Goal: Task Accomplishment & Management: Complete application form

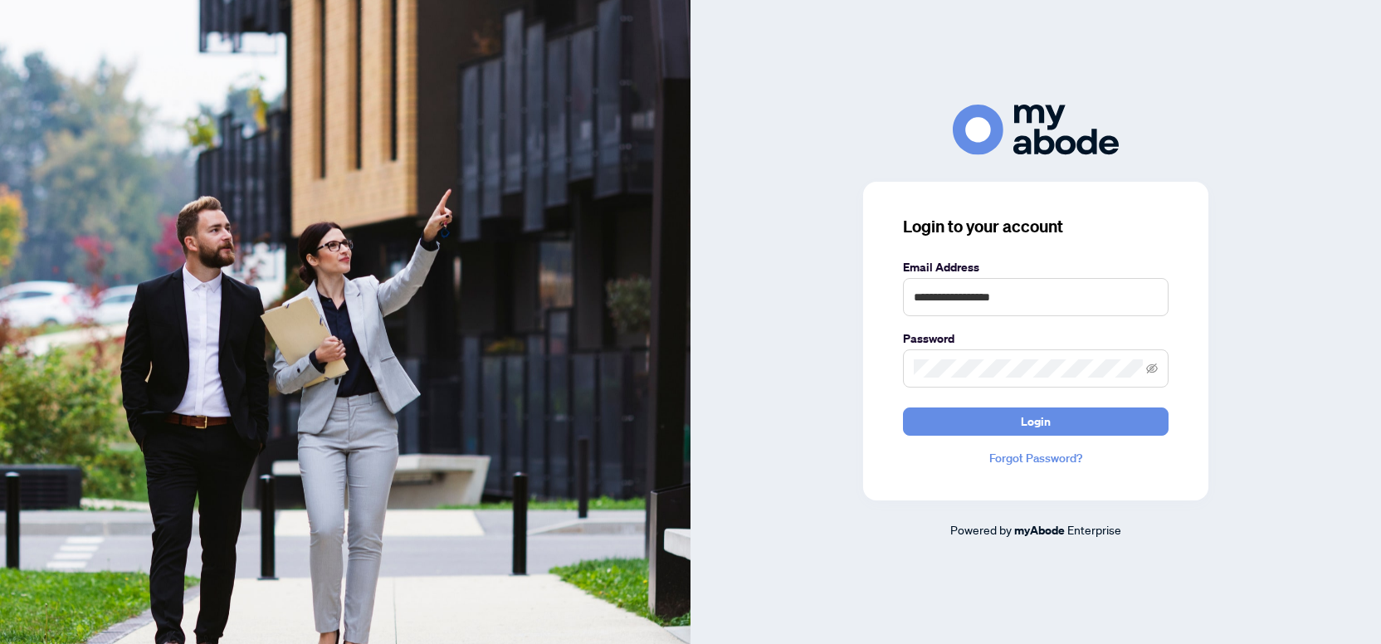
click at [955, 407] on form "**********" at bounding box center [1036, 347] width 266 height 178
click at [956, 409] on button "Login" at bounding box center [1036, 421] width 266 height 28
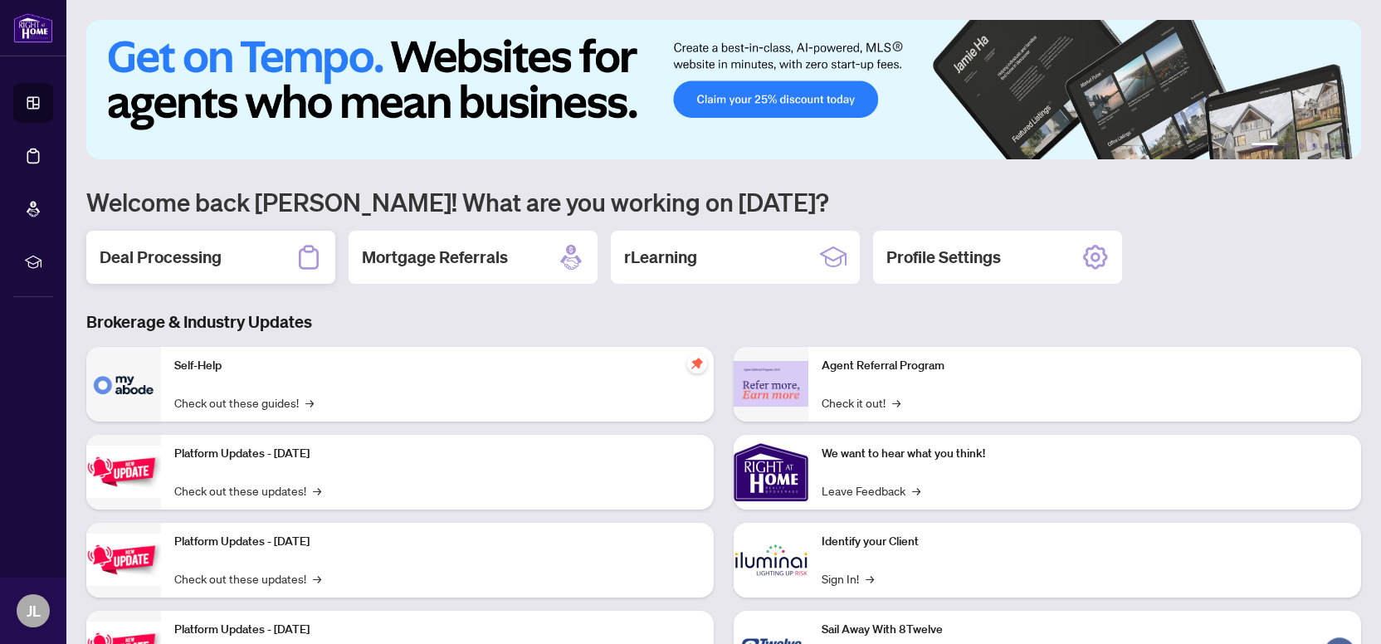
click at [202, 252] on h2 "Deal Processing" at bounding box center [161, 257] width 122 height 23
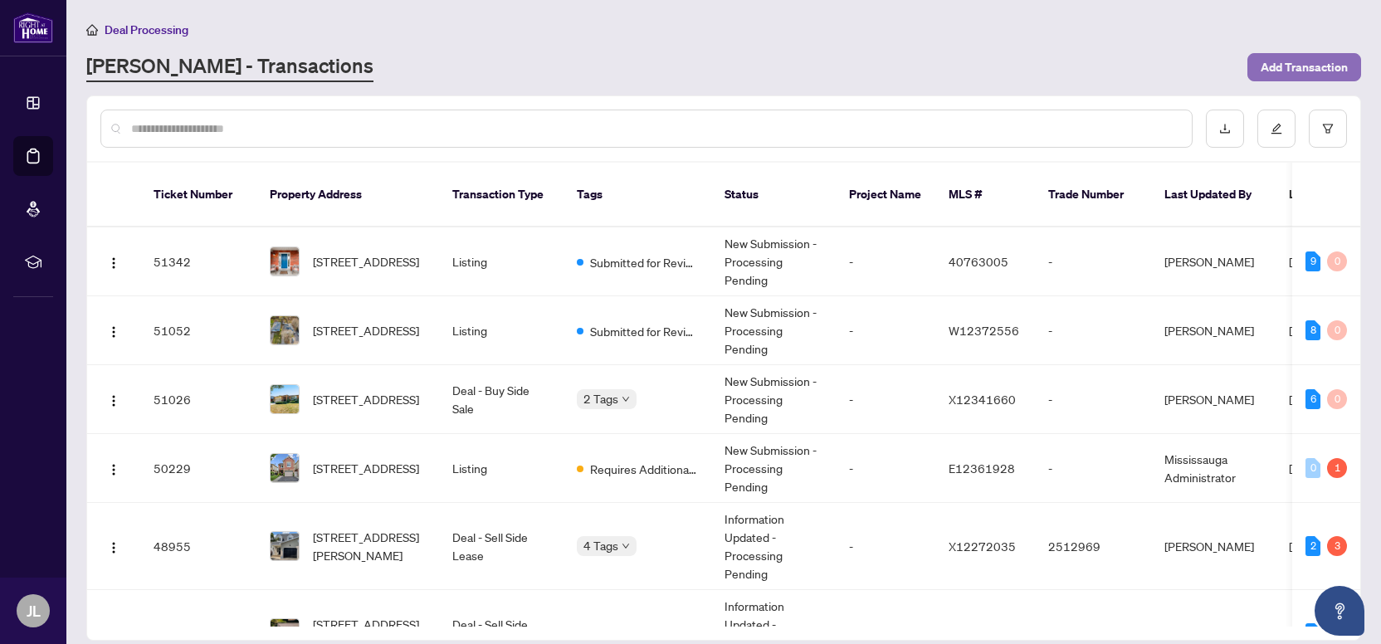
click at [1274, 66] on span "Add Transaction" at bounding box center [1304, 67] width 87 height 27
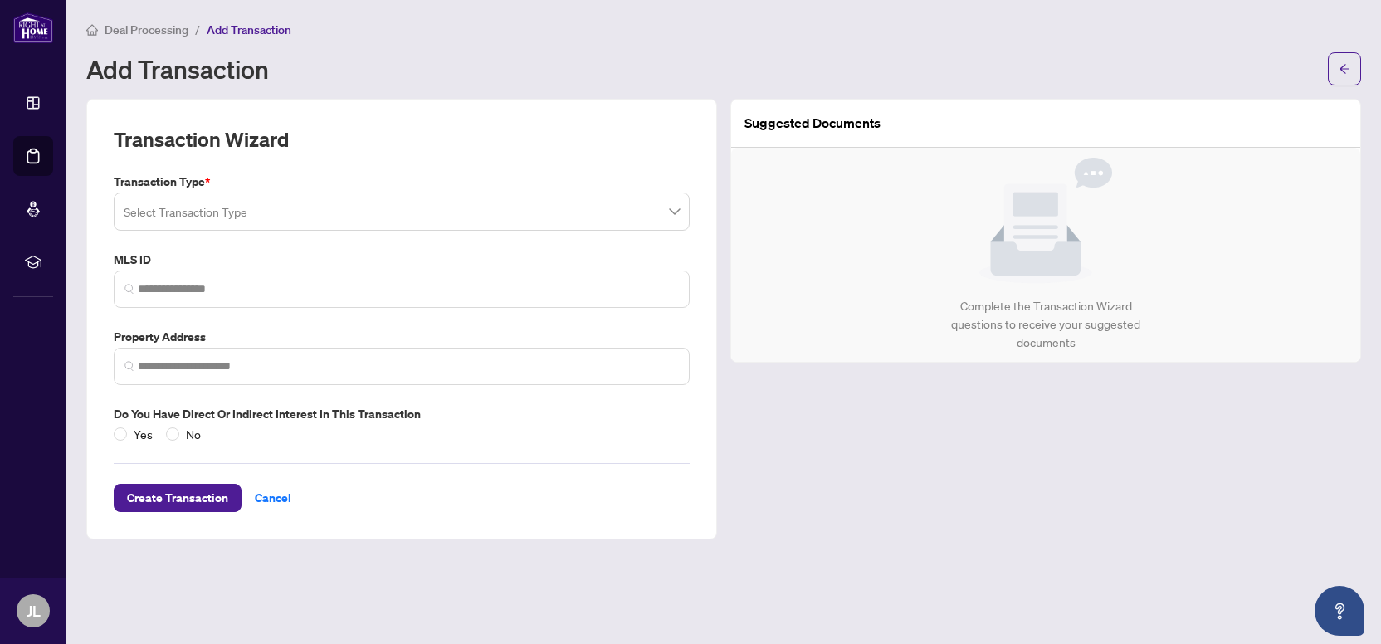
click at [189, 215] on input "search" at bounding box center [394, 214] width 541 height 37
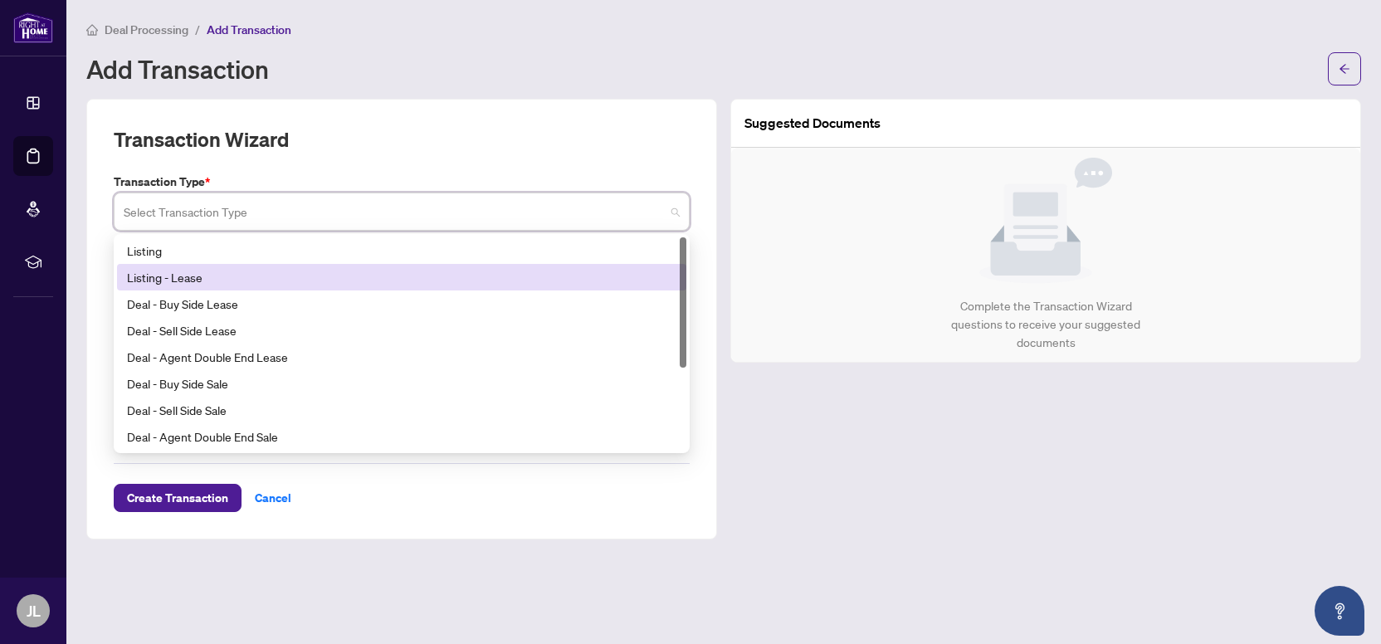
click at [161, 261] on div "Listing" at bounding box center [401, 250] width 569 height 27
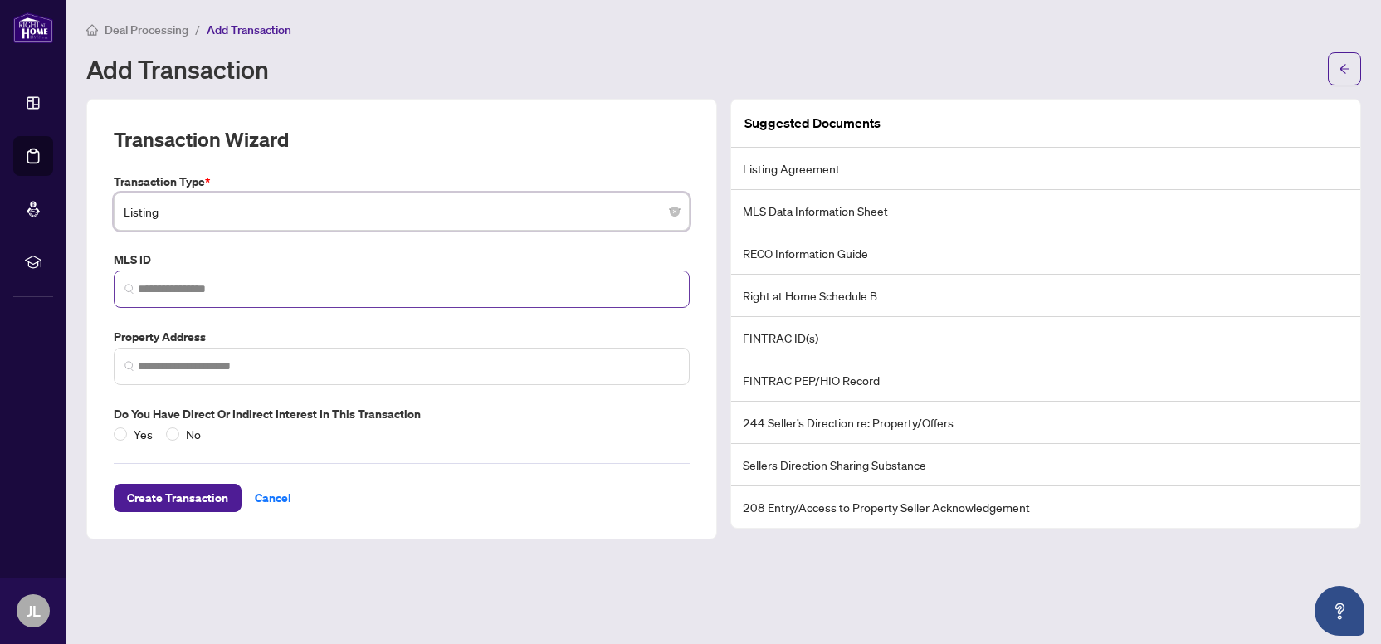
click at [171, 273] on span at bounding box center [402, 289] width 576 height 37
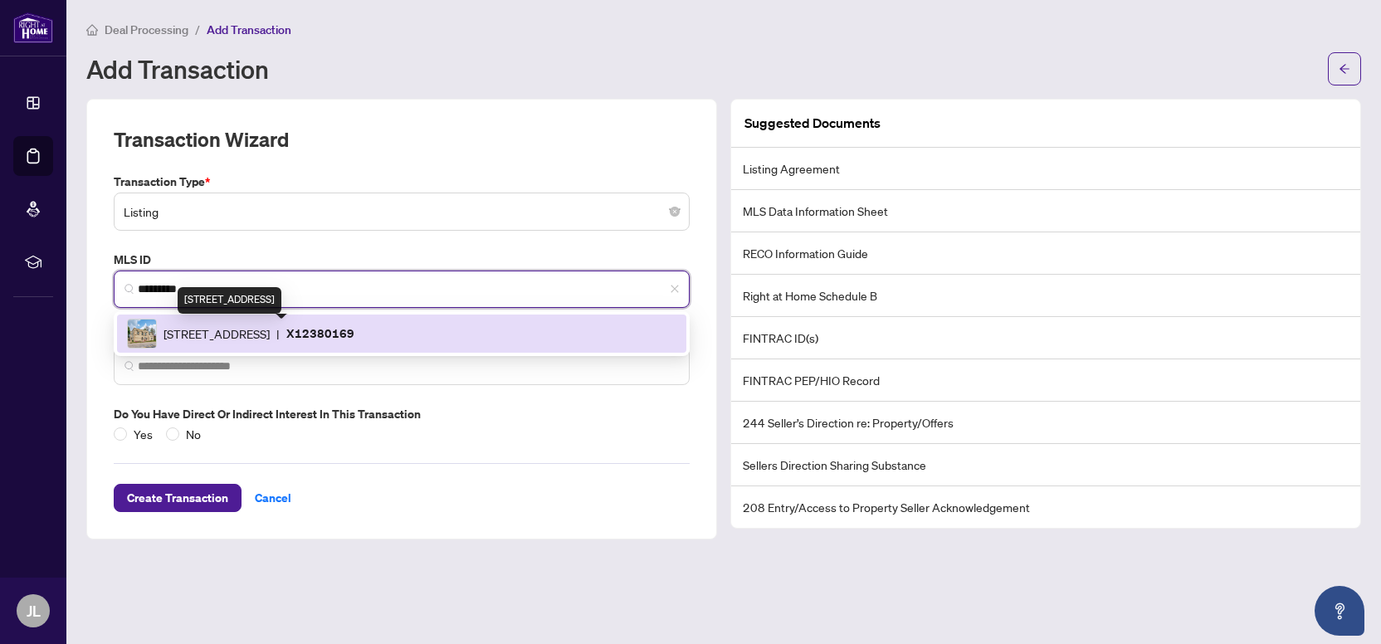
click at [256, 335] on span "[STREET_ADDRESS]" at bounding box center [216, 333] width 106 height 18
type input "*********"
type input "**********"
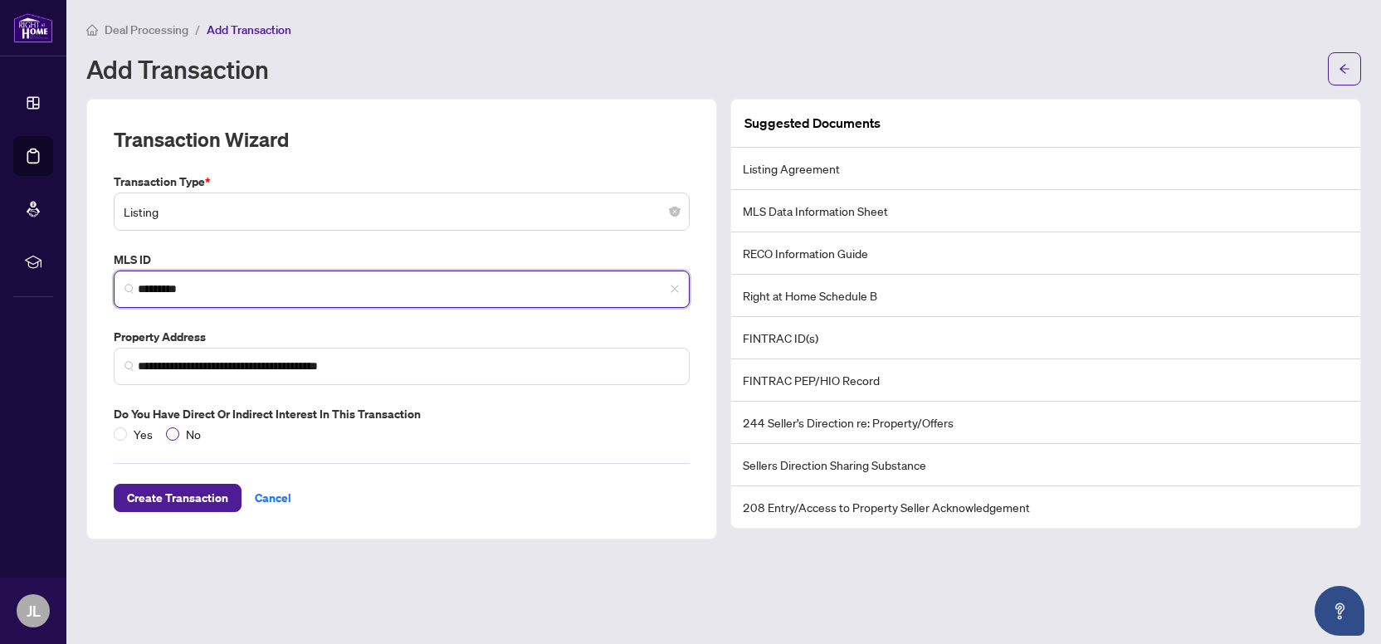
type input "*********"
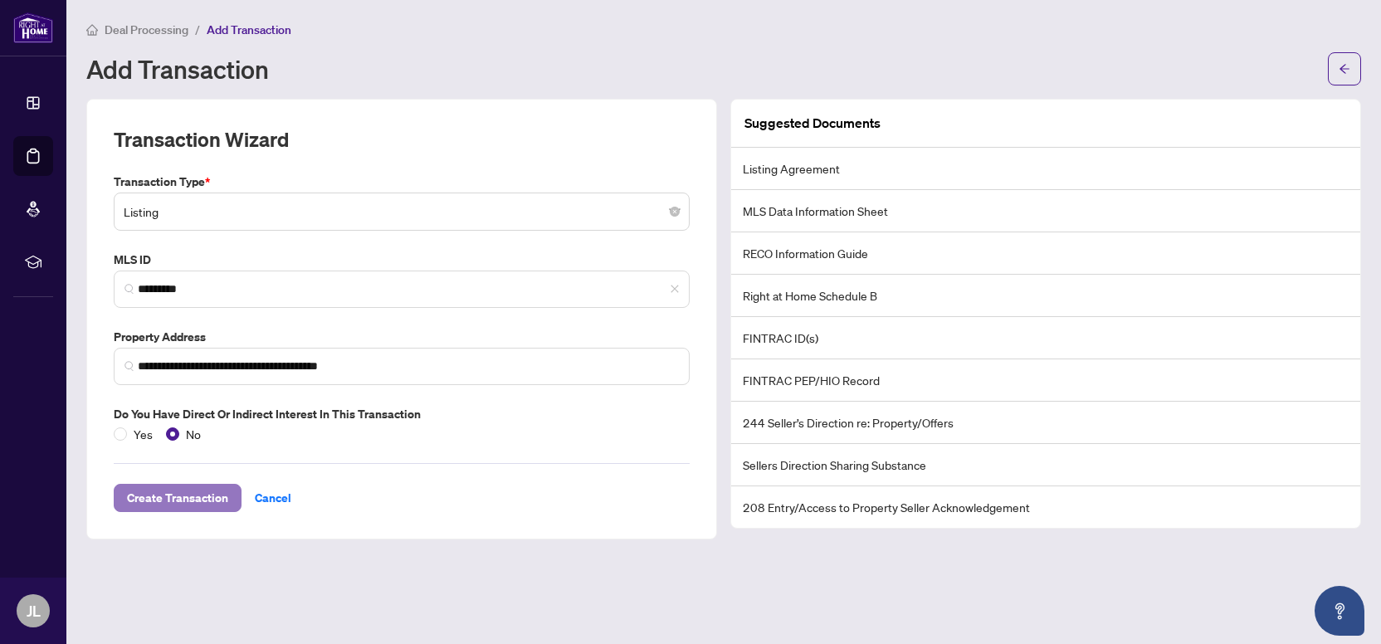
click at [186, 495] on span "Create Transaction" at bounding box center [177, 498] width 101 height 27
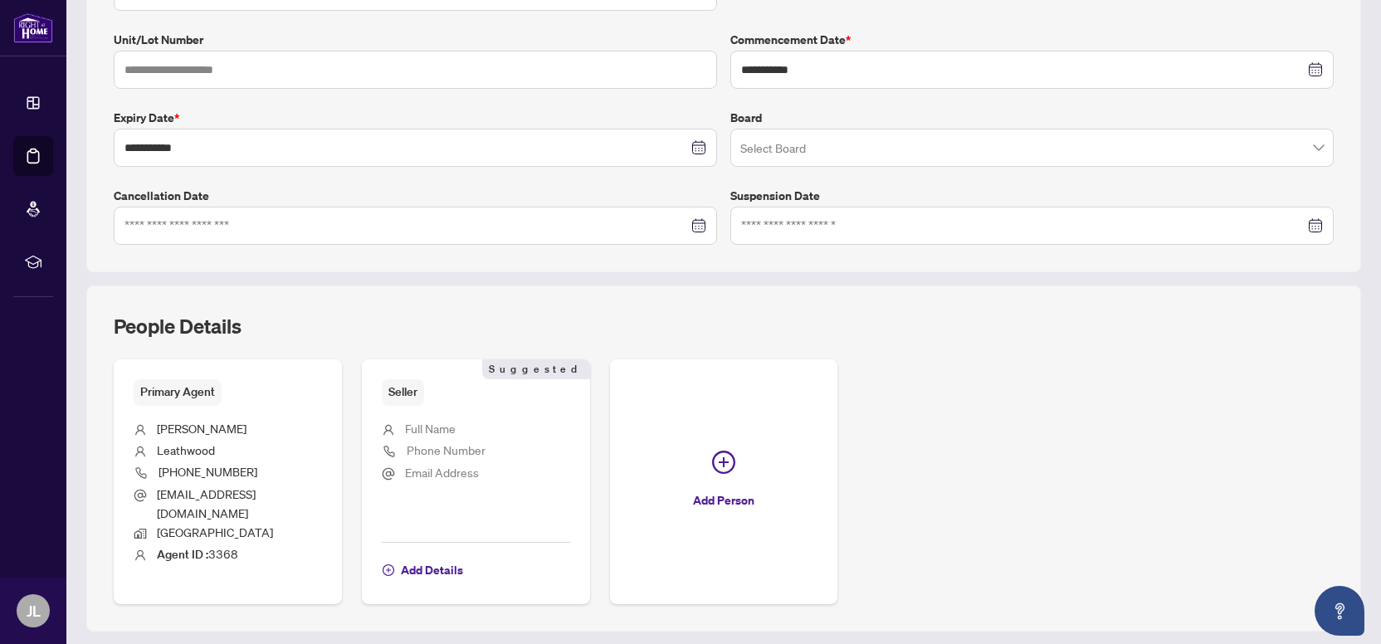
scroll to position [378, 0]
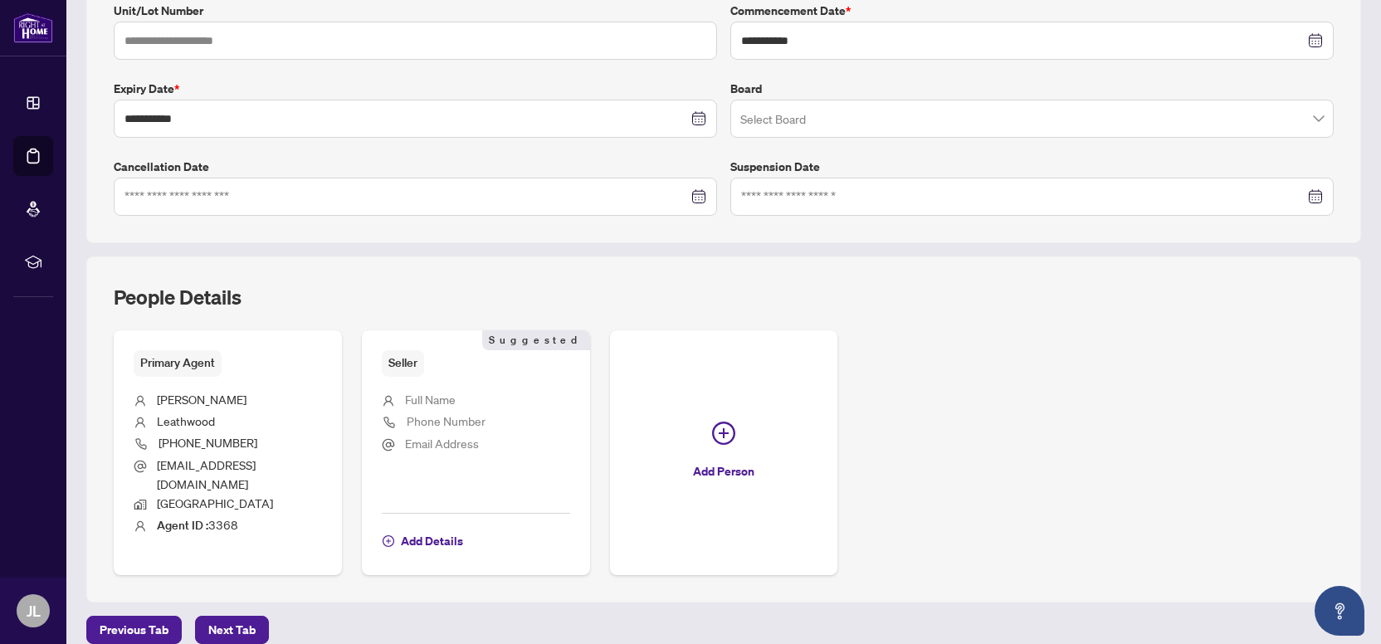
click at [774, 112] on input "search" at bounding box center [1024, 121] width 568 height 37
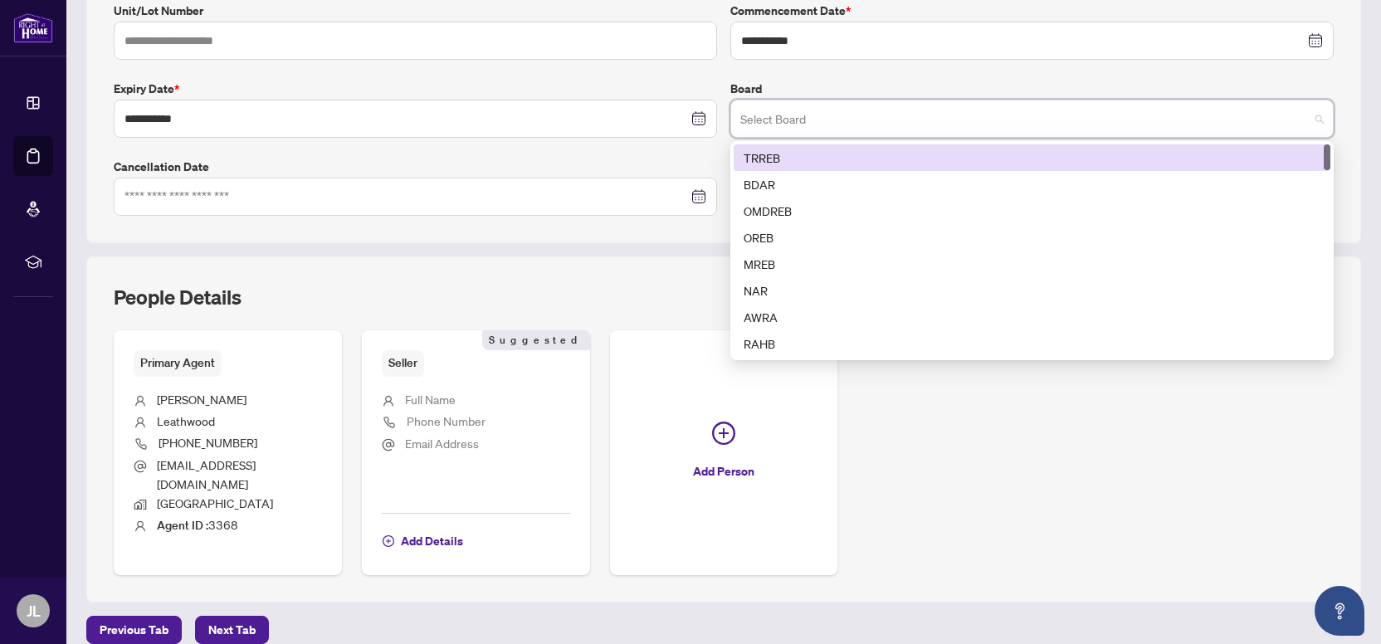
click at [770, 157] on div "TRREB" at bounding box center [1032, 158] width 577 height 18
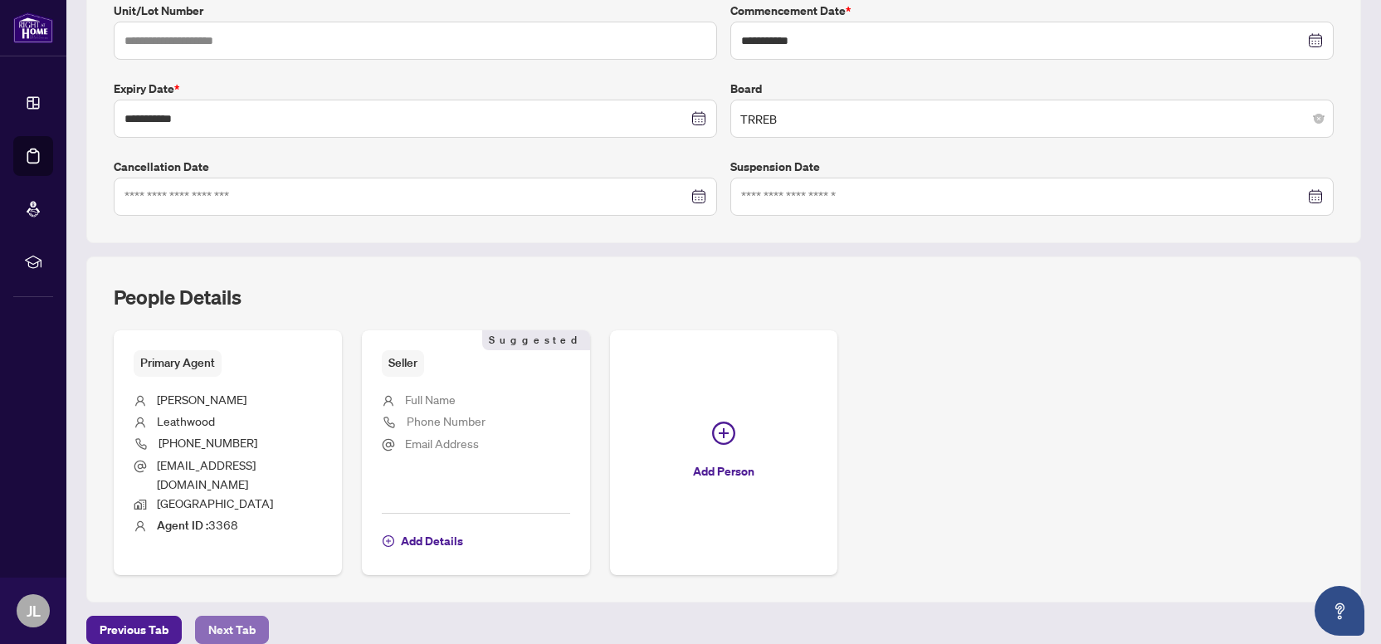
click at [246, 617] on span "Next Tab" at bounding box center [231, 630] width 47 height 27
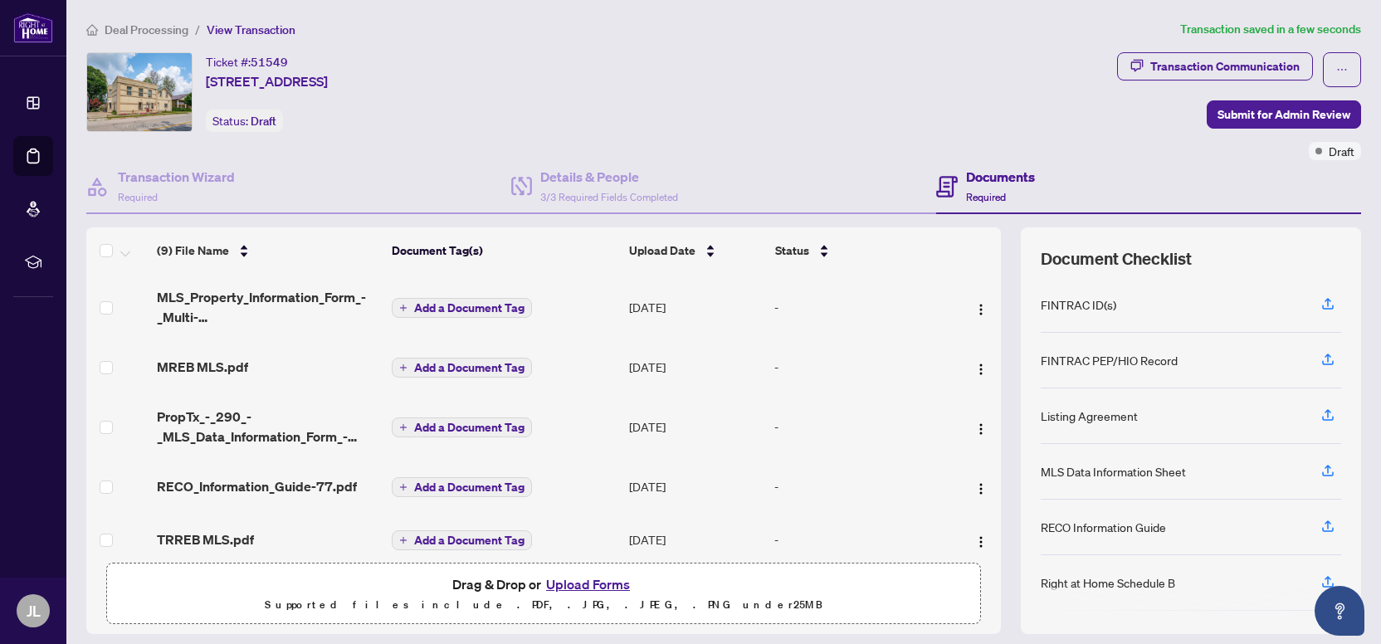
click at [448, 307] on span "Add a Document Tag" at bounding box center [469, 308] width 110 height 12
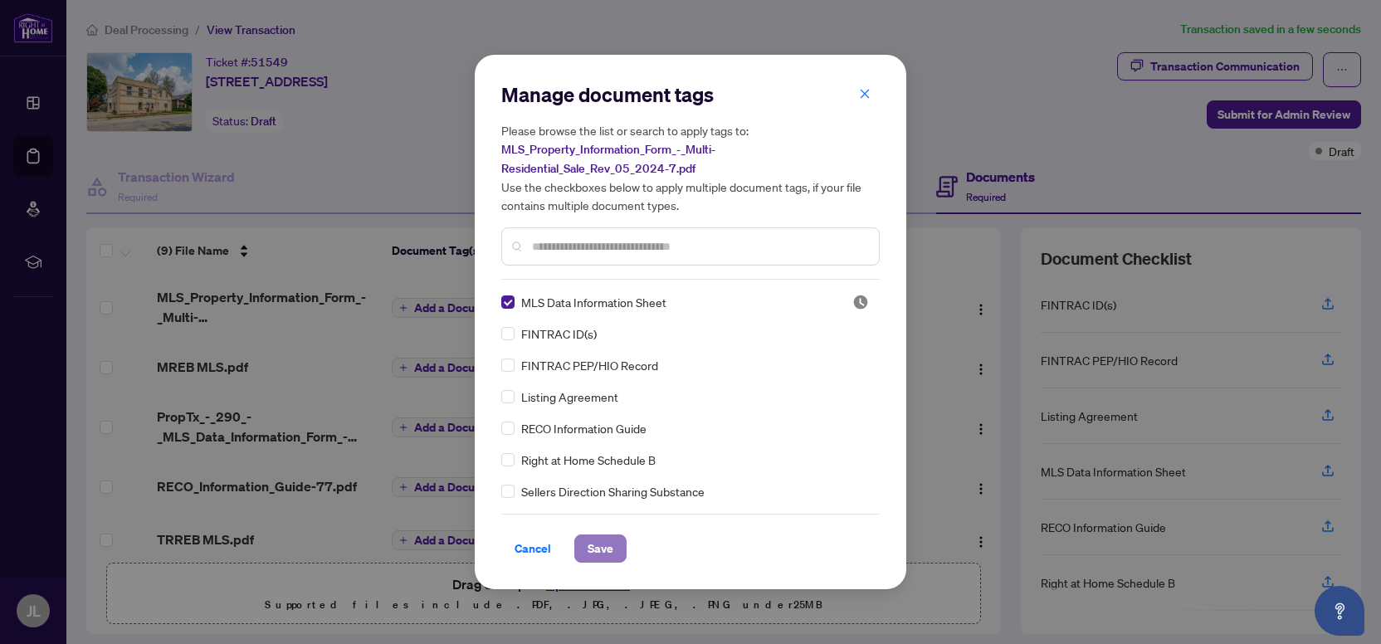
click at [601, 548] on span "Save" at bounding box center [601, 548] width 26 height 27
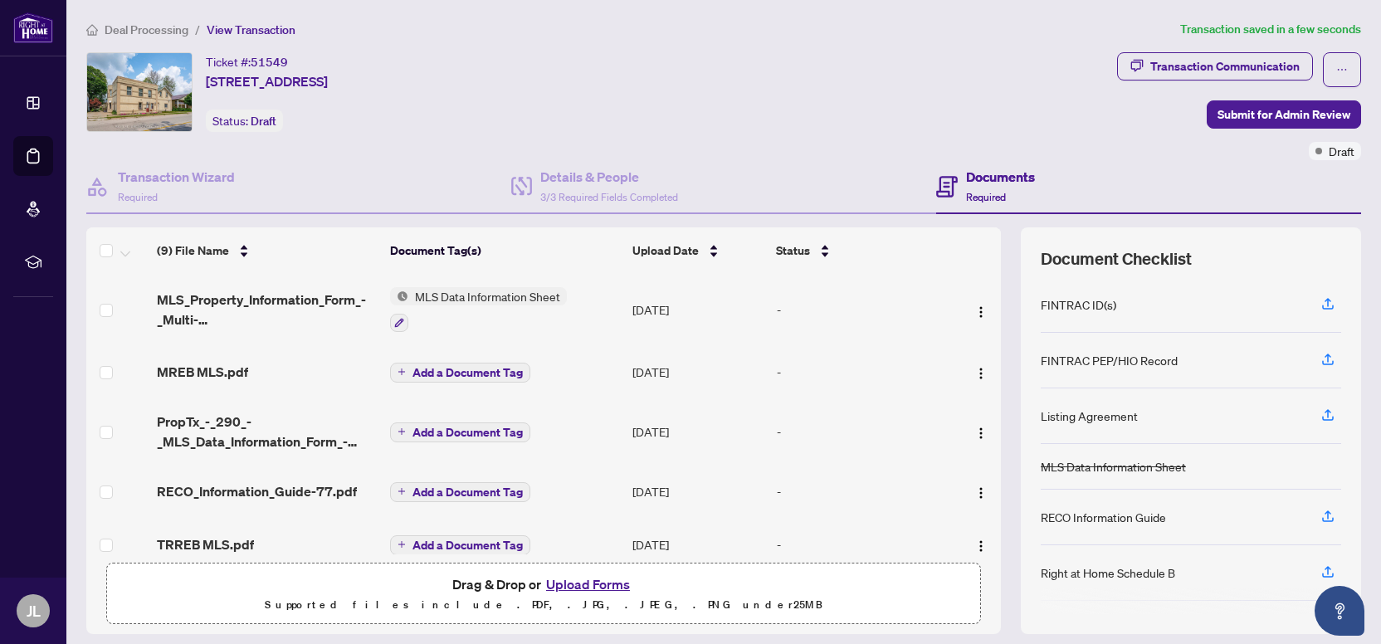
click at [482, 371] on span "Add a Document Tag" at bounding box center [467, 373] width 110 height 12
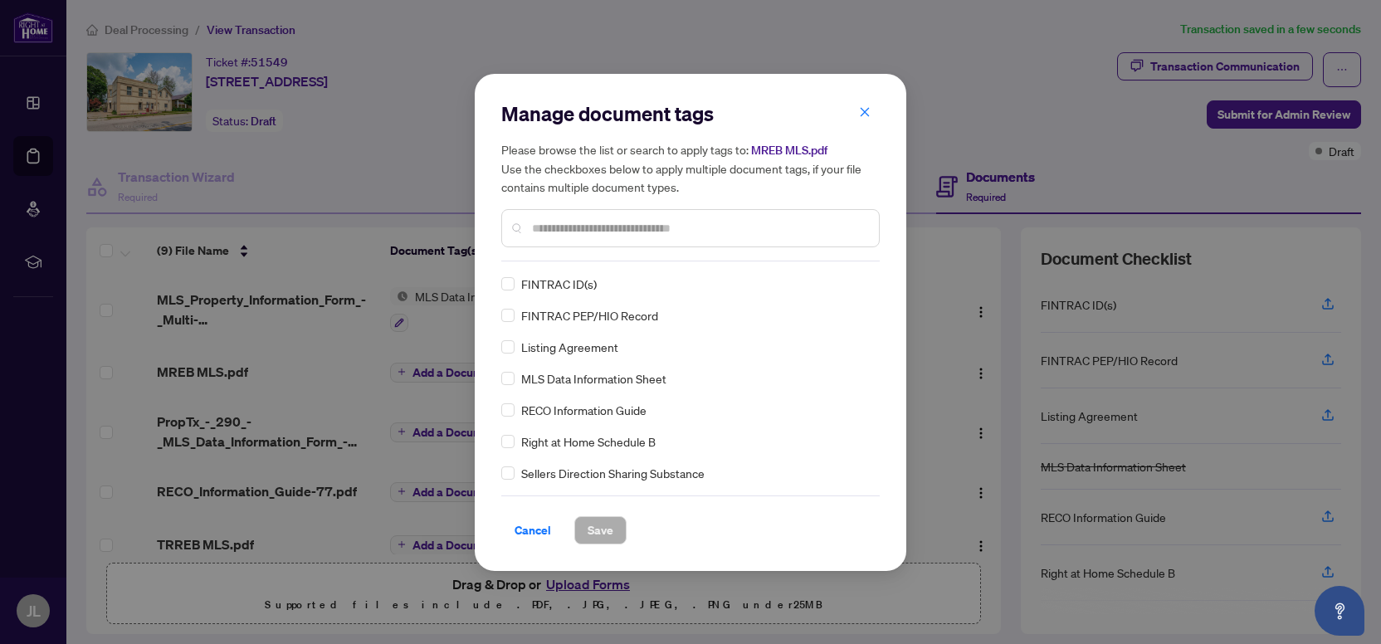
click at [588, 227] on input "text" at bounding box center [699, 228] width 334 height 18
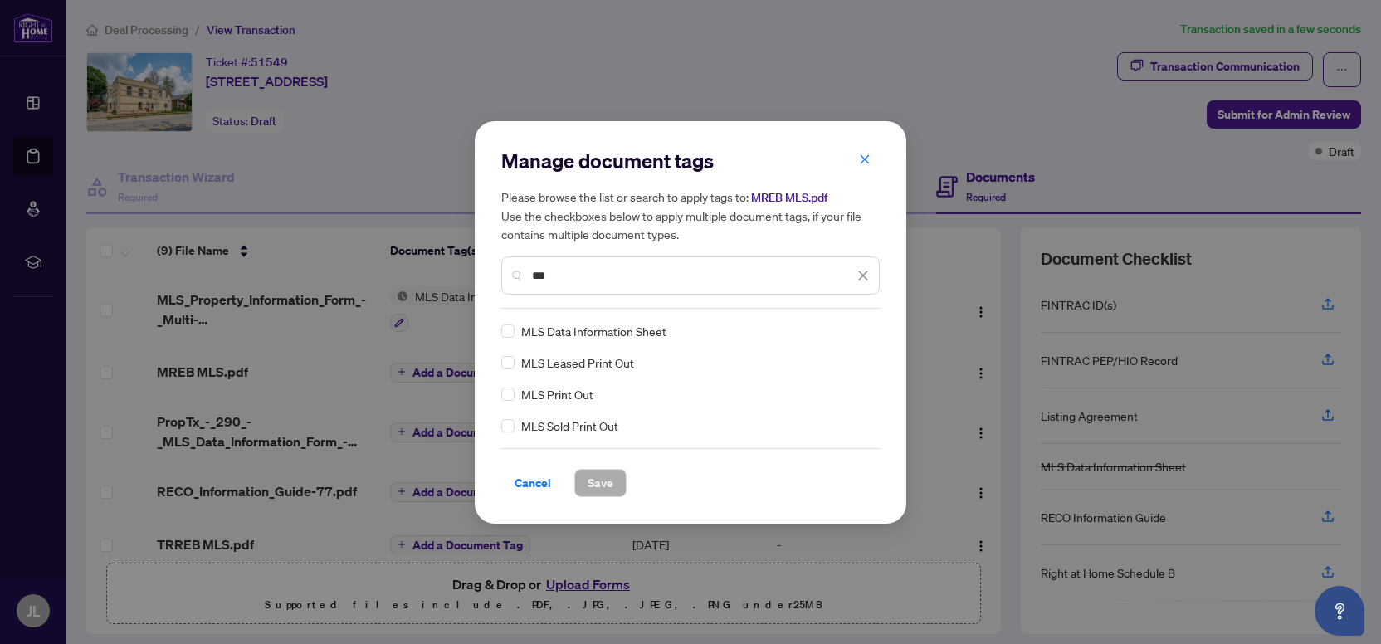
type input "***"
click at [602, 477] on span "Save" at bounding box center [601, 483] width 26 height 27
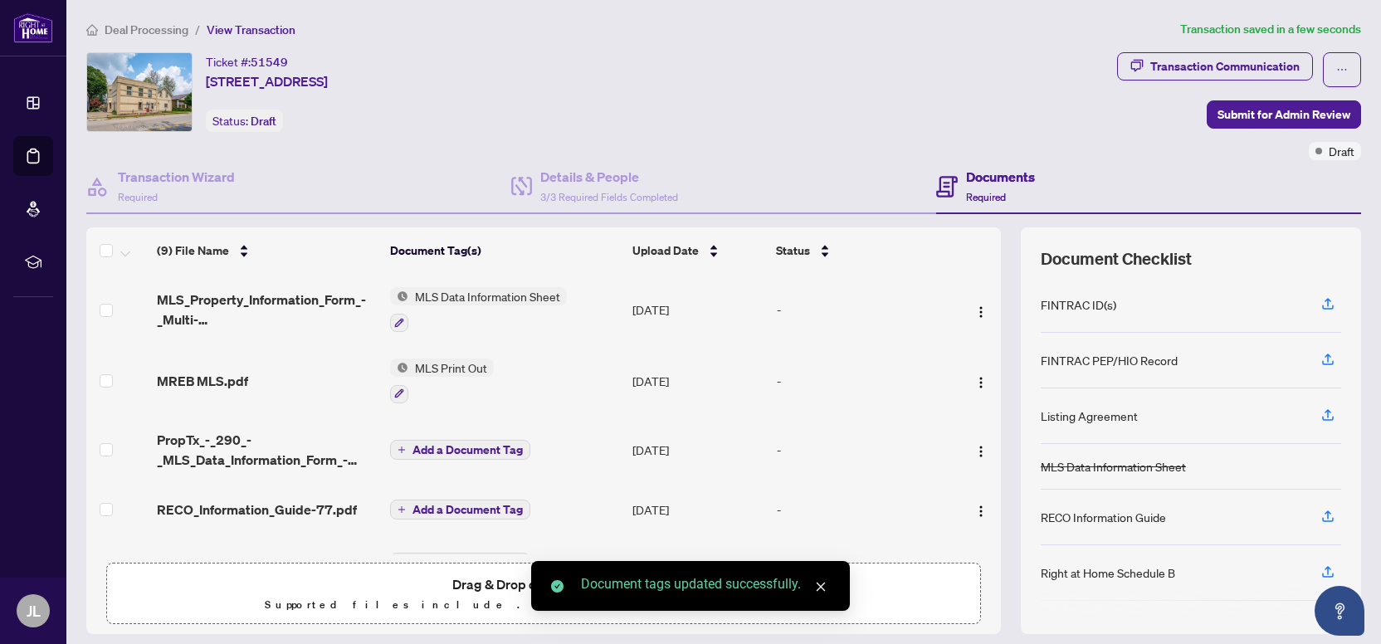
click at [465, 444] on span "Add a Document Tag" at bounding box center [467, 450] width 110 height 12
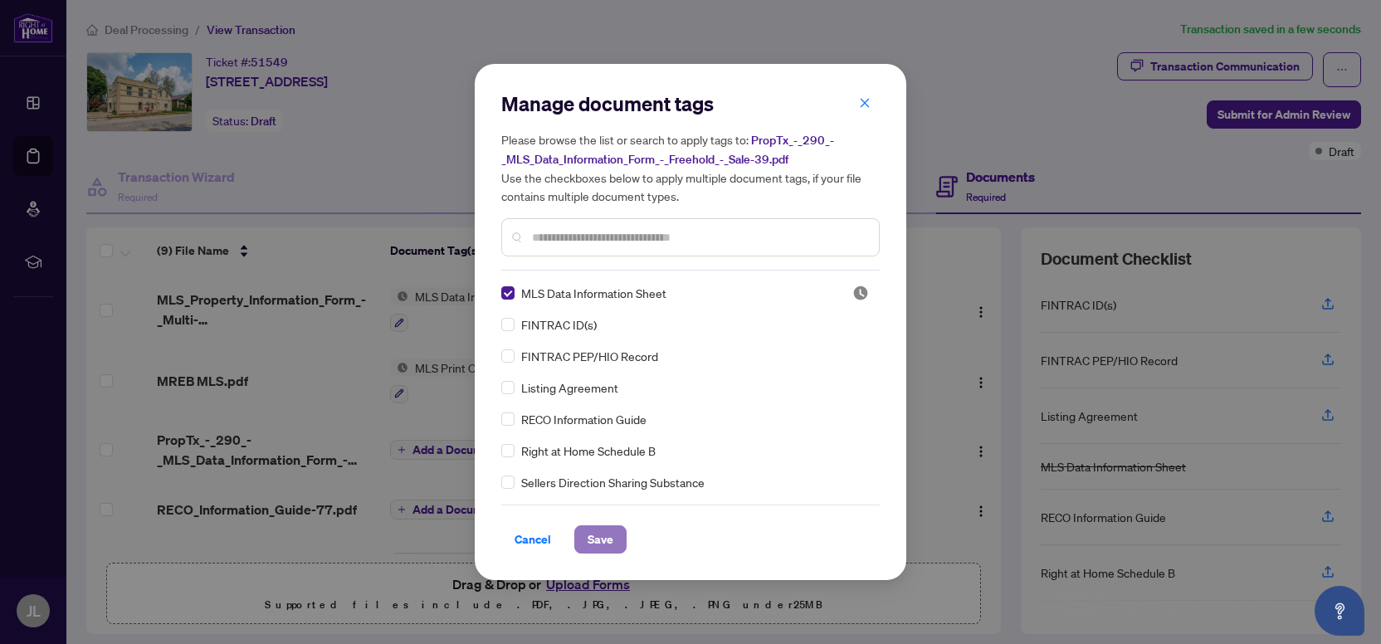
click at [591, 534] on span "Save" at bounding box center [601, 539] width 26 height 27
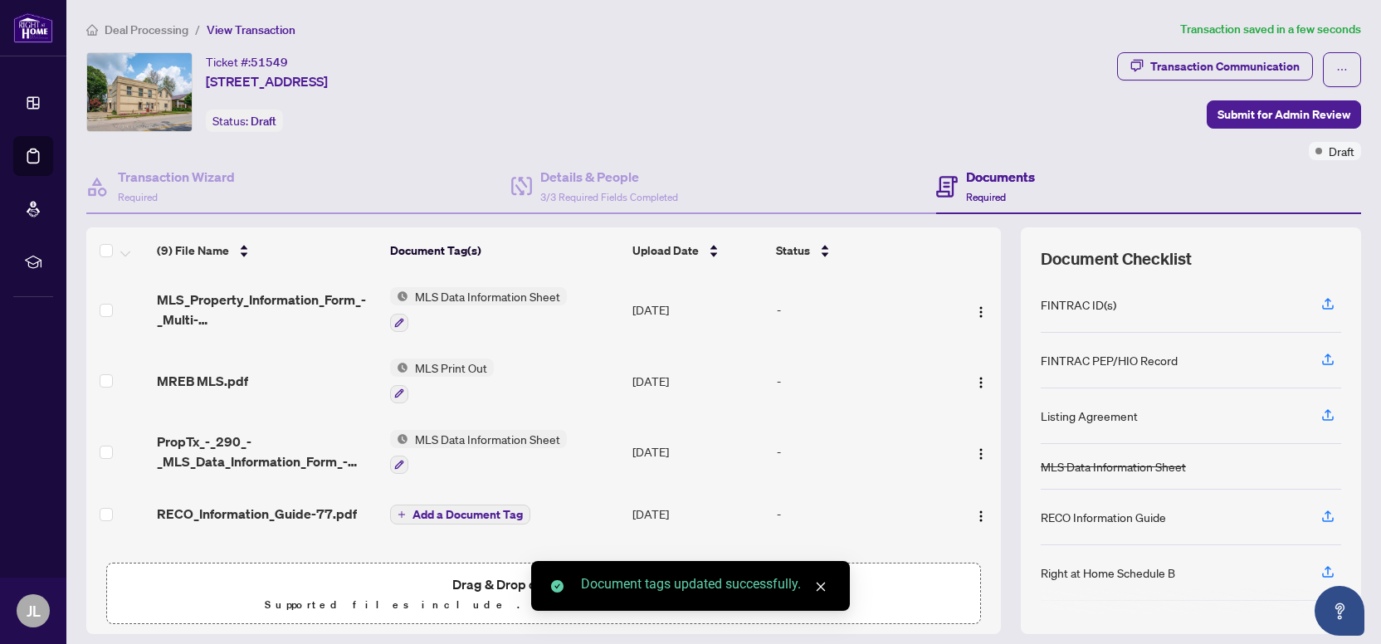
click at [483, 509] on span "Add a Document Tag" at bounding box center [467, 515] width 110 height 12
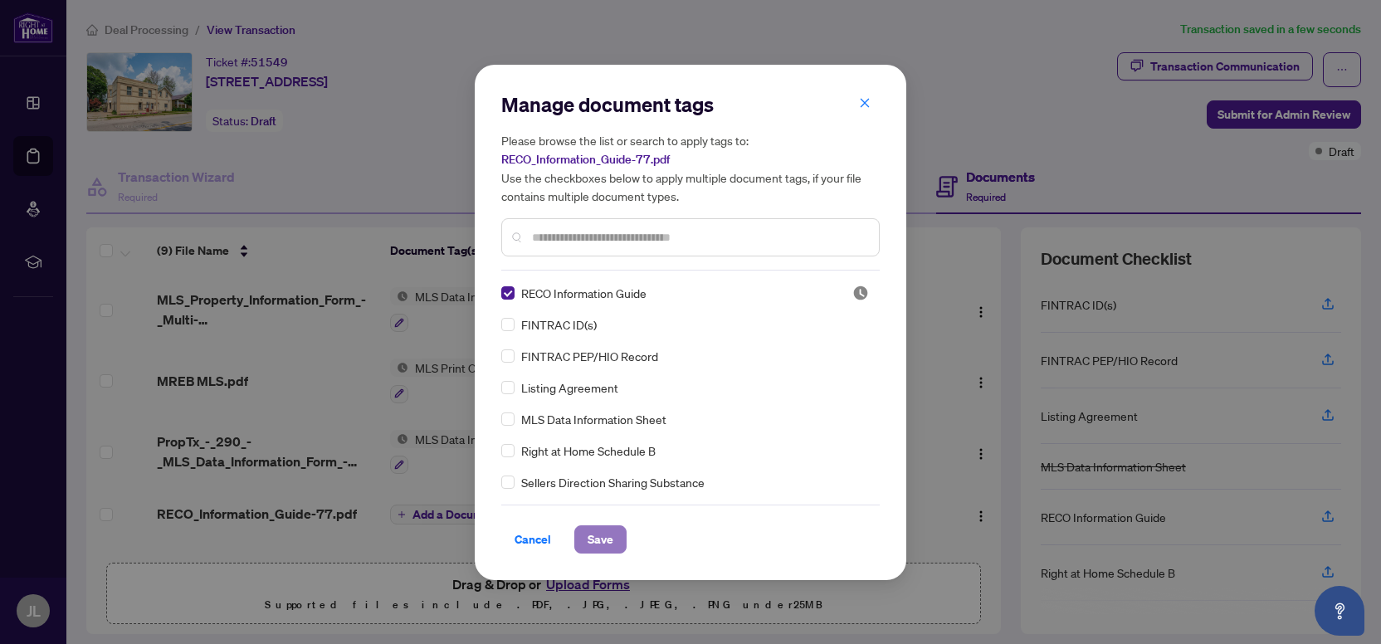
click at [594, 536] on span "Save" at bounding box center [601, 539] width 26 height 27
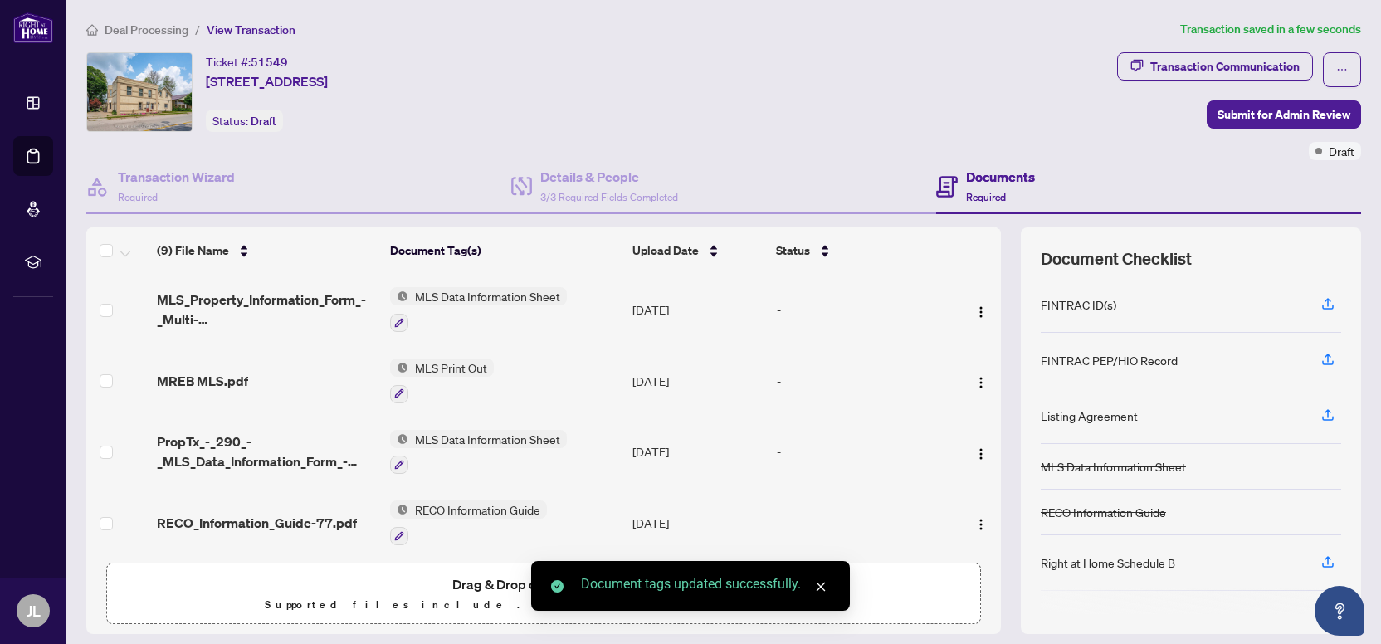
scroll to position [241, 0]
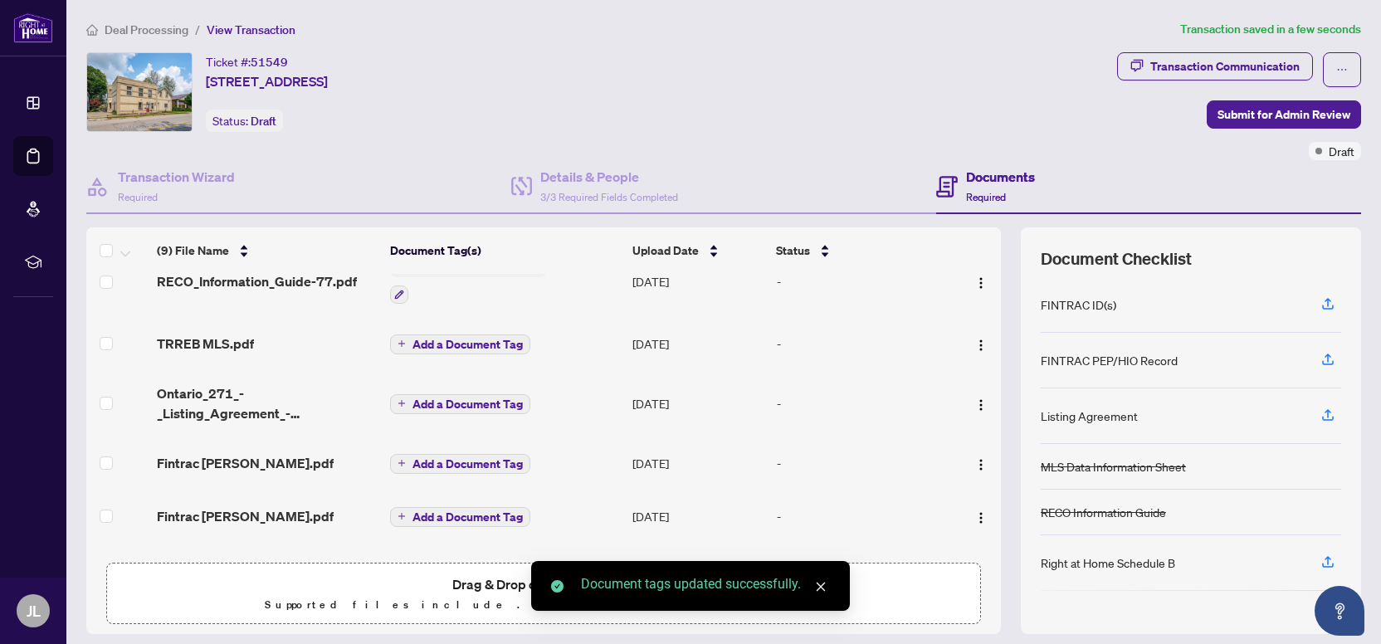
click at [449, 339] on span "Add a Document Tag" at bounding box center [467, 345] width 110 height 12
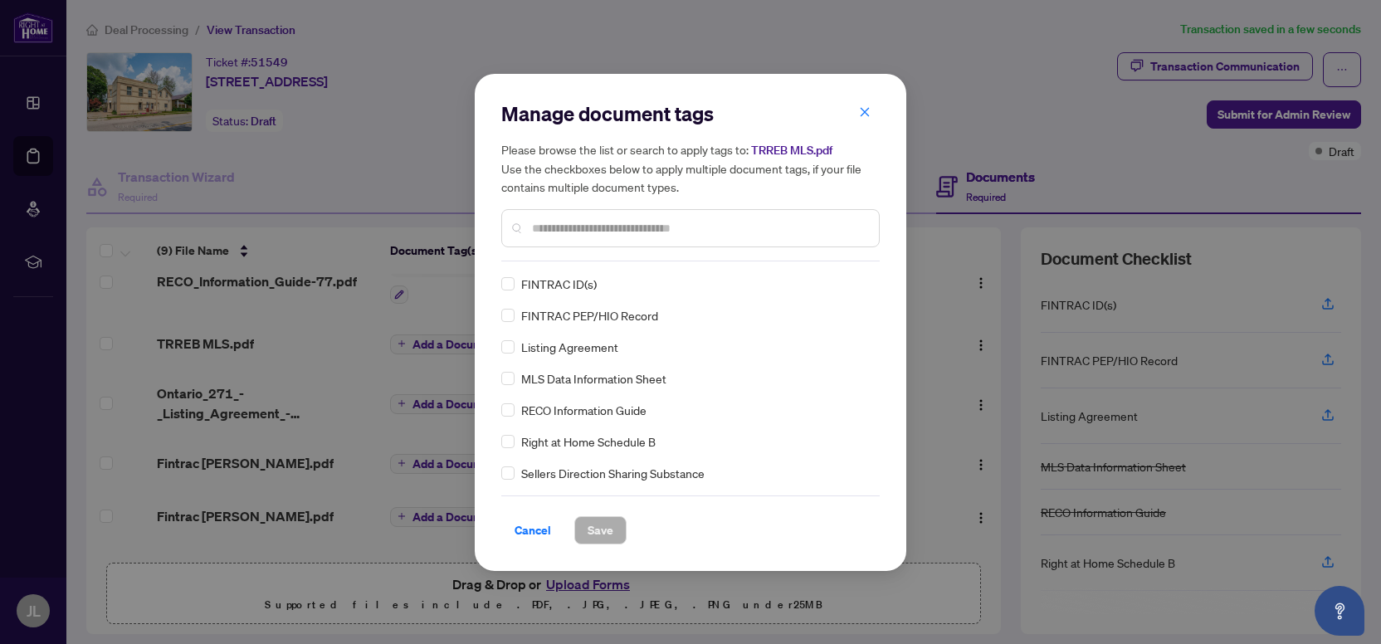
click at [550, 233] on input "text" at bounding box center [699, 228] width 334 height 18
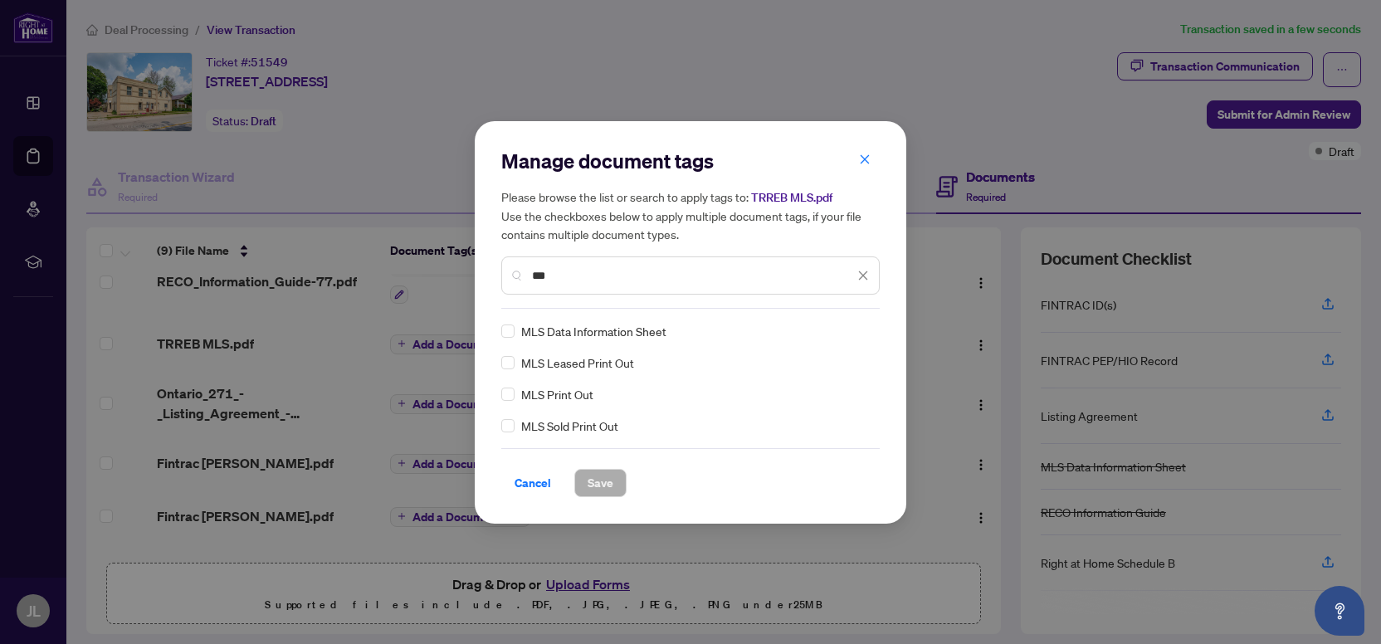
type input "***"
click at [601, 477] on span "Save" at bounding box center [601, 483] width 26 height 27
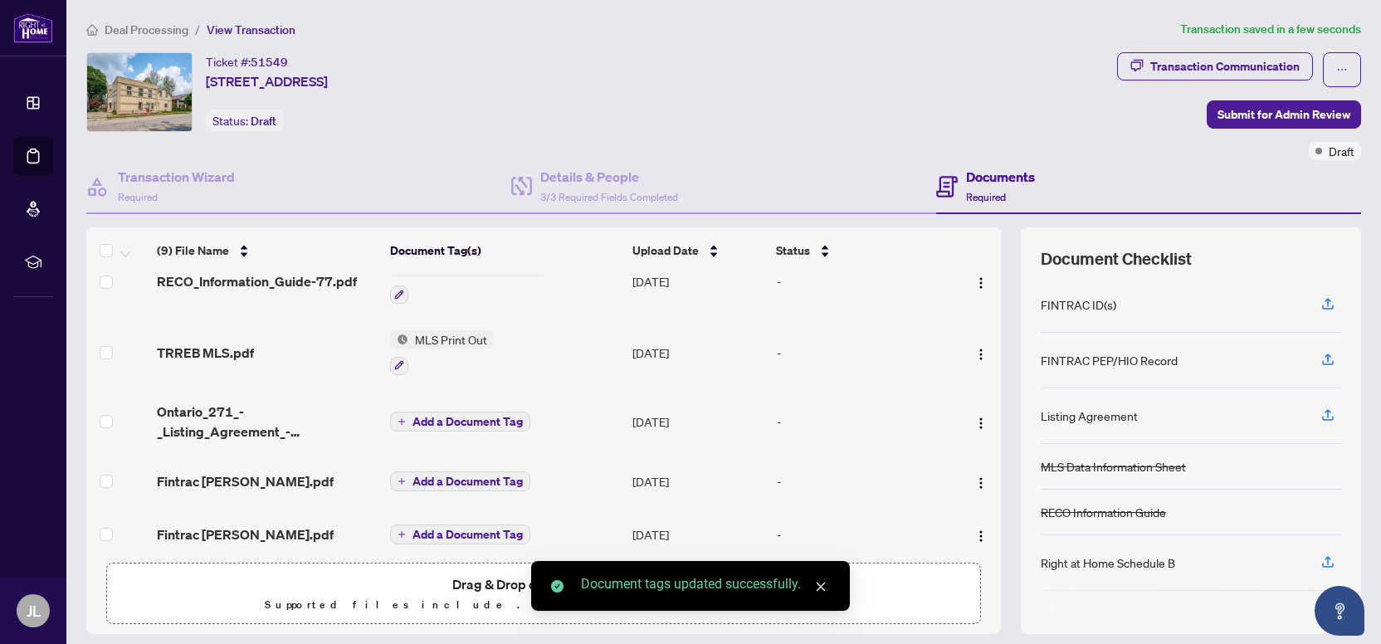
click at [478, 416] on span "Add a Document Tag" at bounding box center [467, 422] width 110 height 12
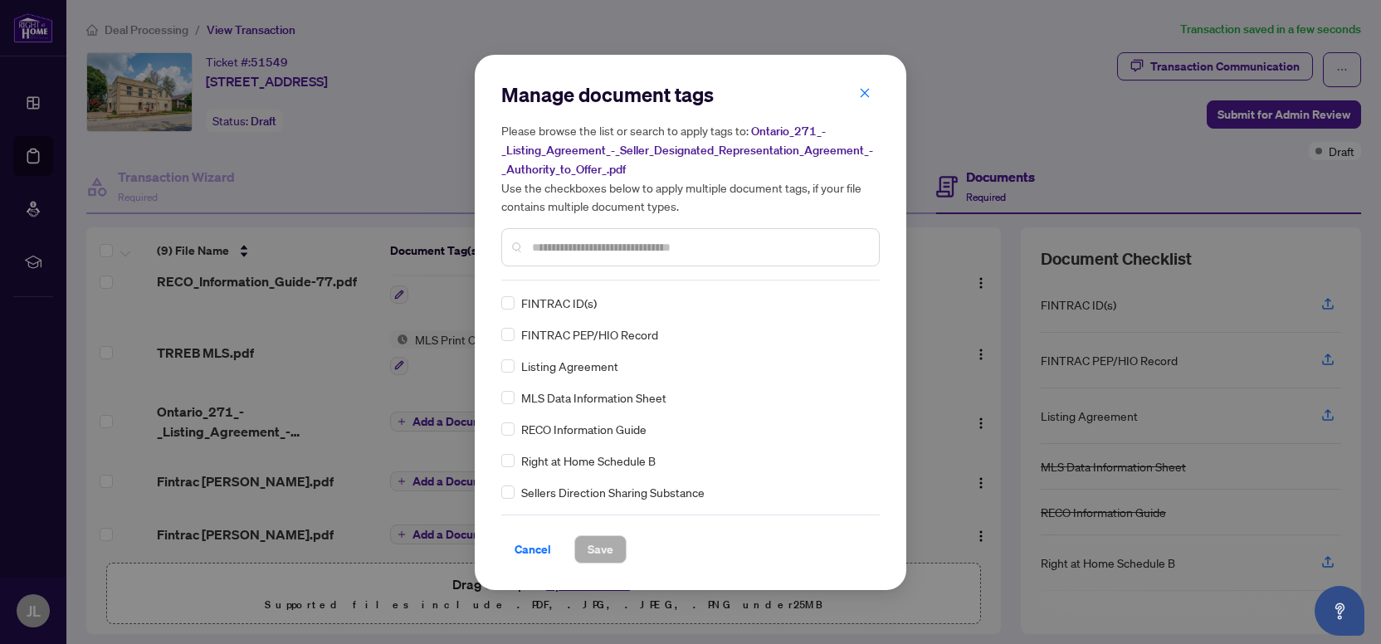
click at [577, 246] on input "text" at bounding box center [699, 247] width 334 height 18
click at [602, 546] on span "Save" at bounding box center [601, 549] width 26 height 27
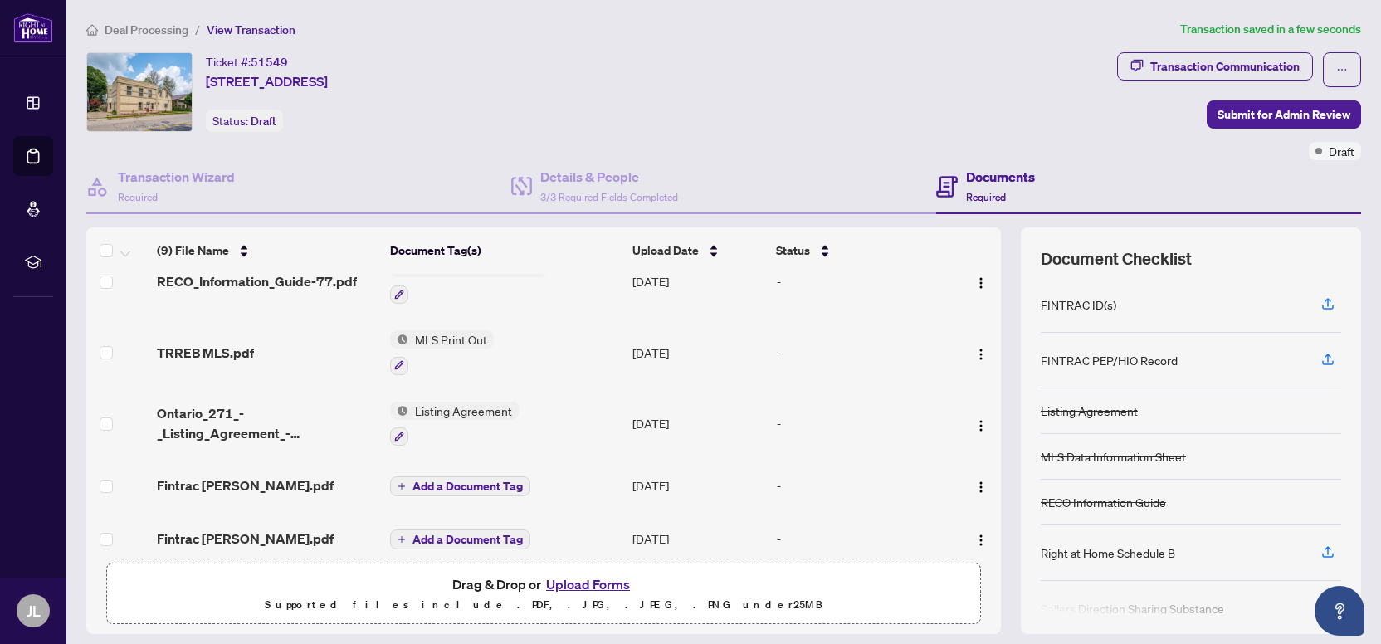
click at [468, 481] on span "Add a Document Tag" at bounding box center [467, 487] width 110 height 12
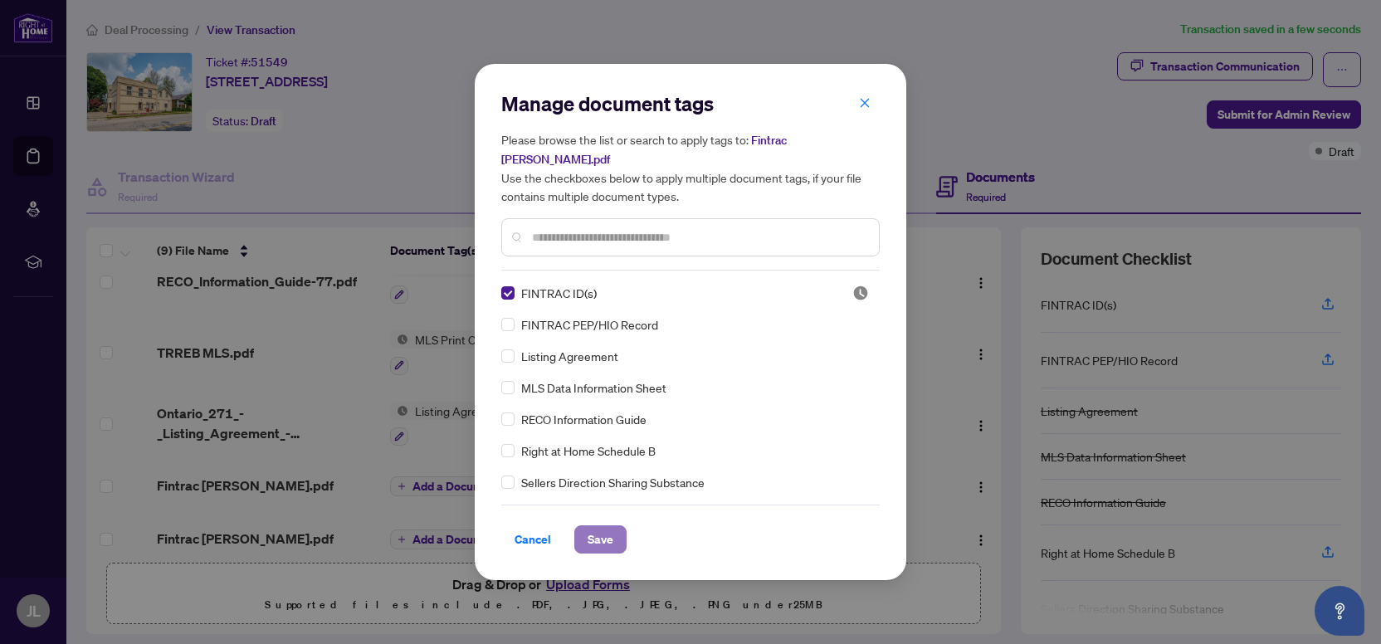
click at [606, 527] on span "Save" at bounding box center [601, 539] width 26 height 27
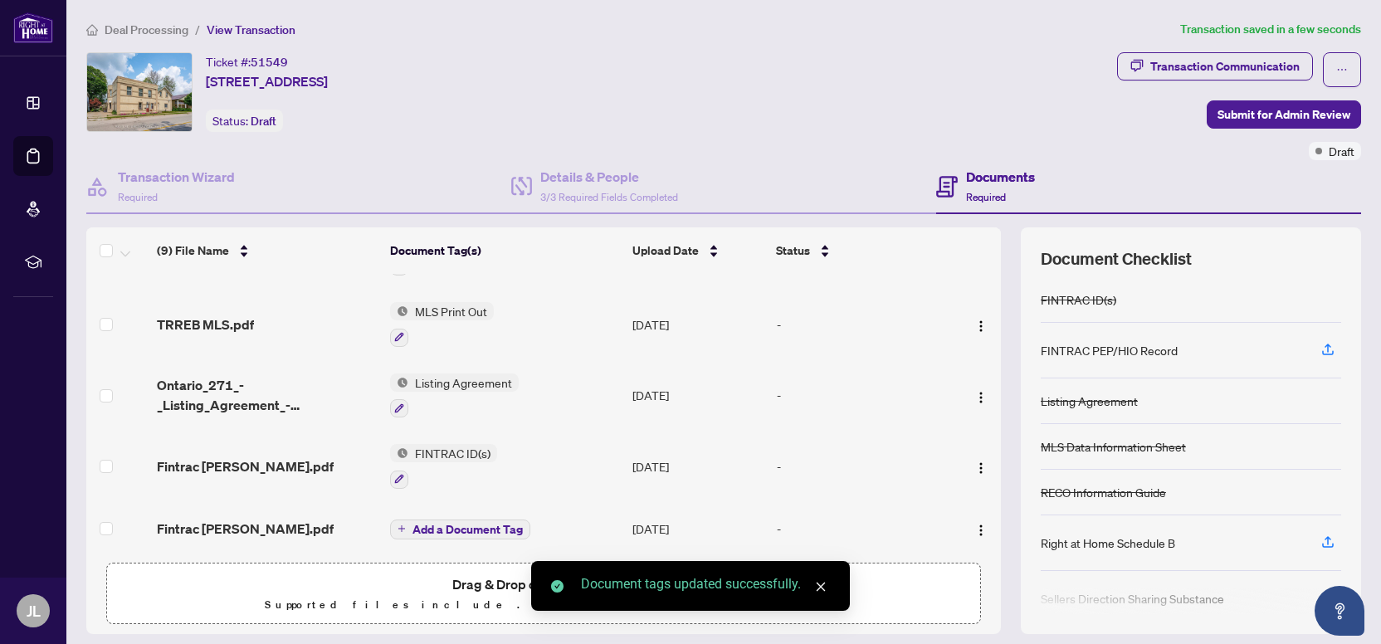
scroll to position [319, 0]
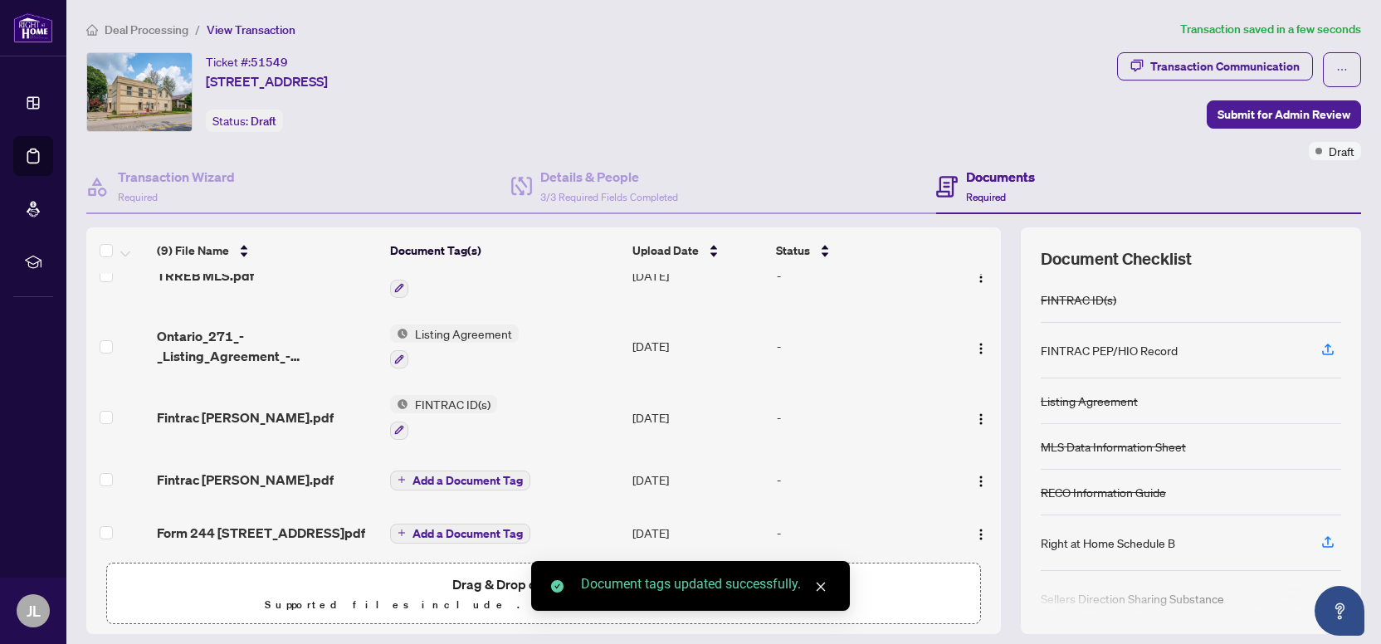
click at [456, 471] on button "Add a Document Tag" at bounding box center [460, 481] width 140 height 20
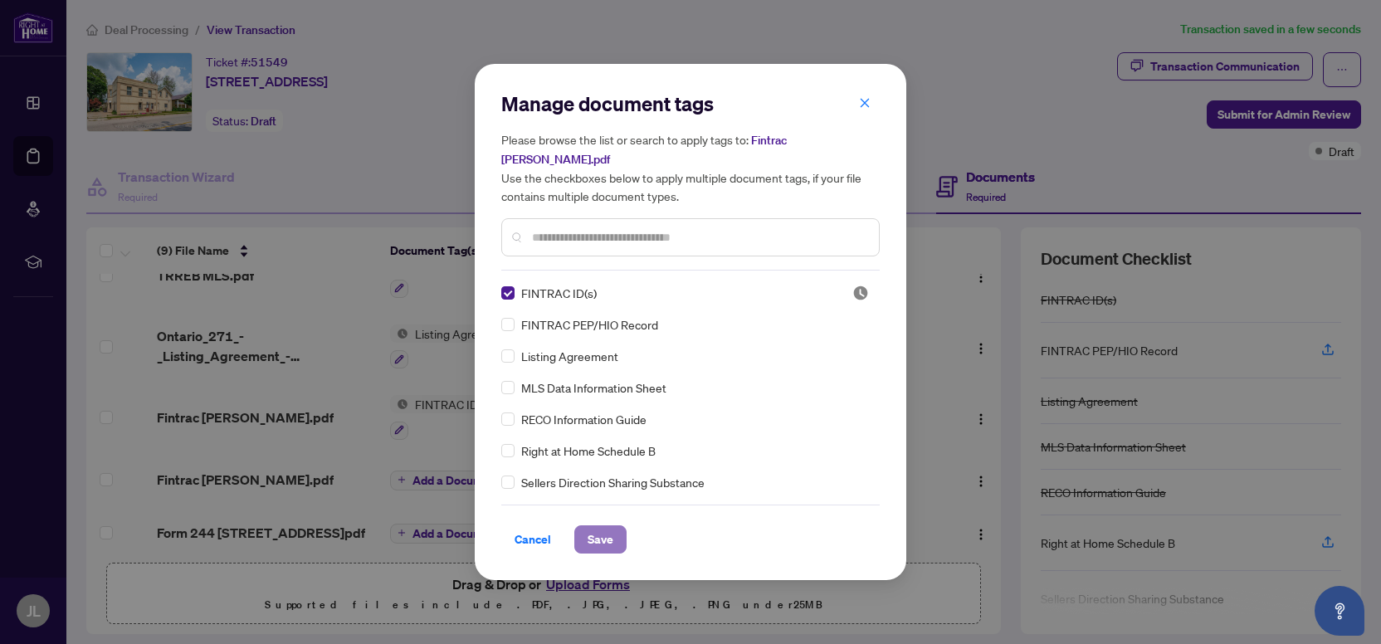
click at [586, 529] on button "Save" at bounding box center [600, 539] width 52 height 28
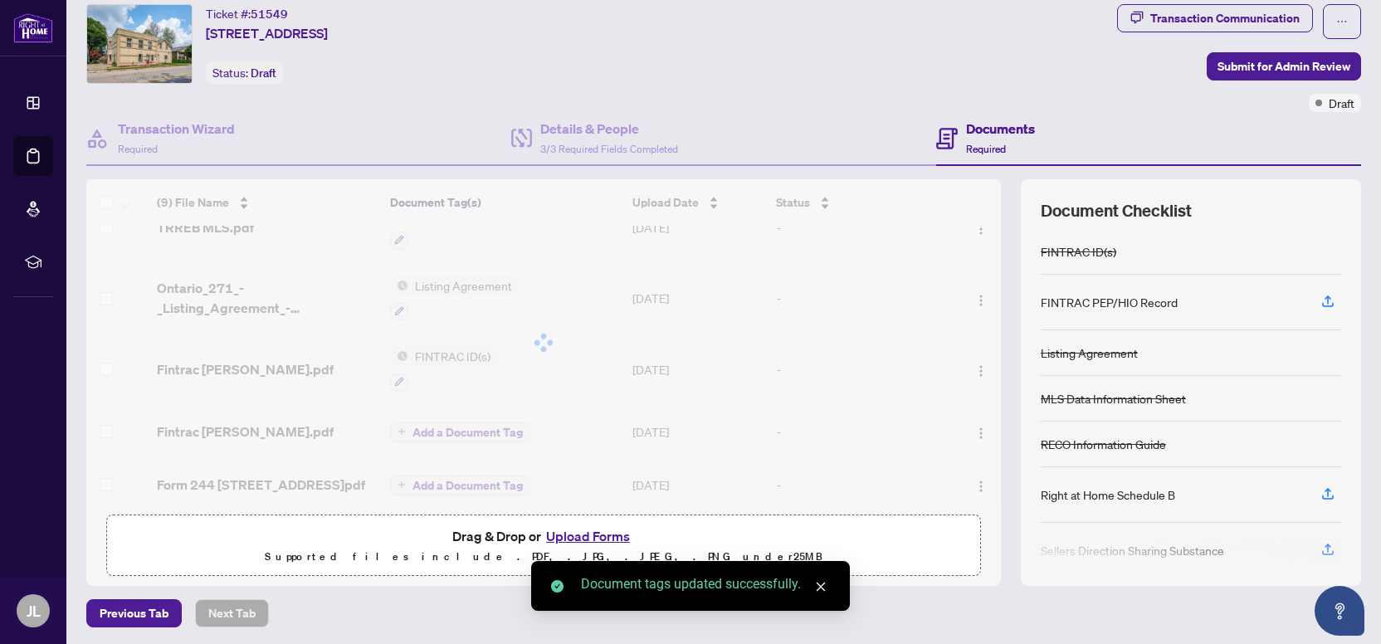
scroll to position [49, 0]
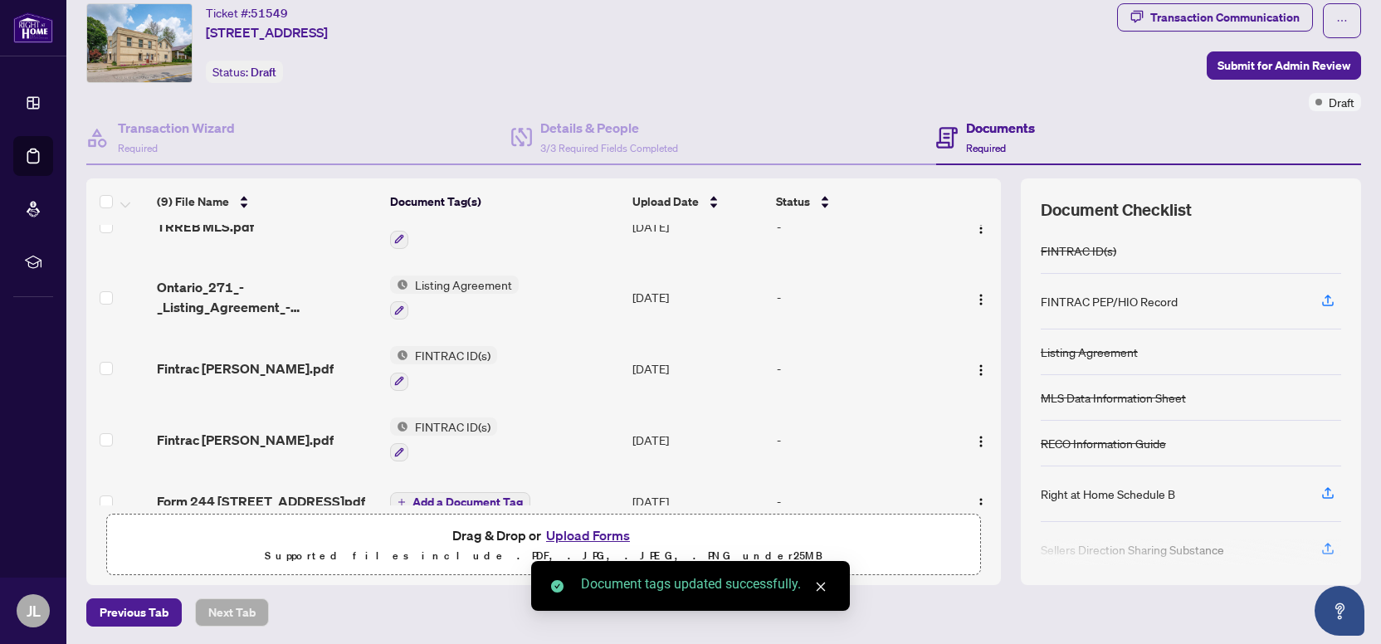
click at [466, 492] on button "Add a Document Tag" at bounding box center [460, 502] width 140 height 20
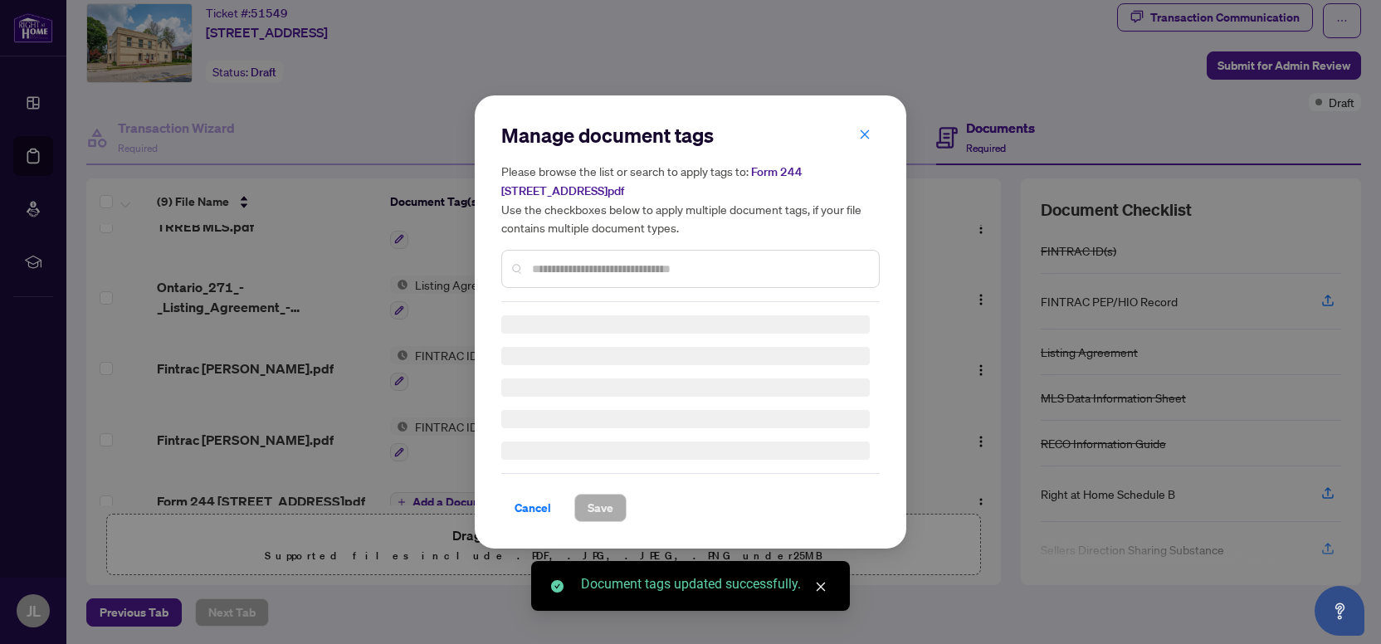
click at [550, 270] on input "text" at bounding box center [699, 269] width 334 height 18
click at [551, 260] on input "text" at bounding box center [699, 269] width 334 height 18
click at [551, 258] on div "Manage document tags Please browse the list or search to apply tags to: Form [S…" at bounding box center [690, 212] width 378 height 180
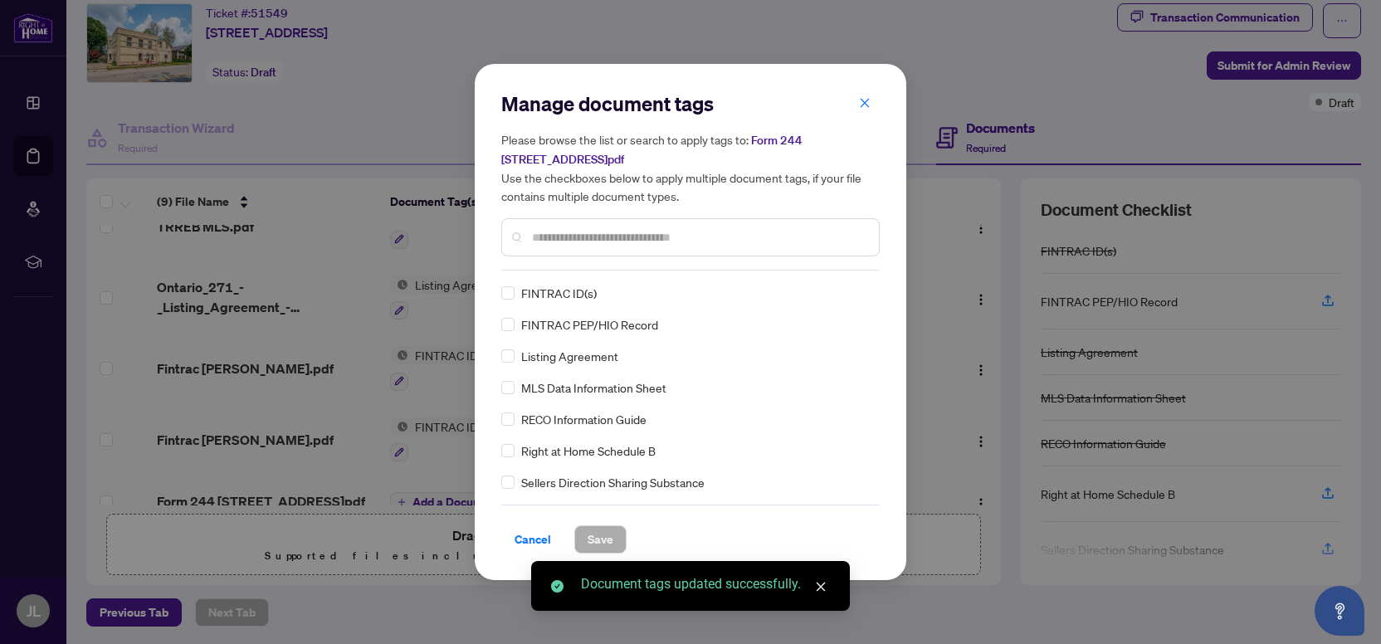
click at [551, 258] on div "Manage document tags Please browse the list or search to apply tags to: Form [S…" at bounding box center [690, 180] width 378 height 180
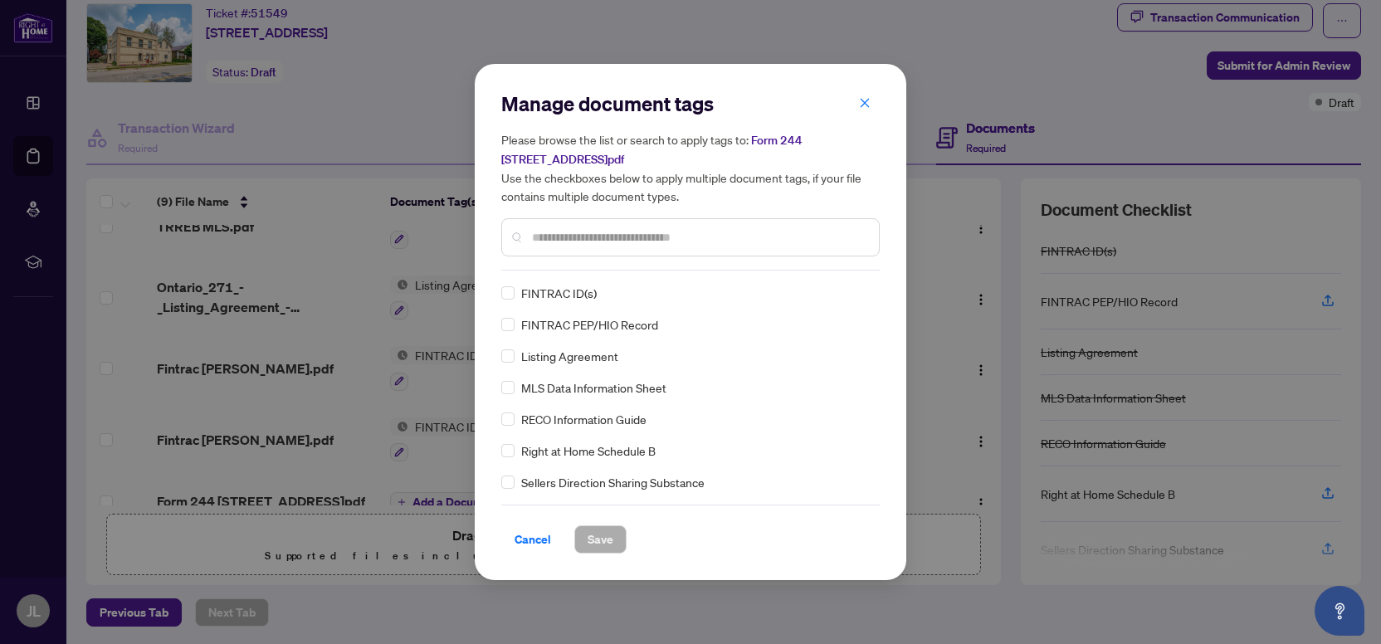
click at [563, 245] on div at bounding box center [690, 237] width 378 height 38
click at [567, 242] on input "text" at bounding box center [699, 237] width 334 height 18
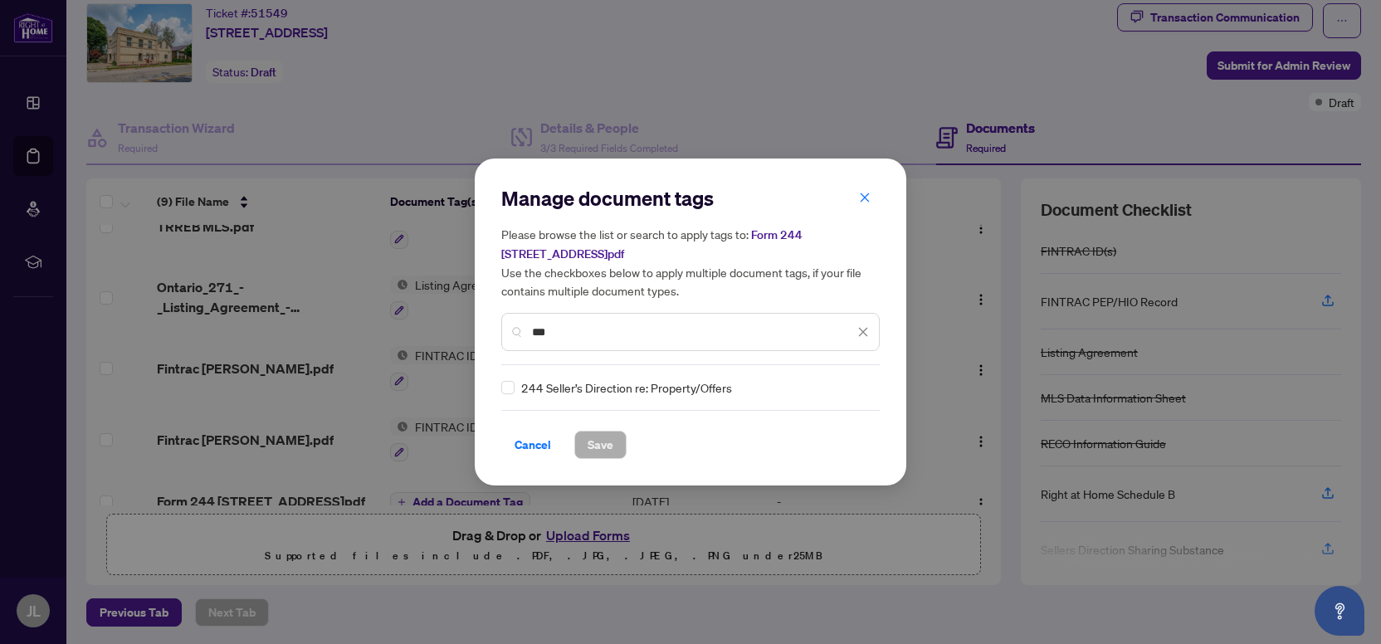
type input "***"
click at [600, 443] on span "Save" at bounding box center [601, 445] width 26 height 27
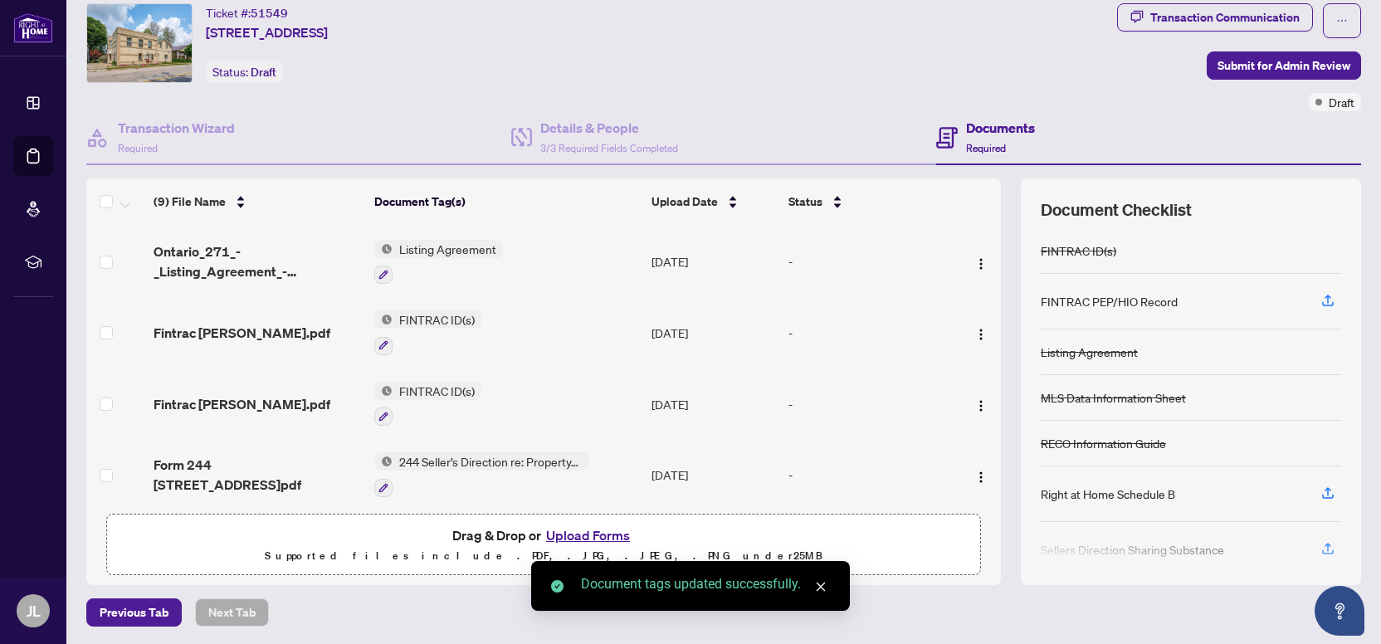
scroll to position [0, 0]
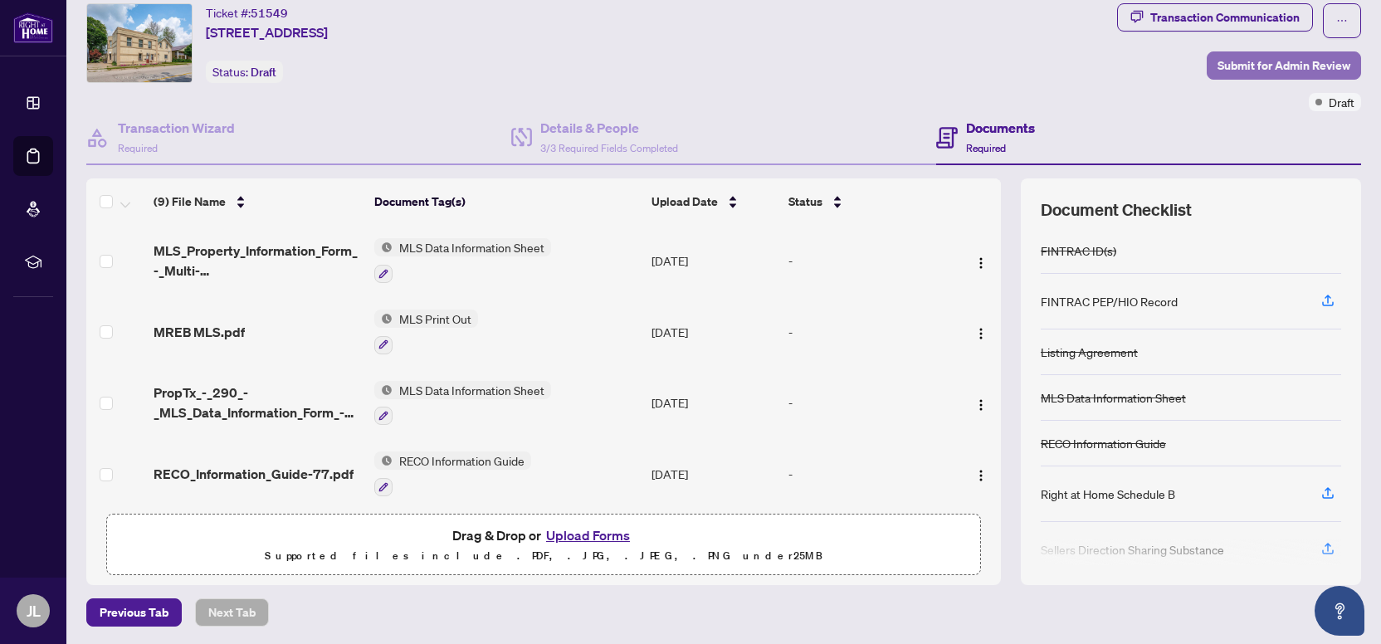
click at [1261, 64] on span "Submit for Admin Review" at bounding box center [1283, 65] width 133 height 27
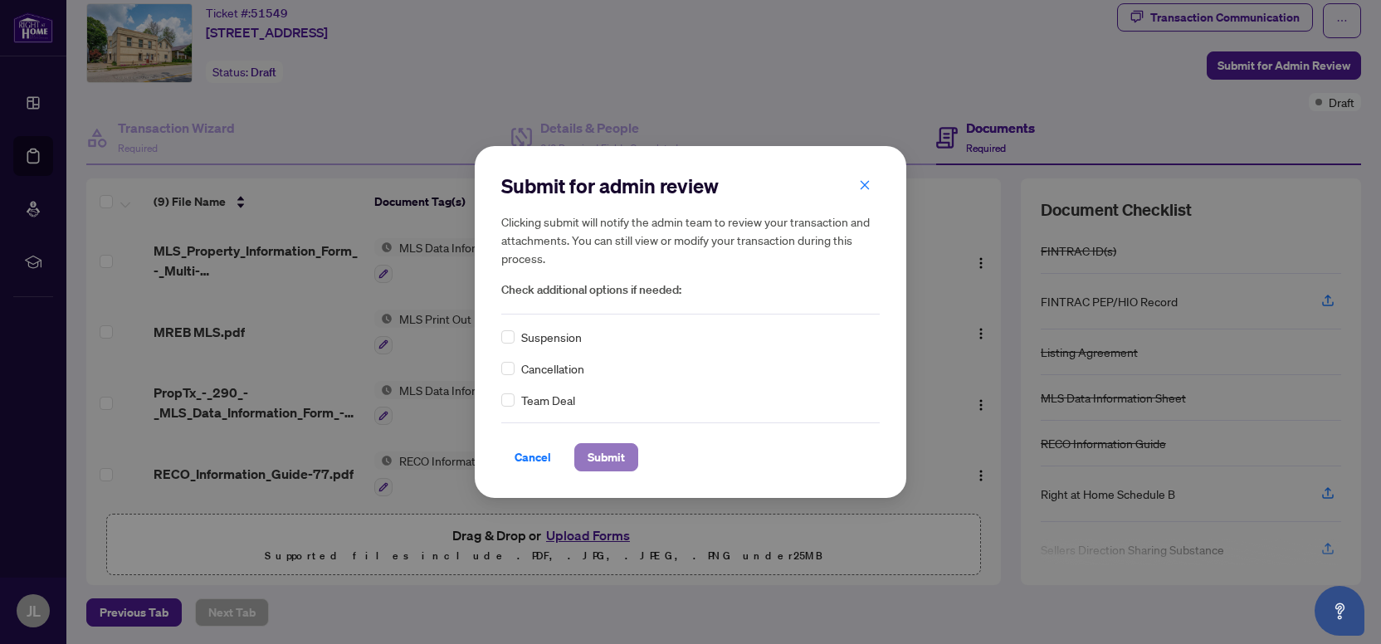
click at [600, 454] on span "Submit" at bounding box center [606, 457] width 37 height 27
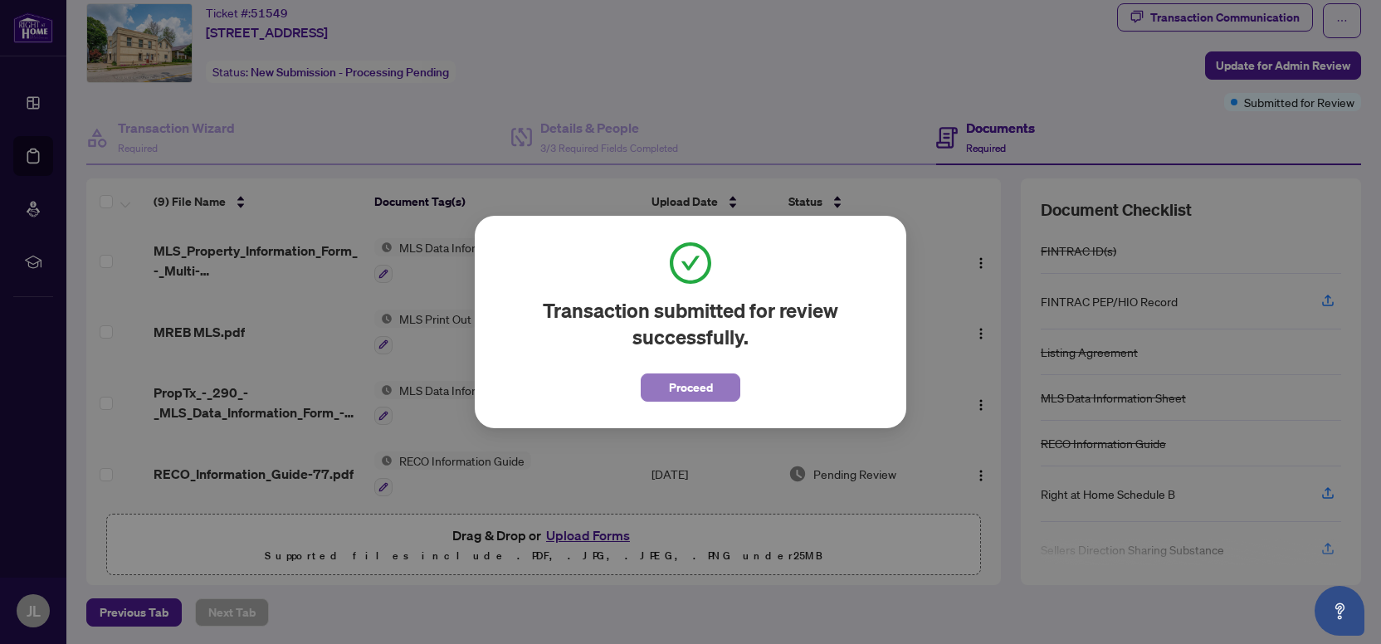
click at [725, 390] on button "Proceed" at bounding box center [691, 387] width 100 height 28
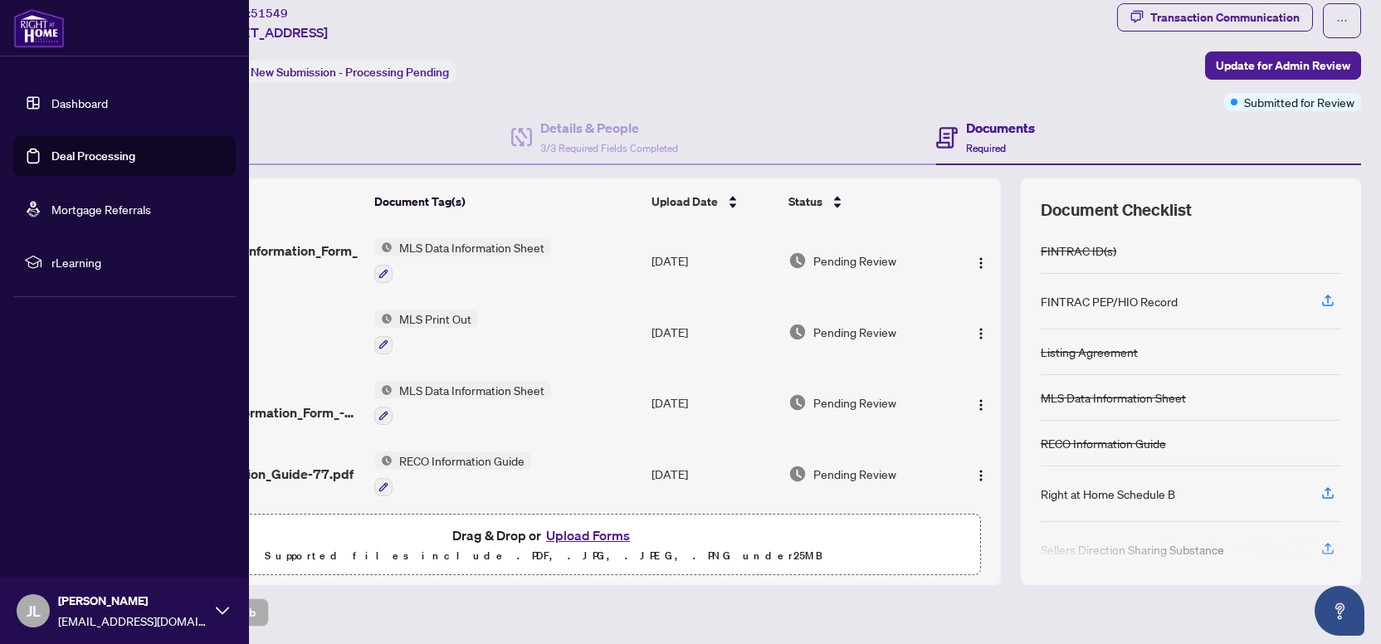
click at [58, 101] on link "Dashboard" at bounding box center [79, 102] width 56 height 15
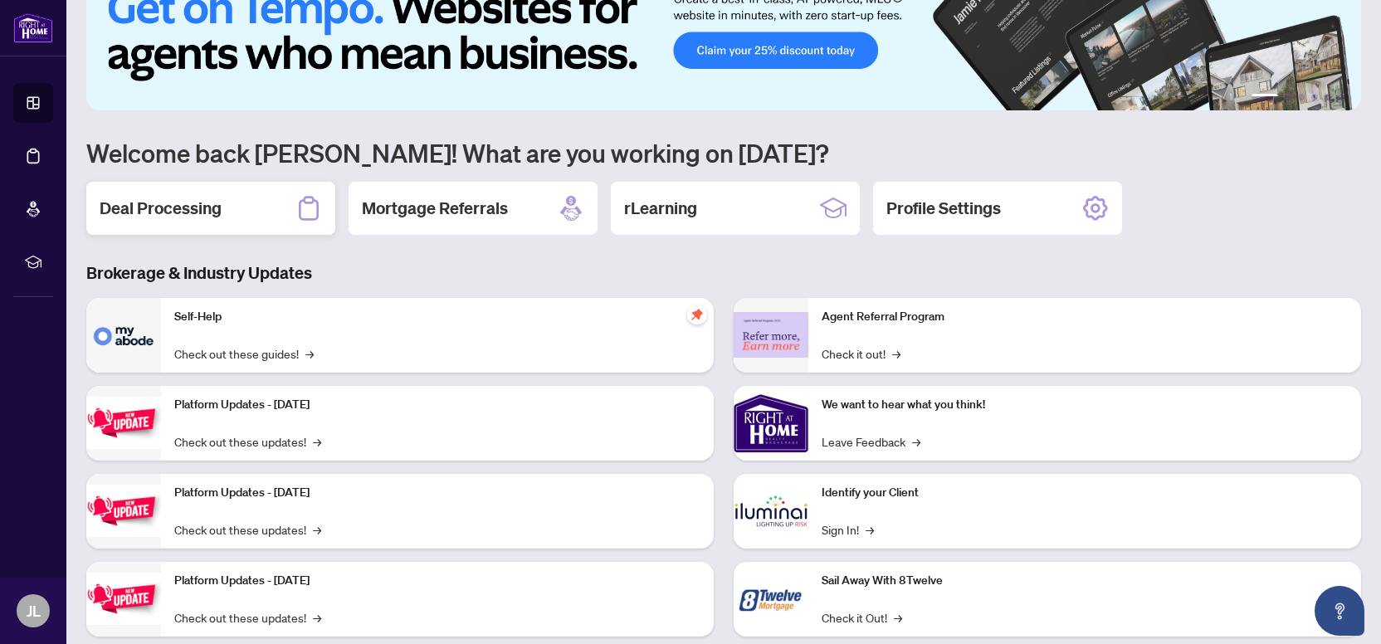
click at [230, 215] on div "Deal Processing" at bounding box center [210, 208] width 249 height 53
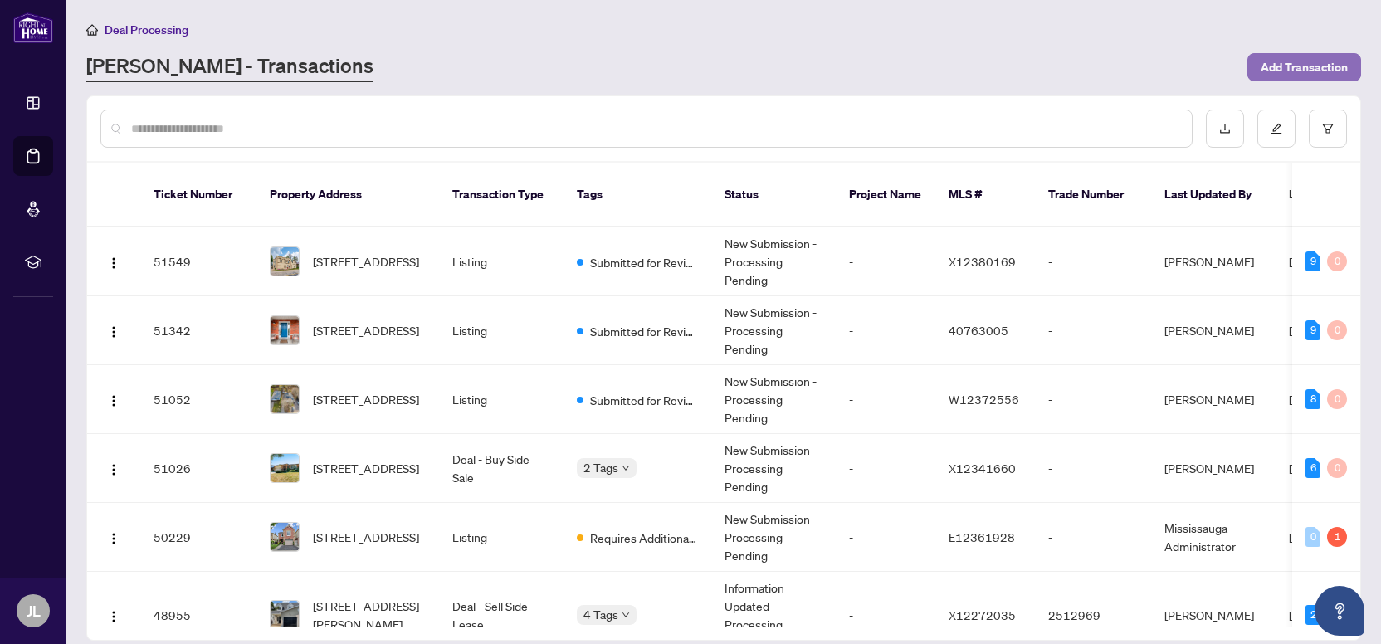
click at [1293, 66] on span "Add Transaction" at bounding box center [1304, 67] width 87 height 27
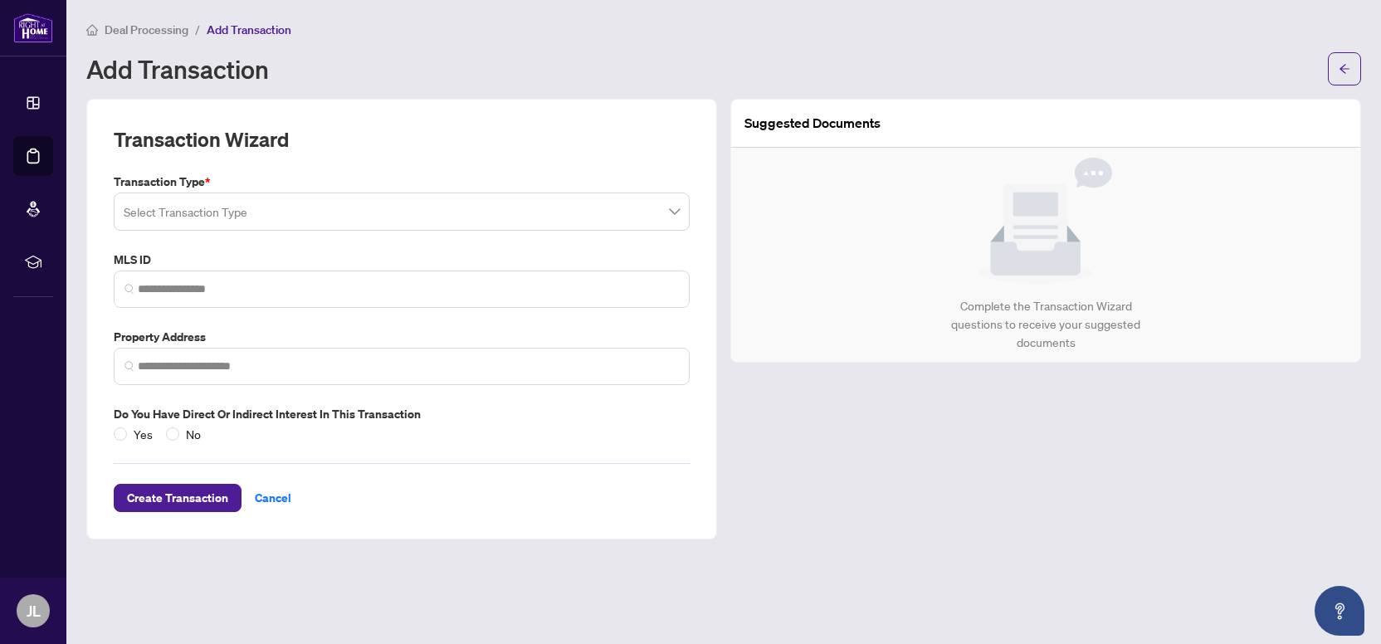
click at [294, 212] on input "search" at bounding box center [394, 214] width 541 height 37
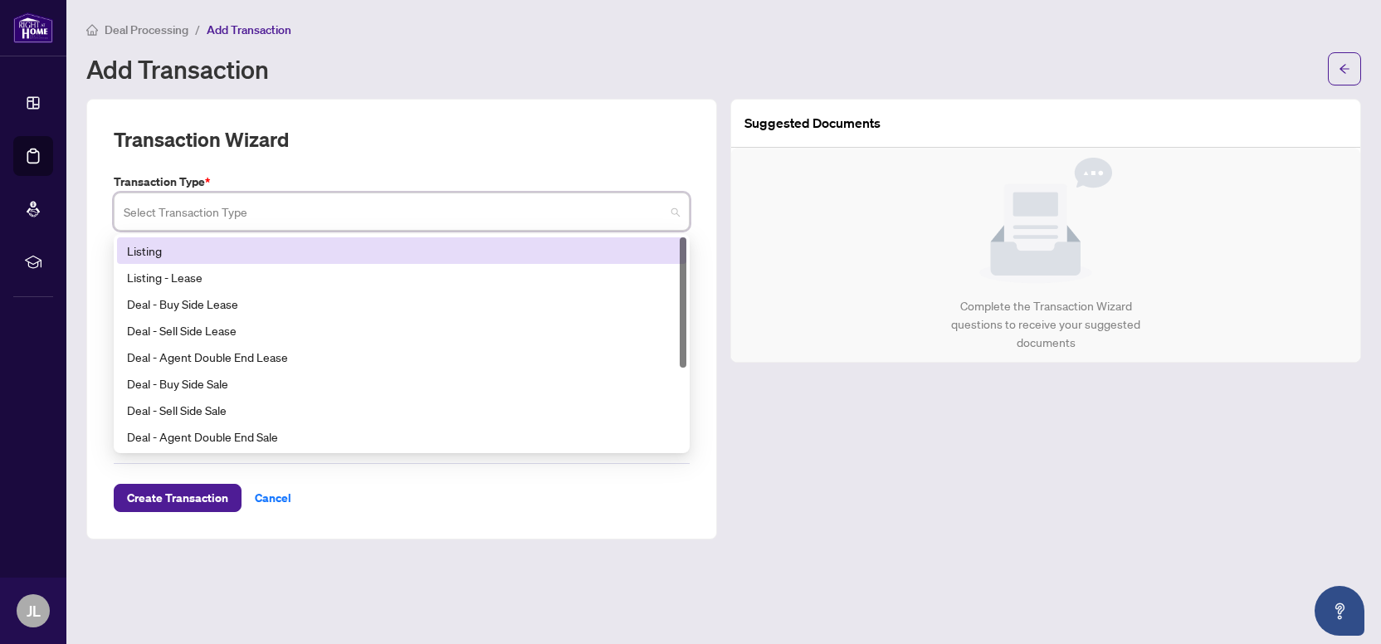
click at [181, 253] on div "Listing" at bounding box center [401, 250] width 549 height 18
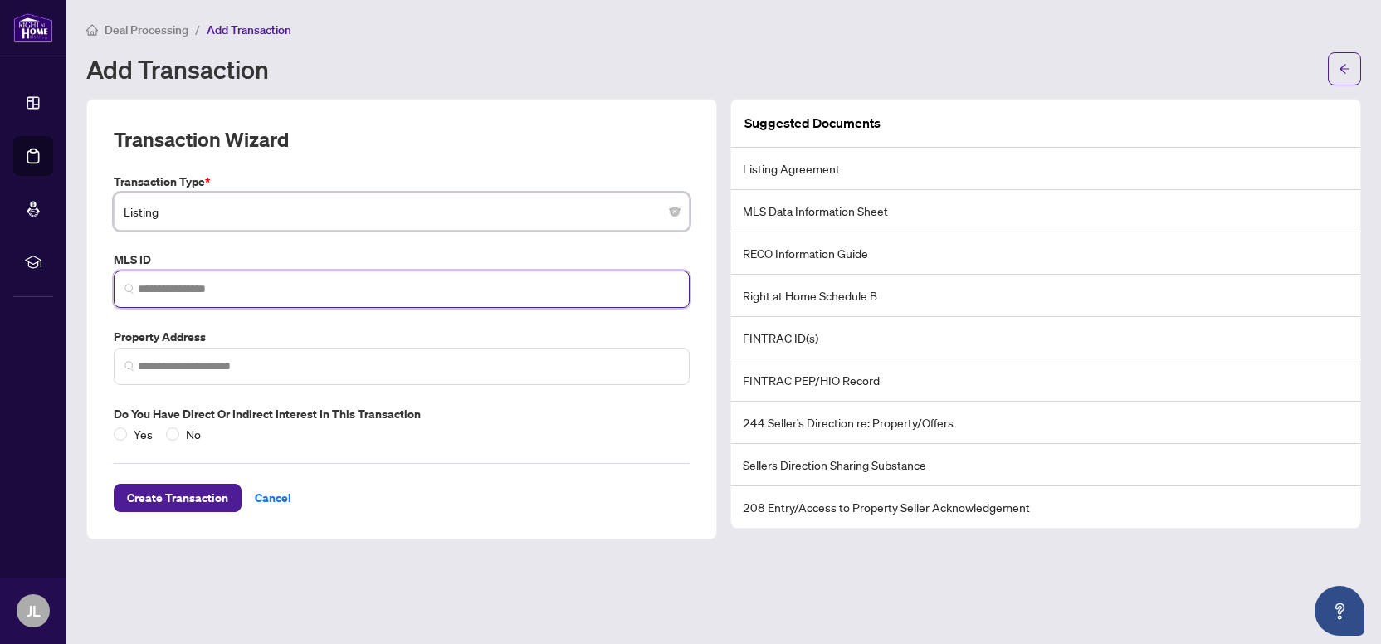
click at [188, 291] on input "search" at bounding box center [408, 289] width 541 height 17
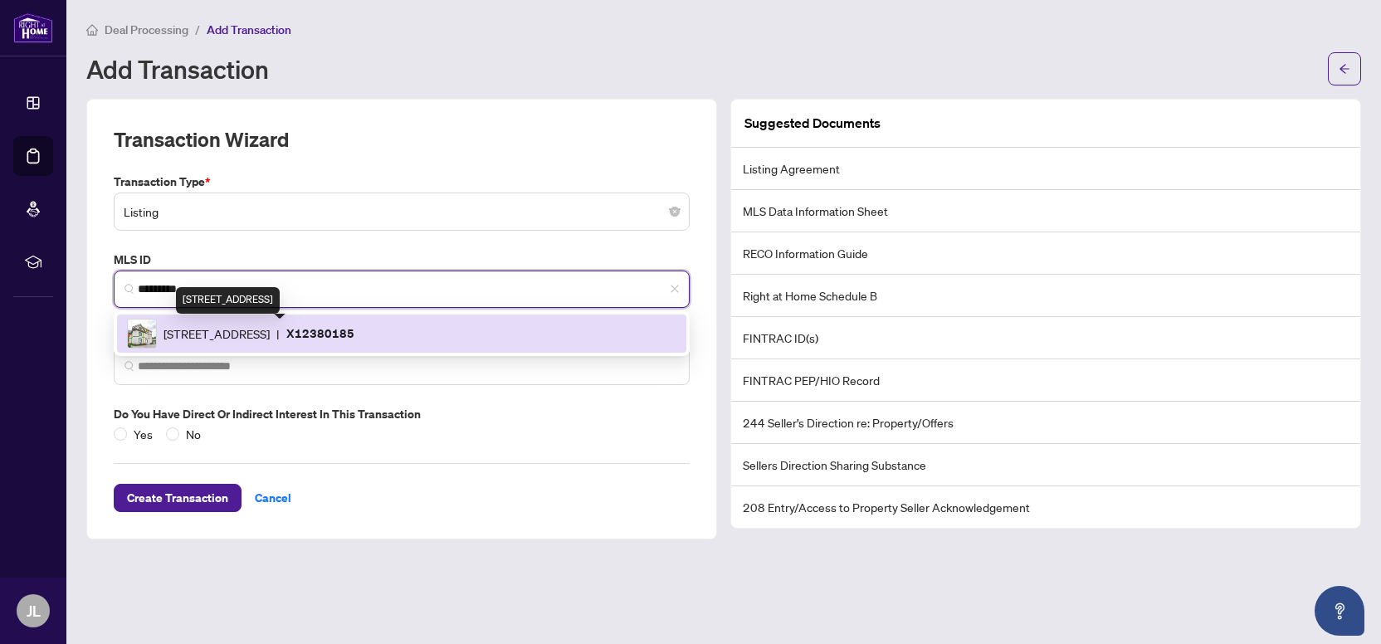
click at [219, 331] on span "[STREET_ADDRESS]" at bounding box center [216, 333] width 106 height 18
type input "*********"
type input "**********"
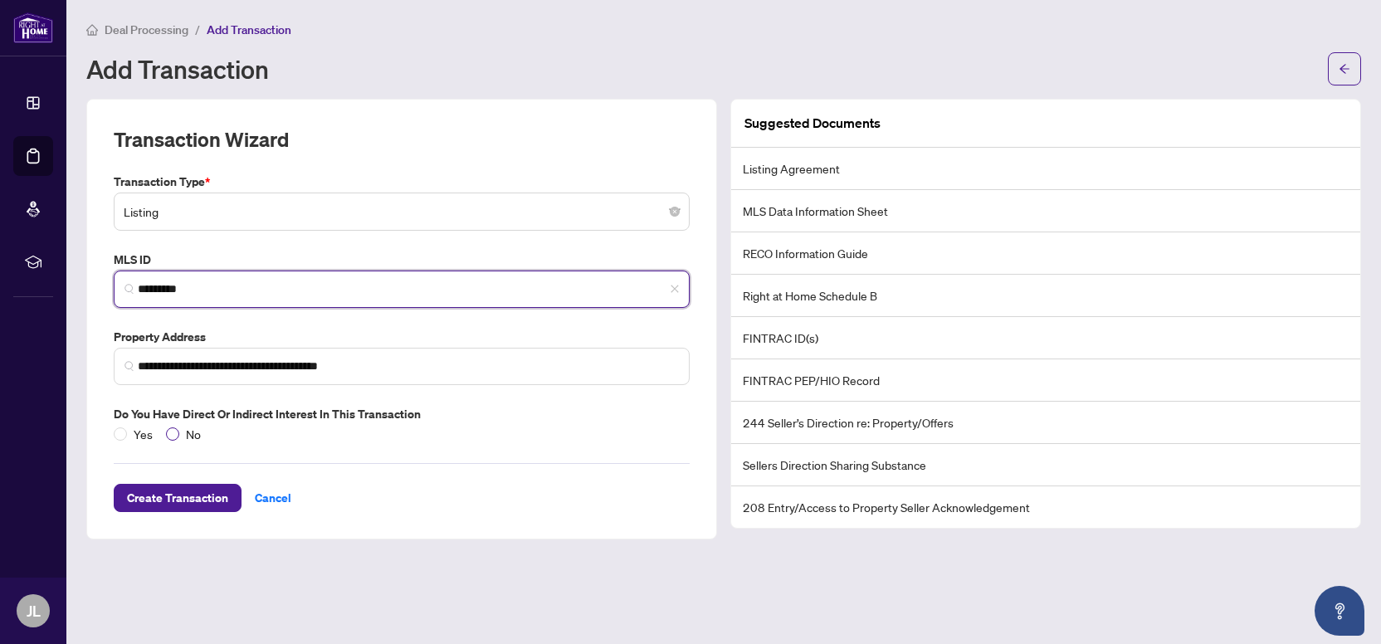
type input "*********"
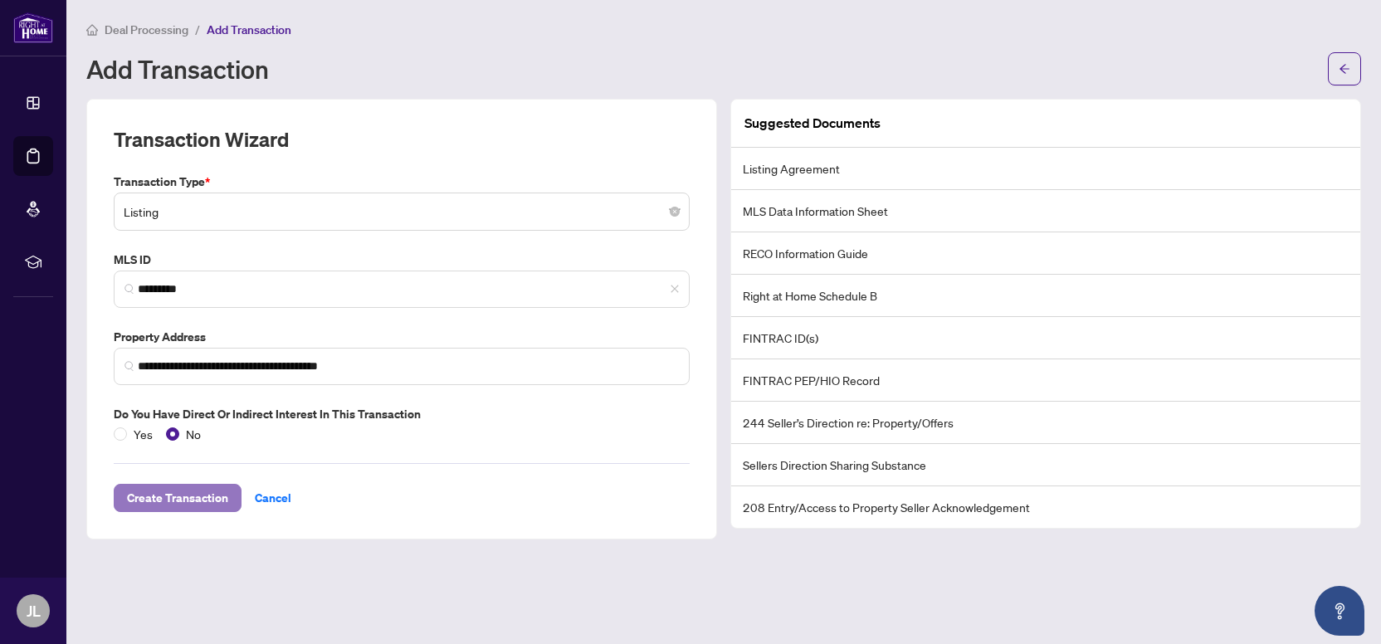
click at [194, 497] on span "Create Transaction" at bounding box center [177, 498] width 101 height 27
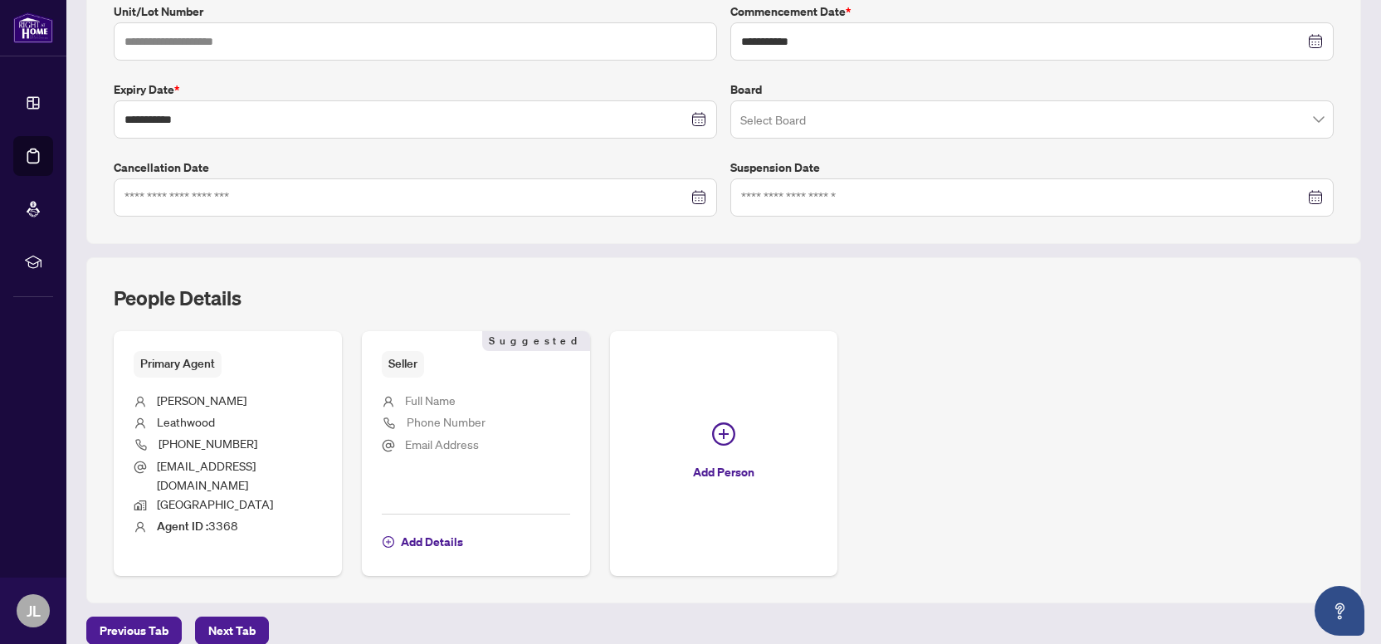
scroll to position [378, 0]
click at [243, 617] on span "Next Tab" at bounding box center [231, 630] width 47 height 27
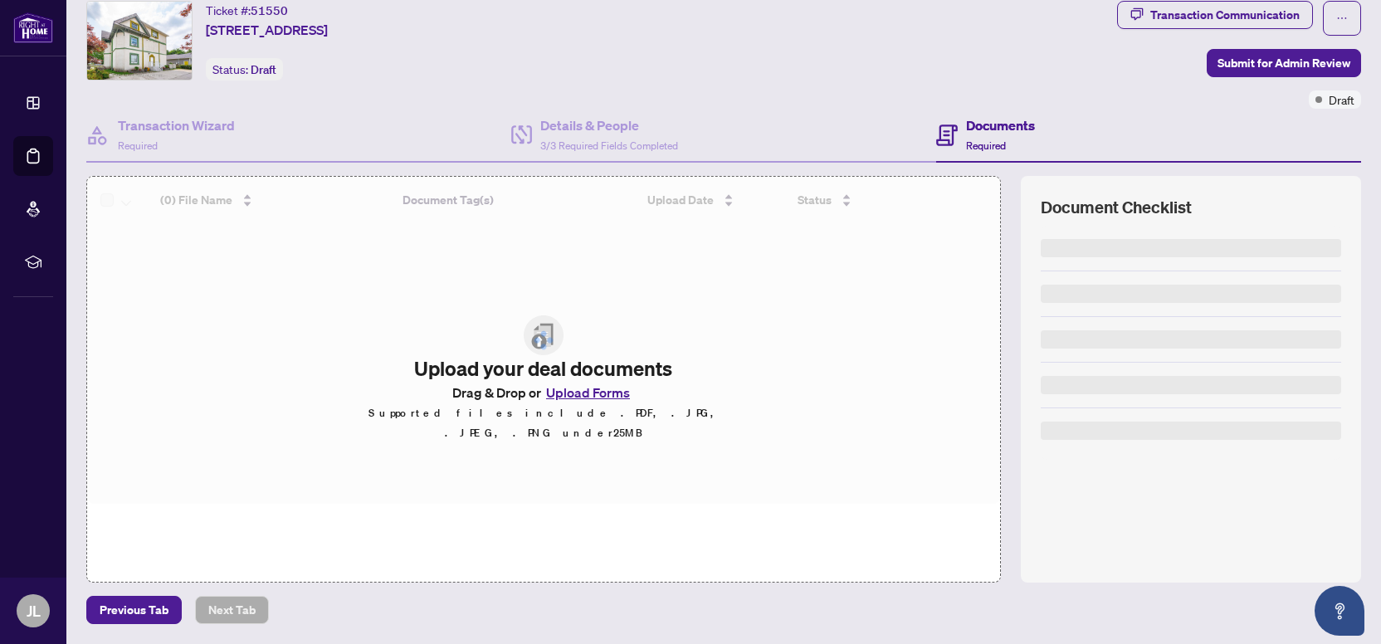
scroll to position [49, 0]
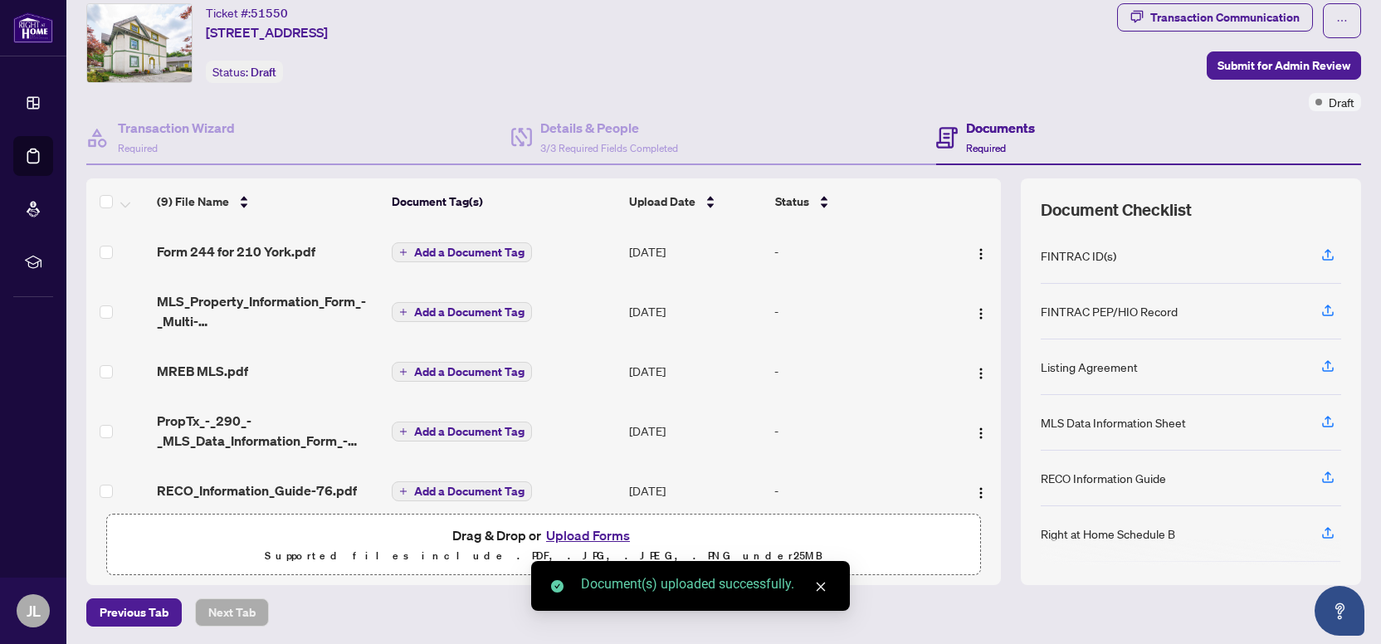
click at [466, 251] on span "Add a Document Tag" at bounding box center [469, 252] width 110 height 12
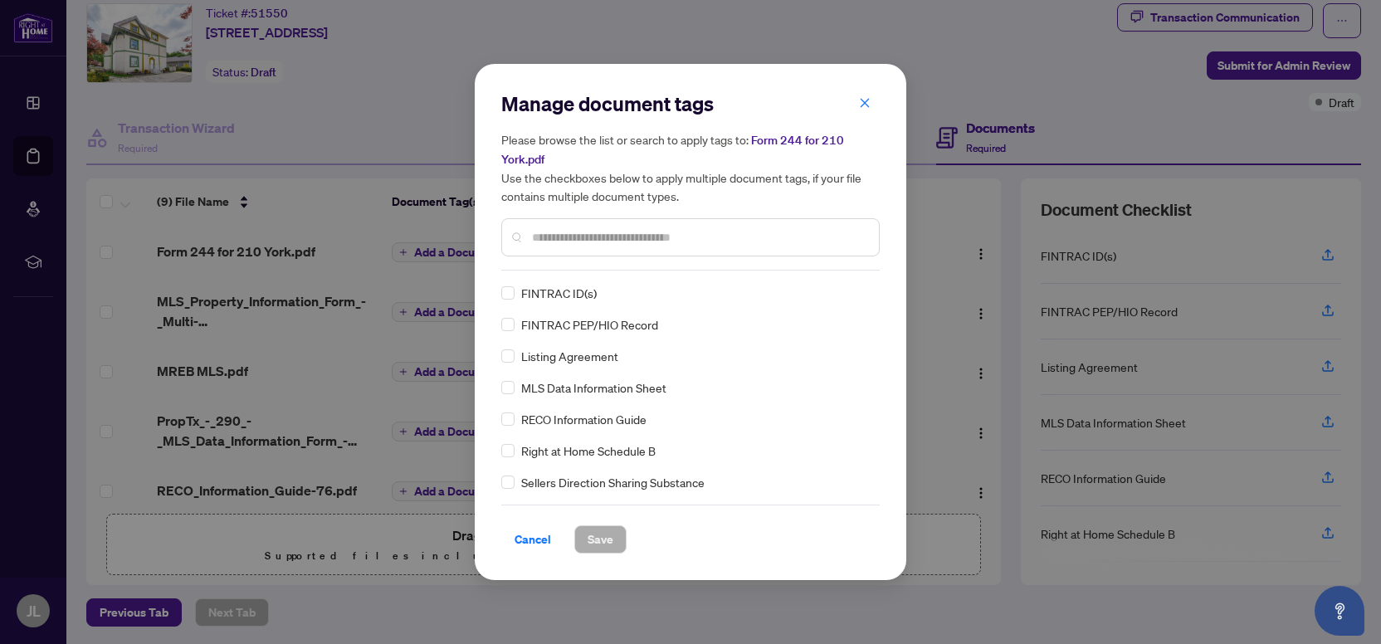
click at [578, 232] on input "text" at bounding box center [699, 237] width 334 height 18
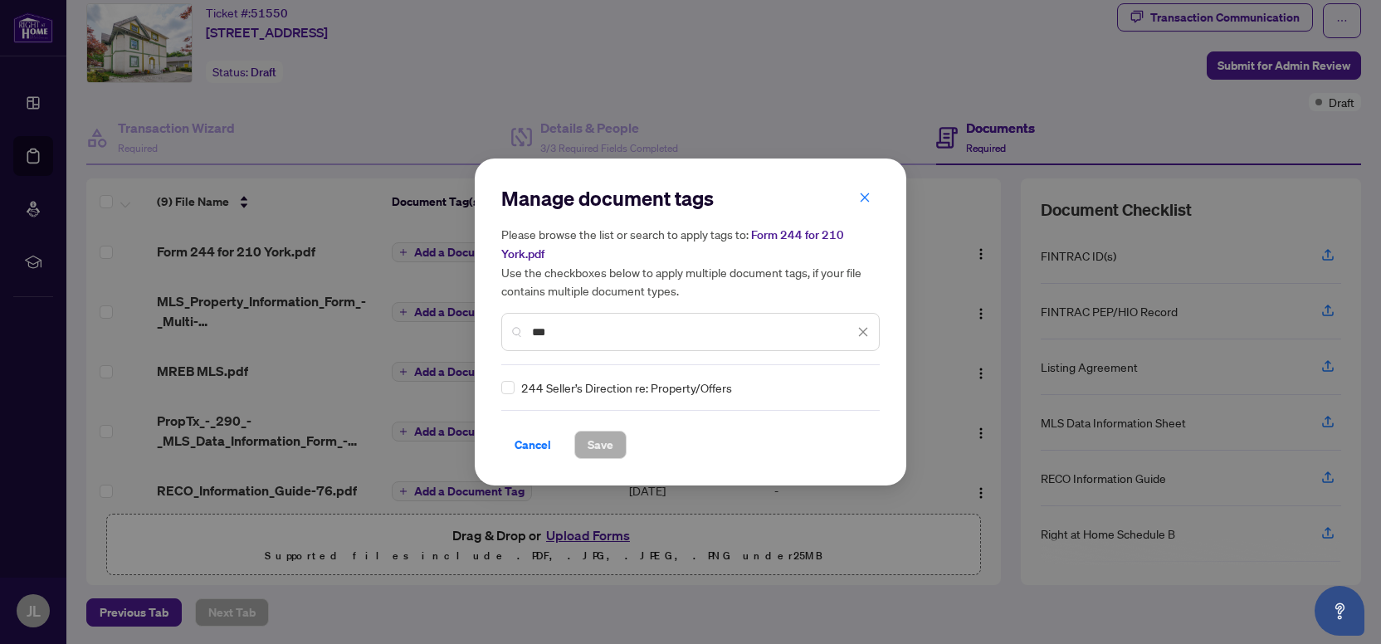
type input "***"
click at [602, 455] on span "Save" at bounding box center [601, 445] width 26 height 27
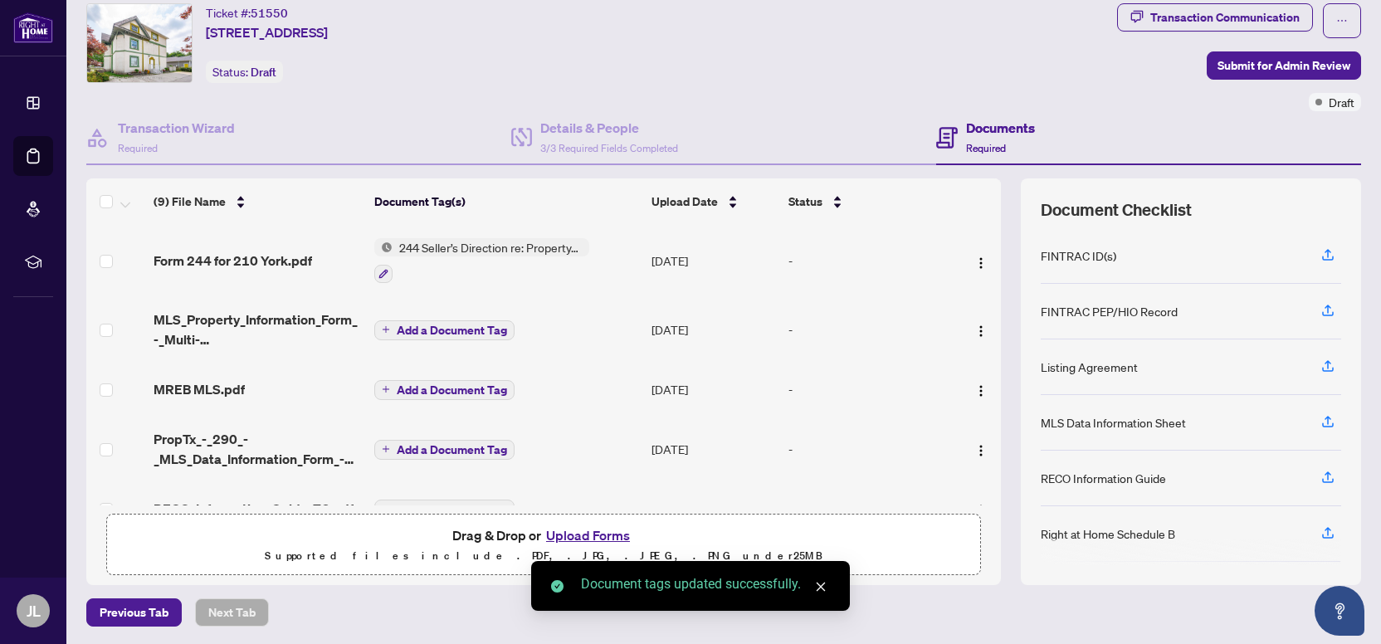
click at [454, 324] on span "Add a Document Tag" at bounding box center [452, 330] width 110 height 12
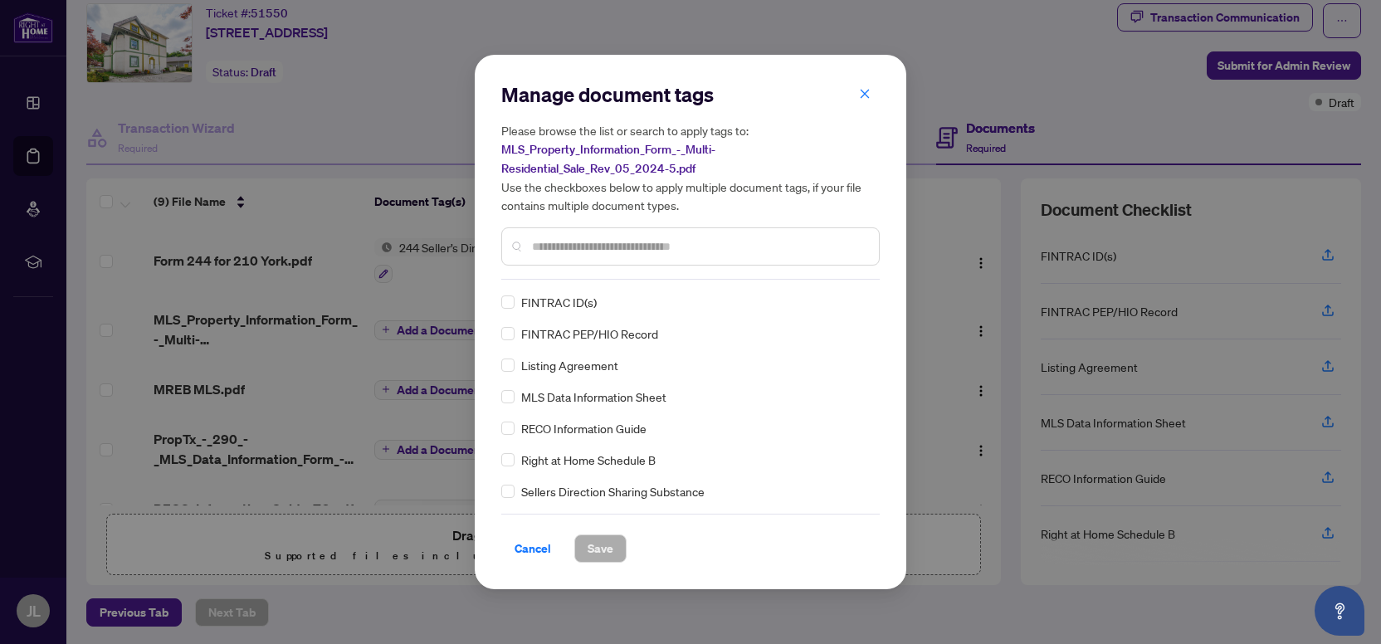
click at [553, 246] on input "text" at bounding box center [699, 246] width 334 height 18
click at [596, 552] on span "Save" at bounding box center [601, 548] width 26 height 27
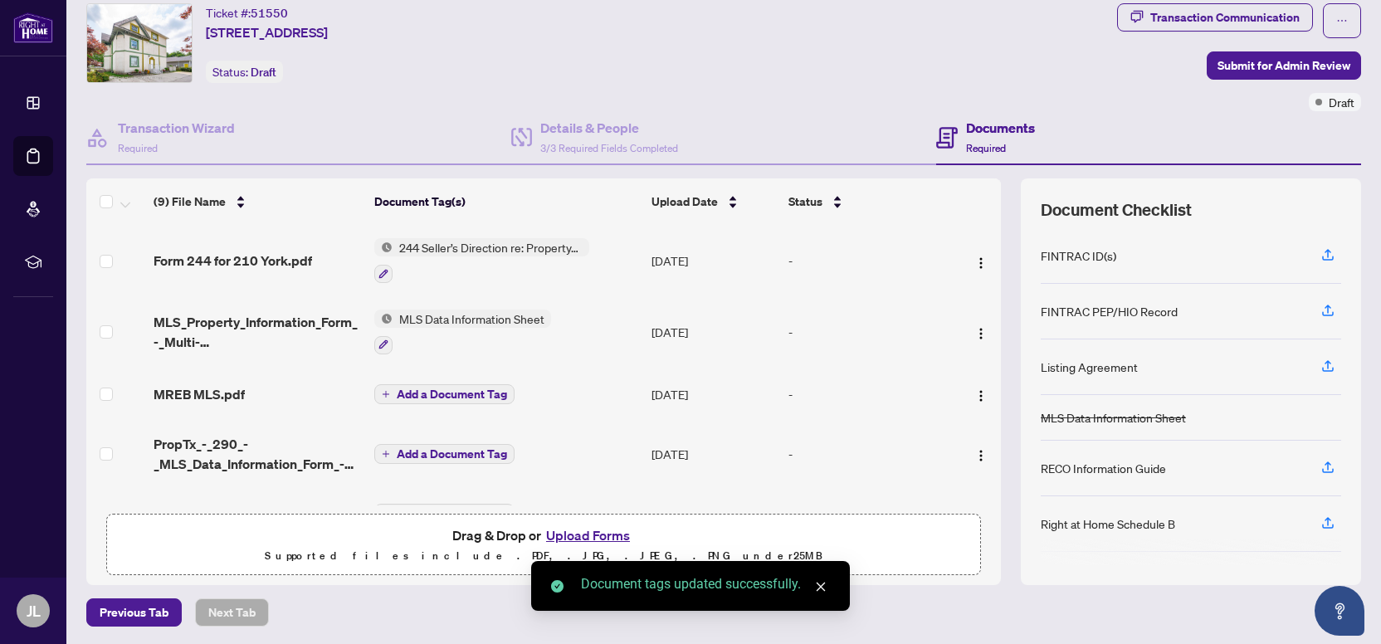
click at [445, 388] on span "Add a Document Tag" at bounding box center [452, 394] width 110 height 12
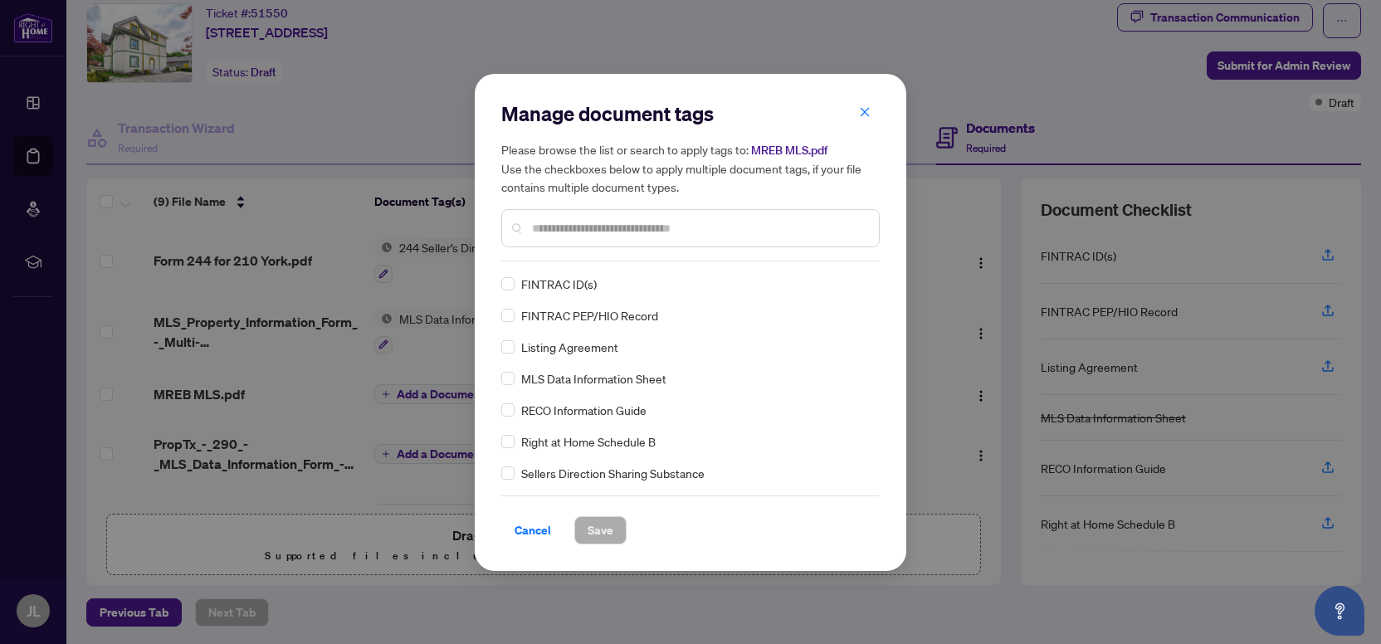
click at [559, 230] on input "text" at bounding box center [699, 228] width 334 height 18
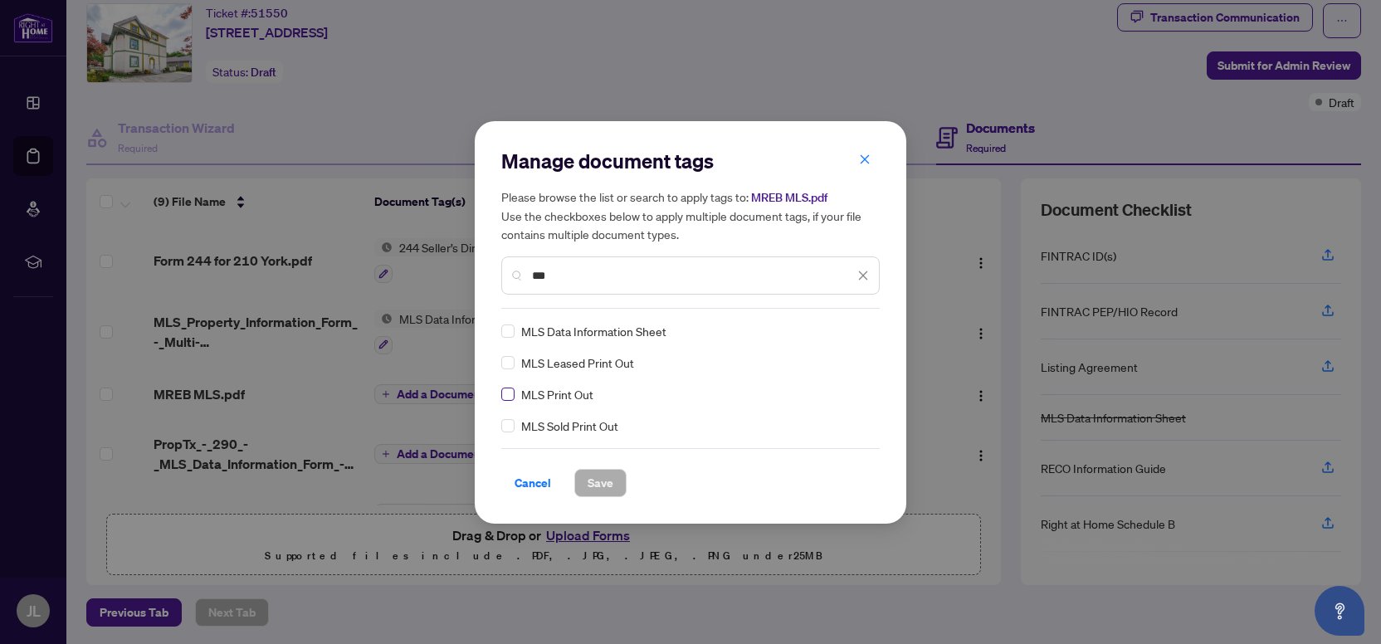
type input "***"
click at [603, 481] on span "Save" at bounding box center [601, 483] width 26 height 27
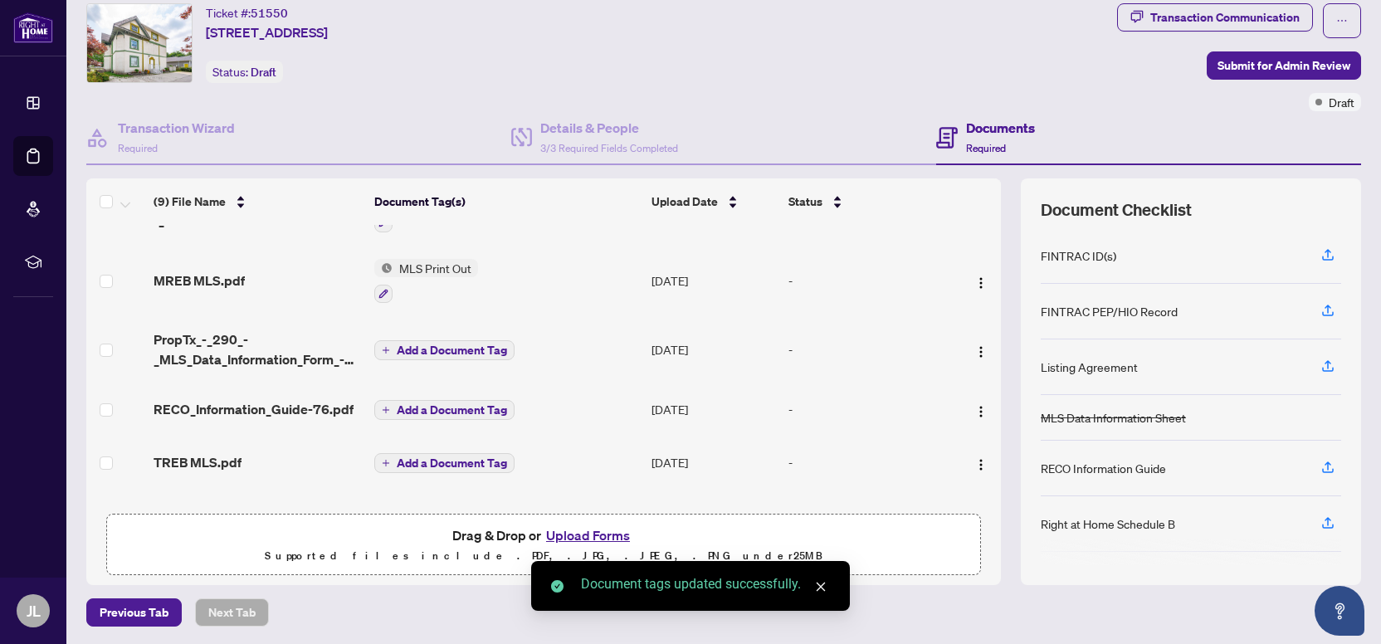
scroll to position [0, 0]
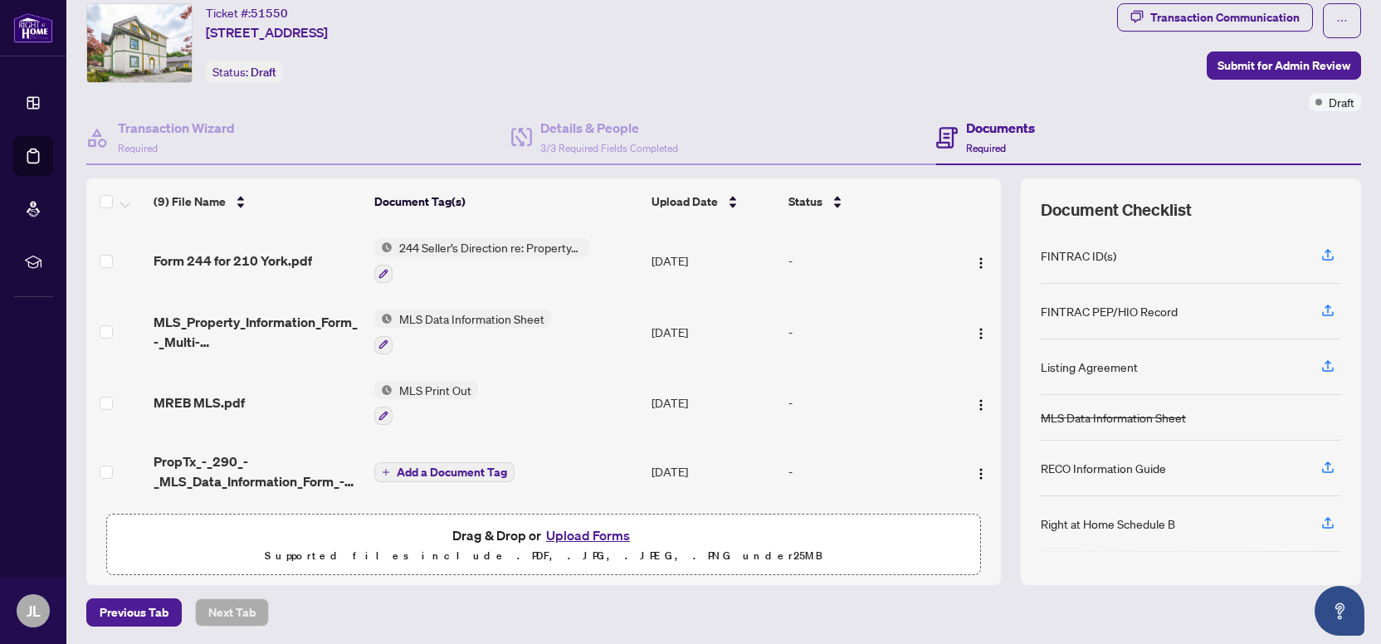
click at [447, 466] on span "Add a Document Tag" at bounding box center [452, 472] width 110 height 12
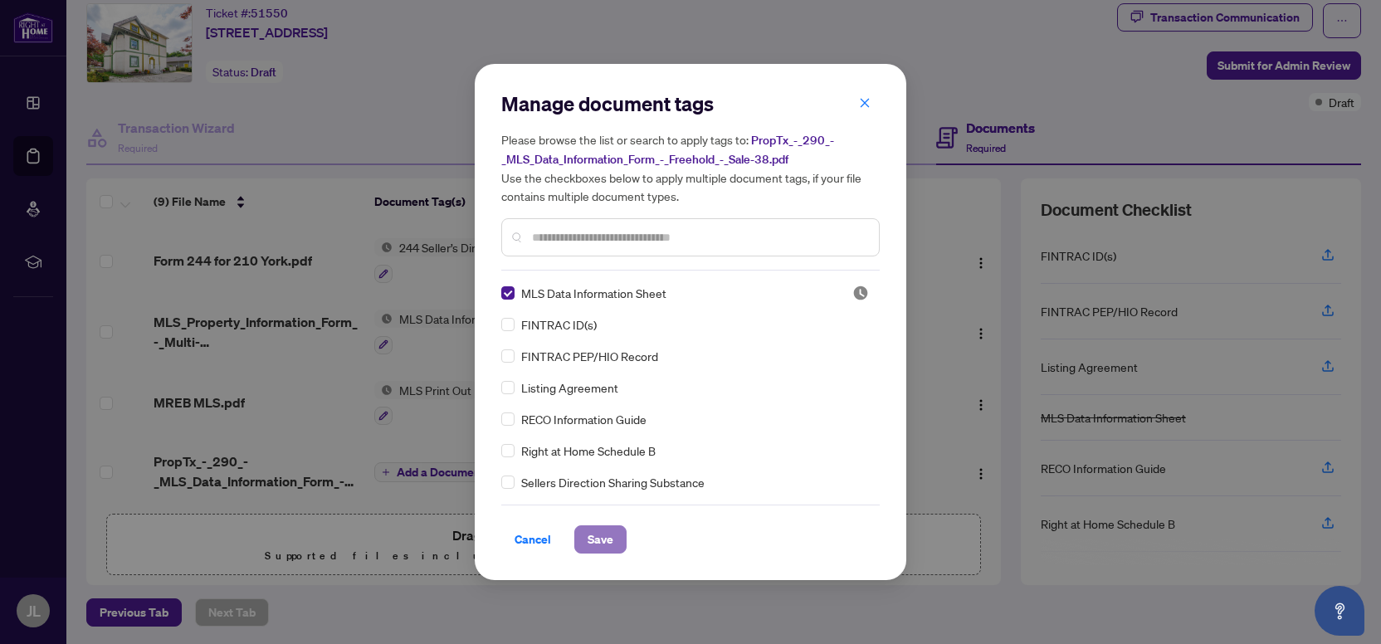
click at [605, 548] on span "Save" at bounding box center [601, 539] width 26 height 27
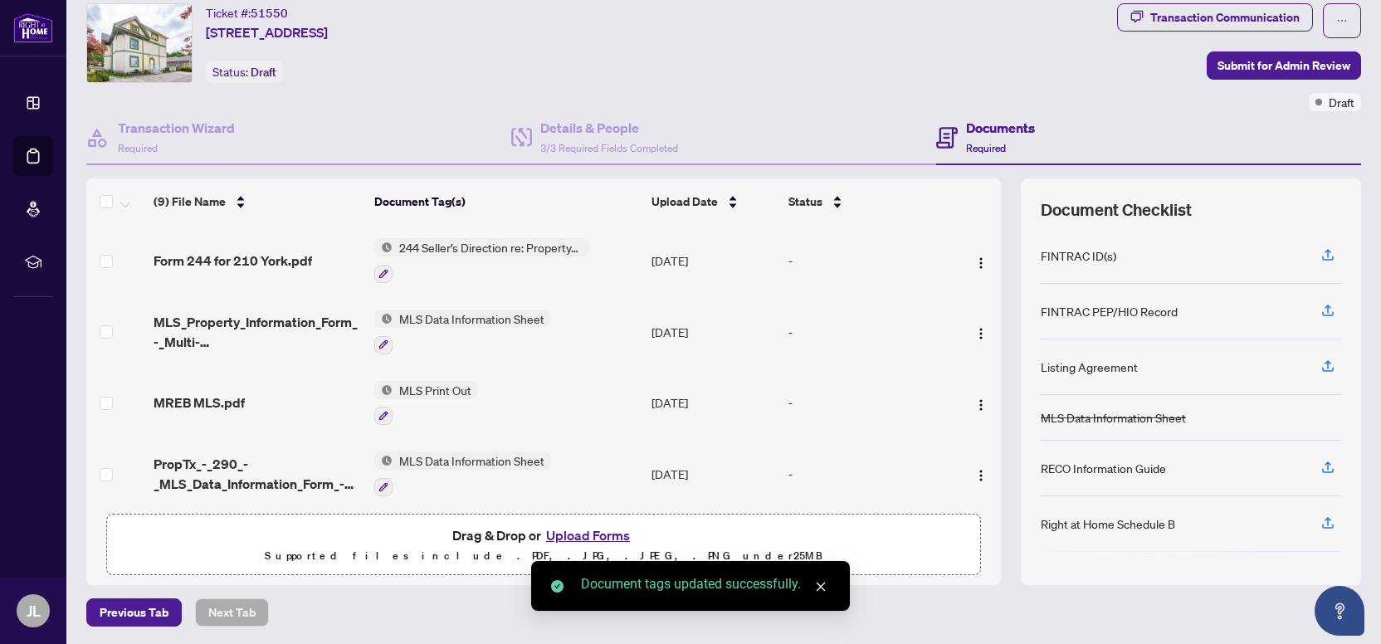
scroll to position [241, 0]
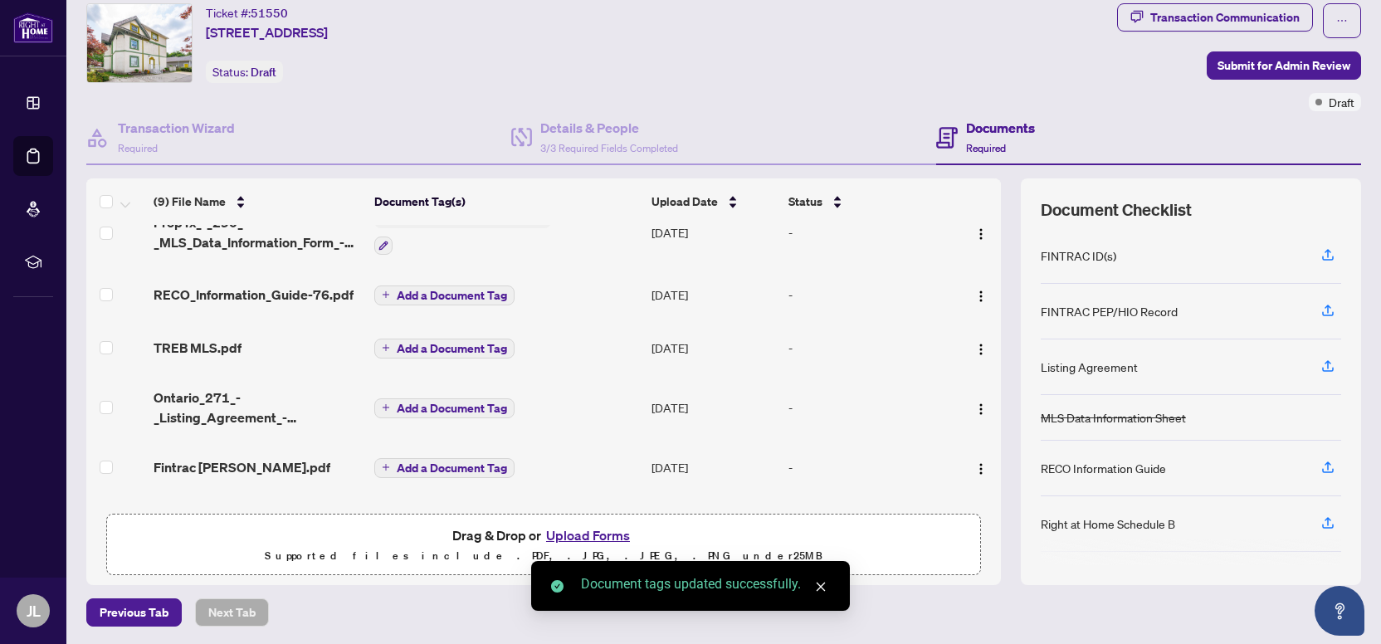
click at [426, 290] on span "Add a Document Tag" at bounding box center [452, 296] width 110 height 12
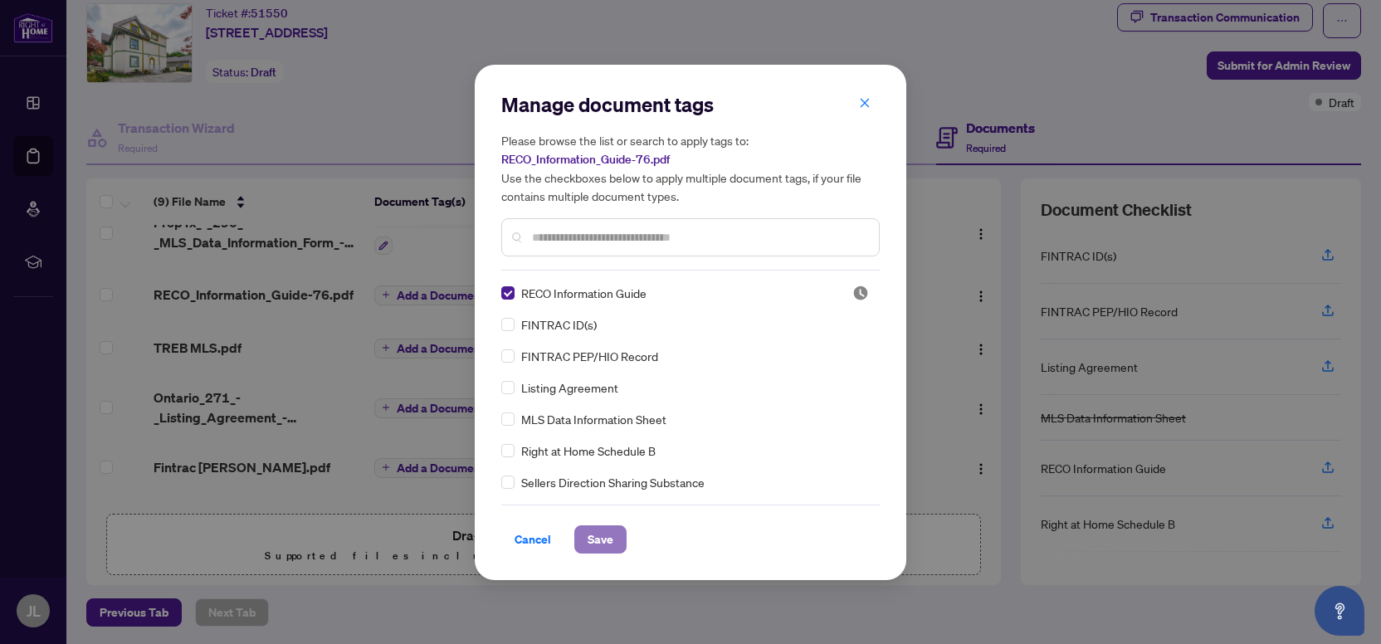
click at [596, 542] on span "Save" at bounding box center [601, 539] width 26 height 27
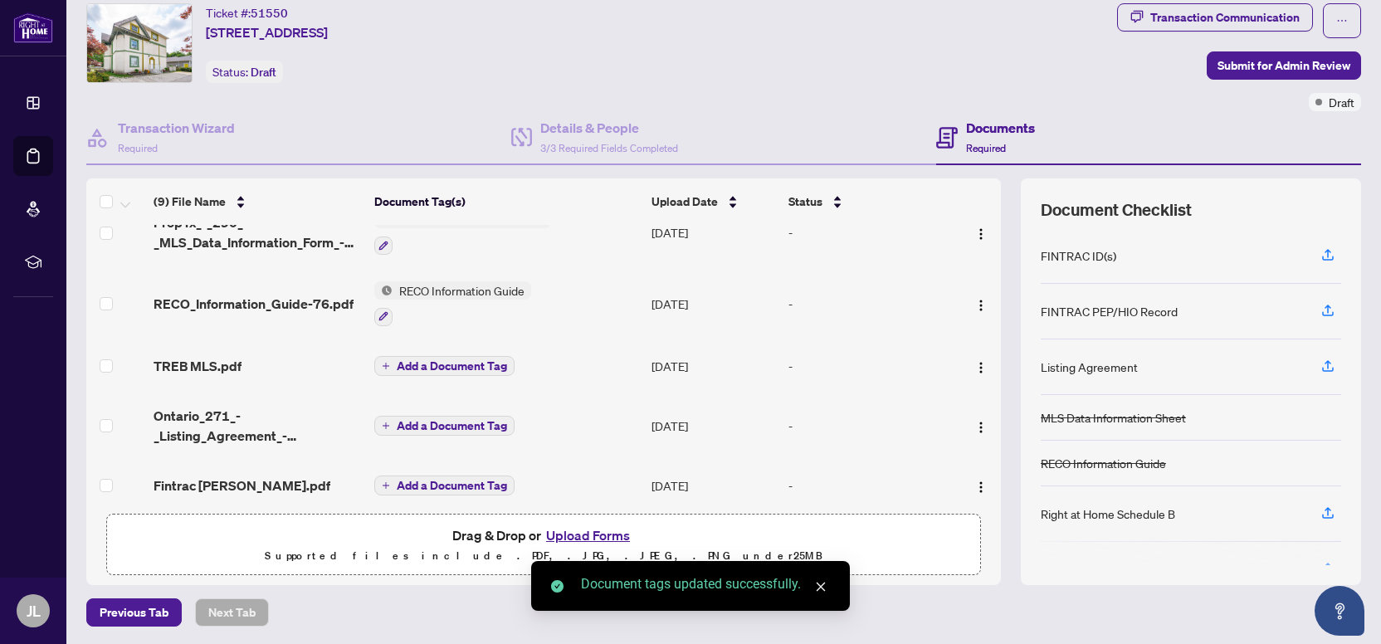
click at [435, 360] on span "Add a Document Tag" at bounding box center [452, 366] width 110 height 12
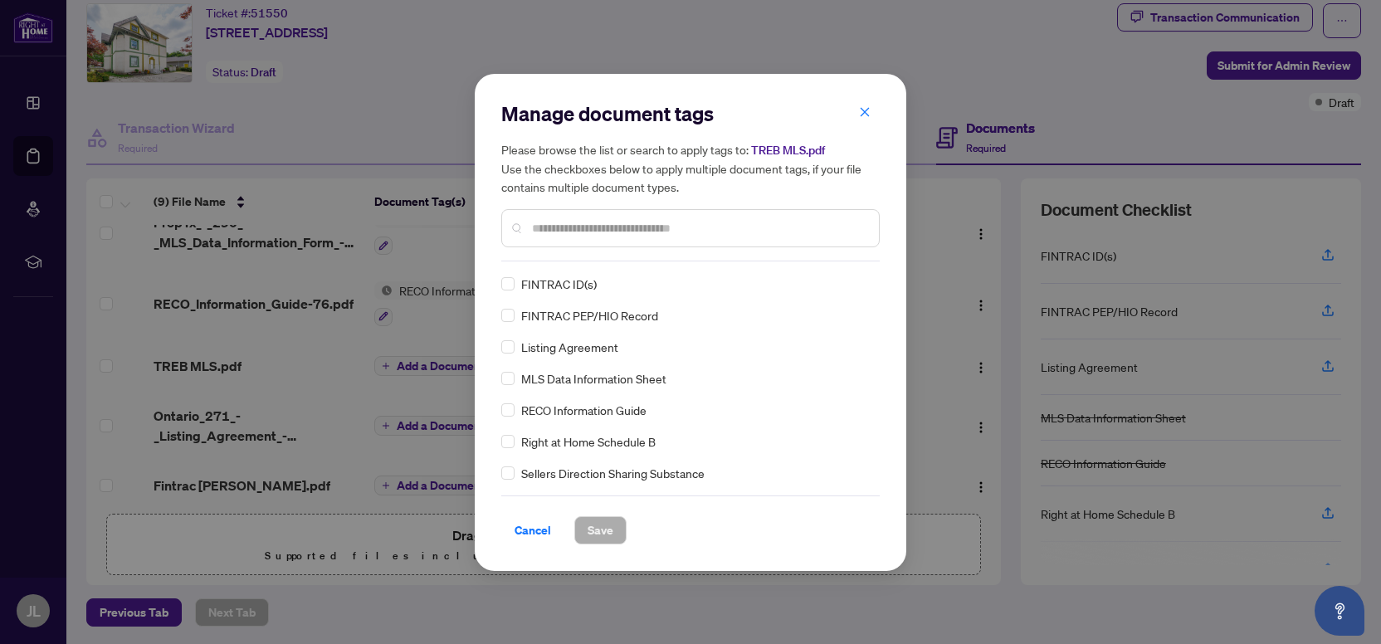
drag, startPoint x: 591, startPoint y: 253, endPoint x: 600, endPoint y: 237, distance: 18.9
click at [591, 252] on div "Manage document tags Please browse the list or search to apply tags to: TREB ML…" at bounding box center [690, 180] width 378 height 161
click at [600, 237] on div at bounding box center [690, 228] width 378 height 38
click at [602, 229] on input "text" at bounding box center [699, 228] width 334 height 18
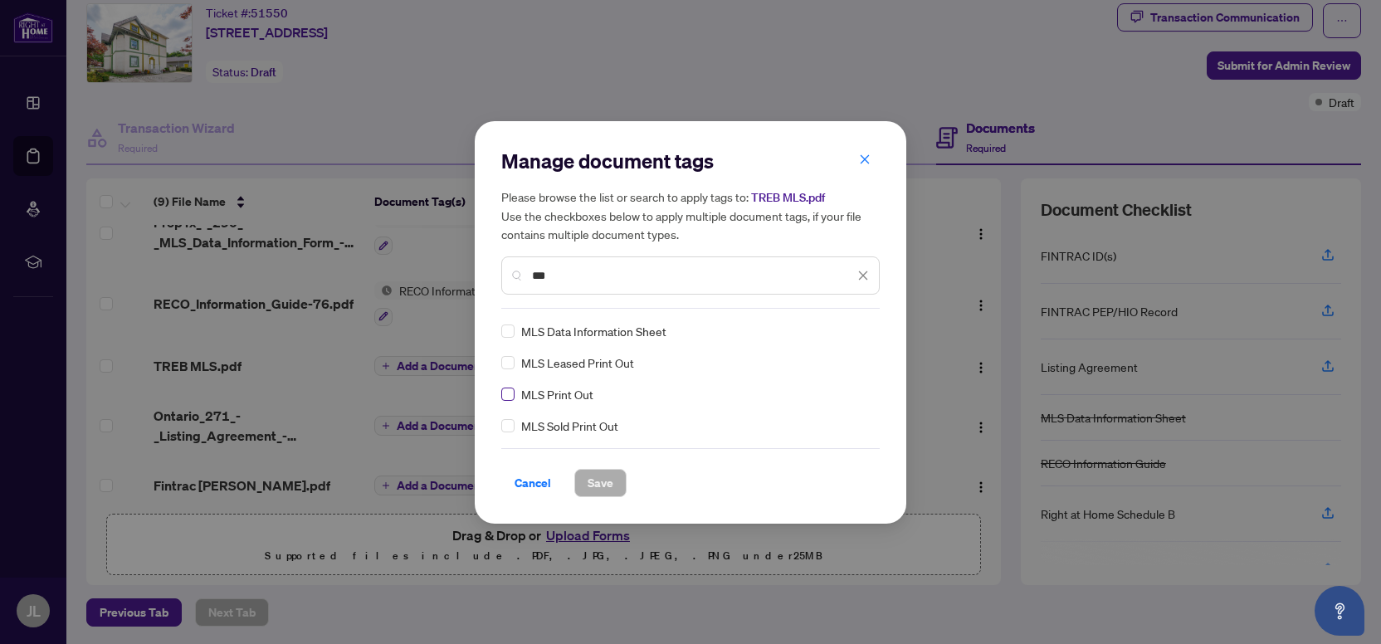
type input "***"
click at [596, 480] on span "Save" at bounding box center [601, 483] width 26 height 27
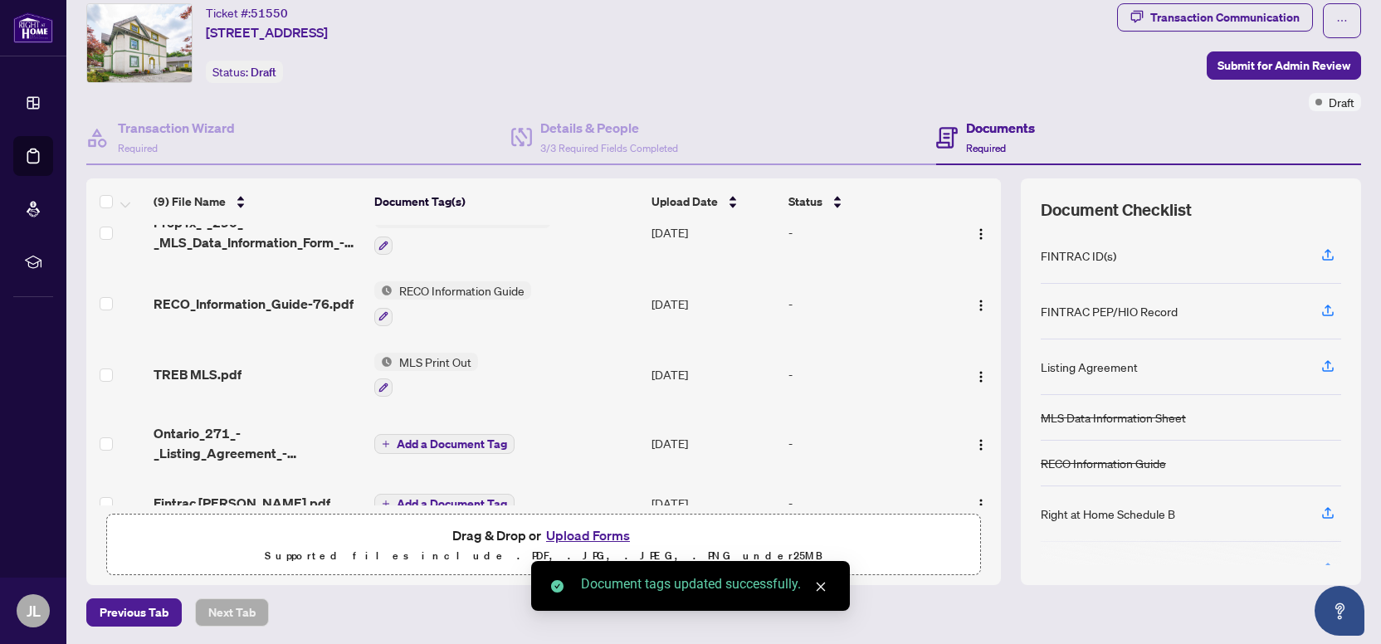
click at [464, 438] on span "Add a Document Tag" at bounding box center [452, 444] width 110 height 12
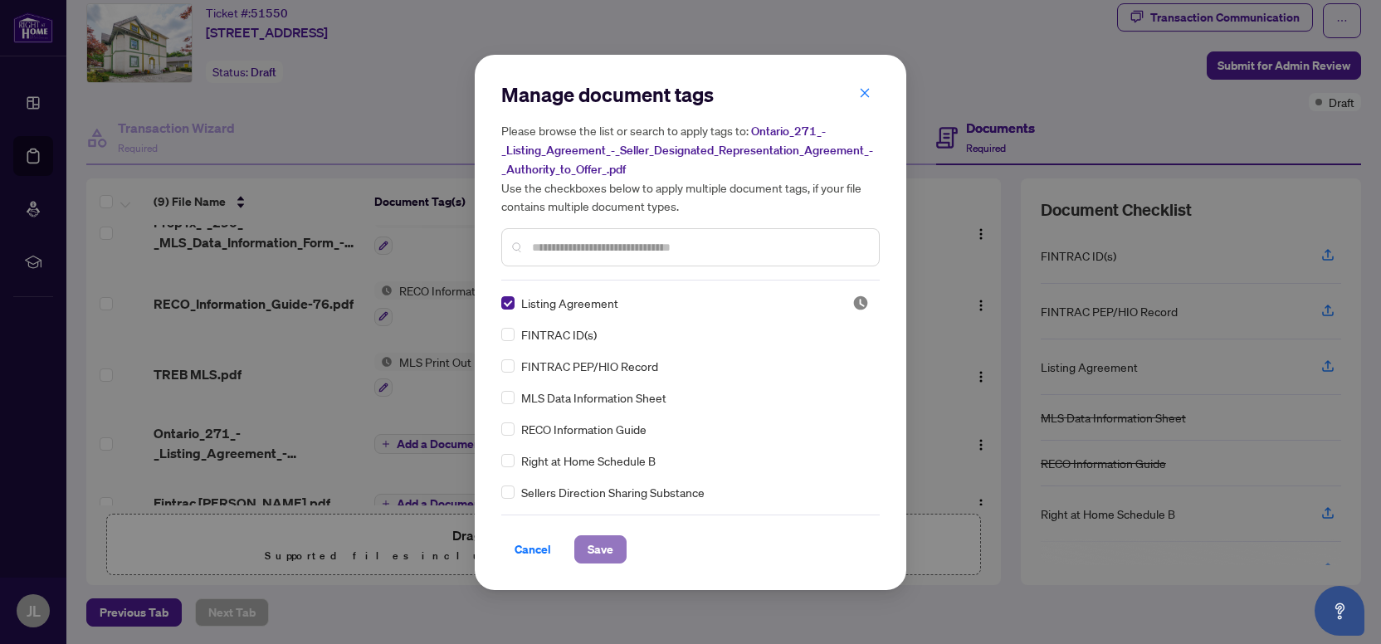
click at [602, 551] on span "Save" at bounding box center [601, 549] width 26 height 27
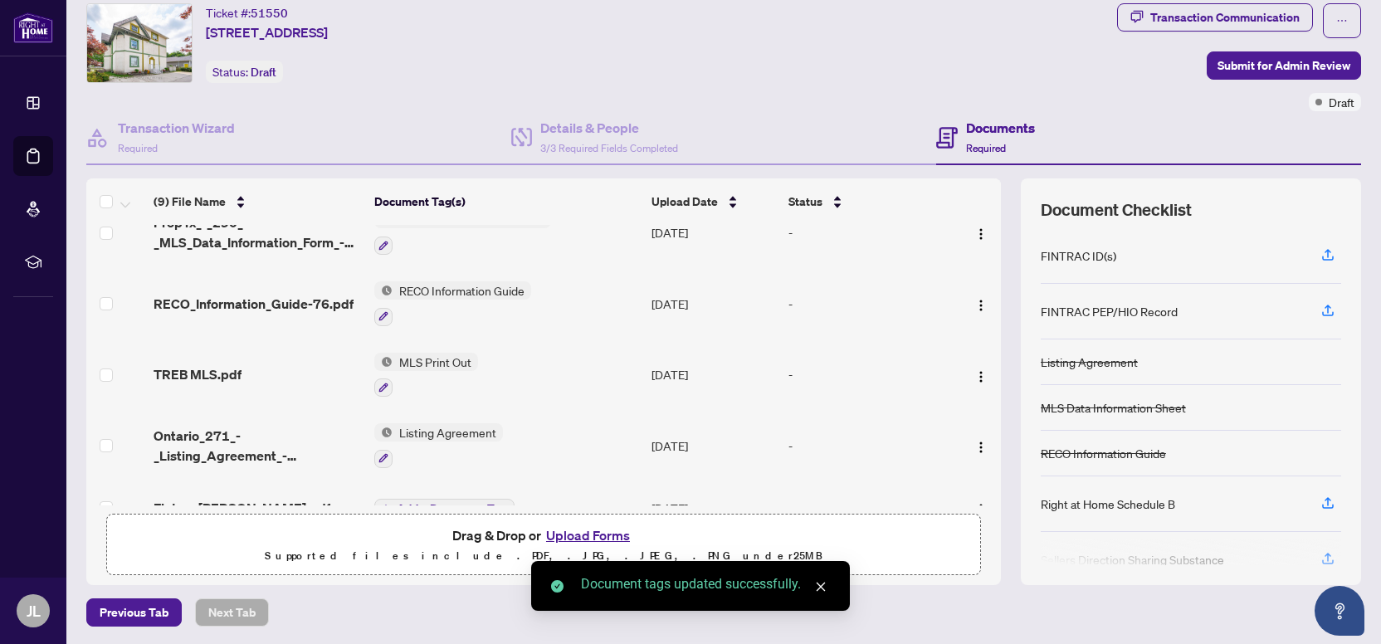
scroll to position [319, 0]
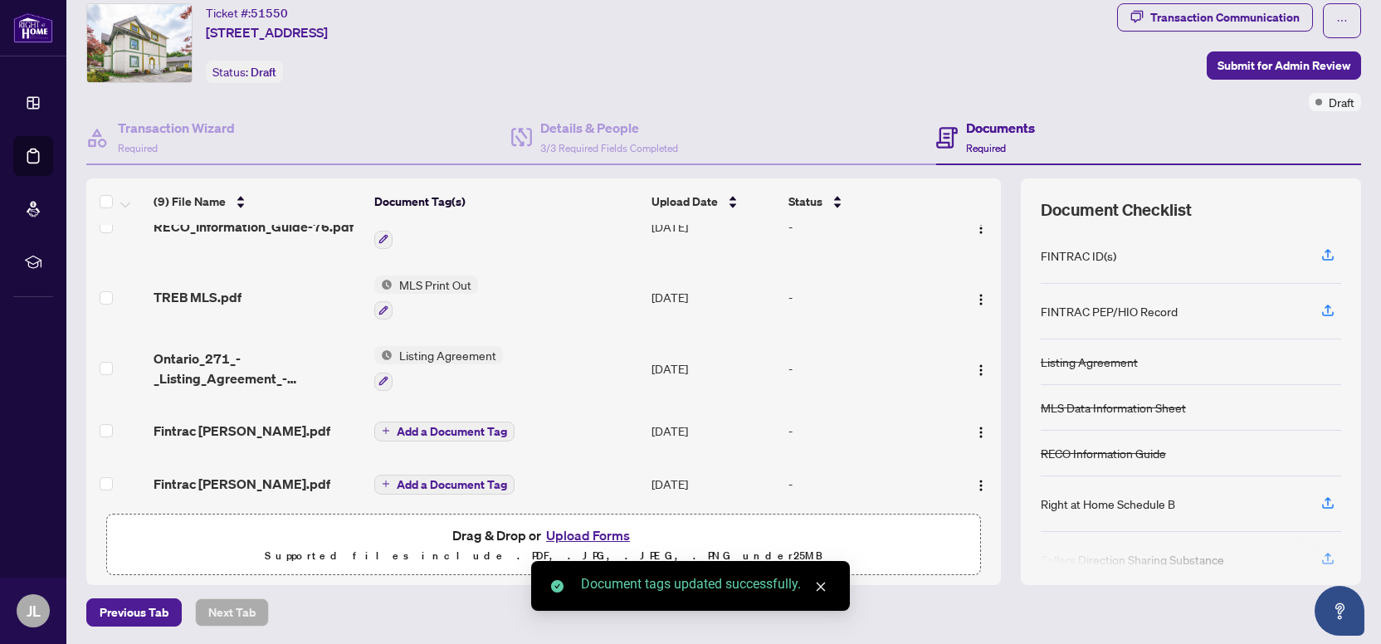
click at [438, 426] on span "Add a Document Tag" at bounding box center [452, 432] width 110 height 12
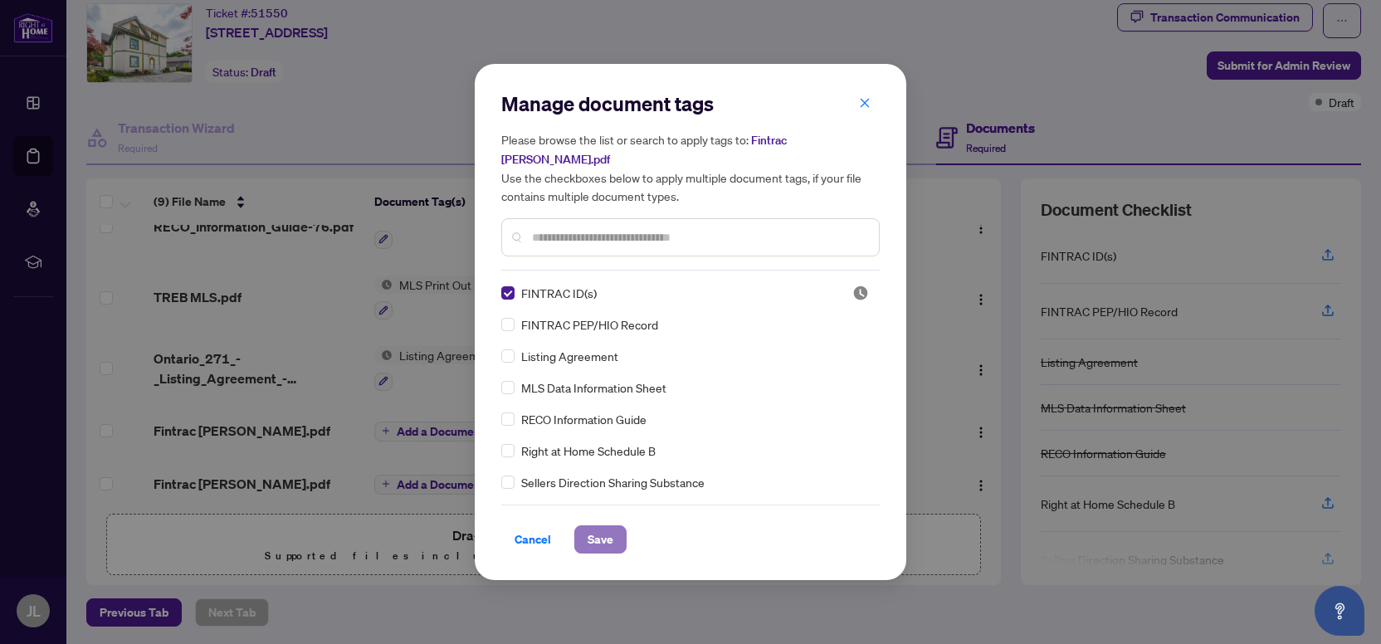
click at [598, 526] on span "Save" at bounding box center [601, 539] width 26 height 27
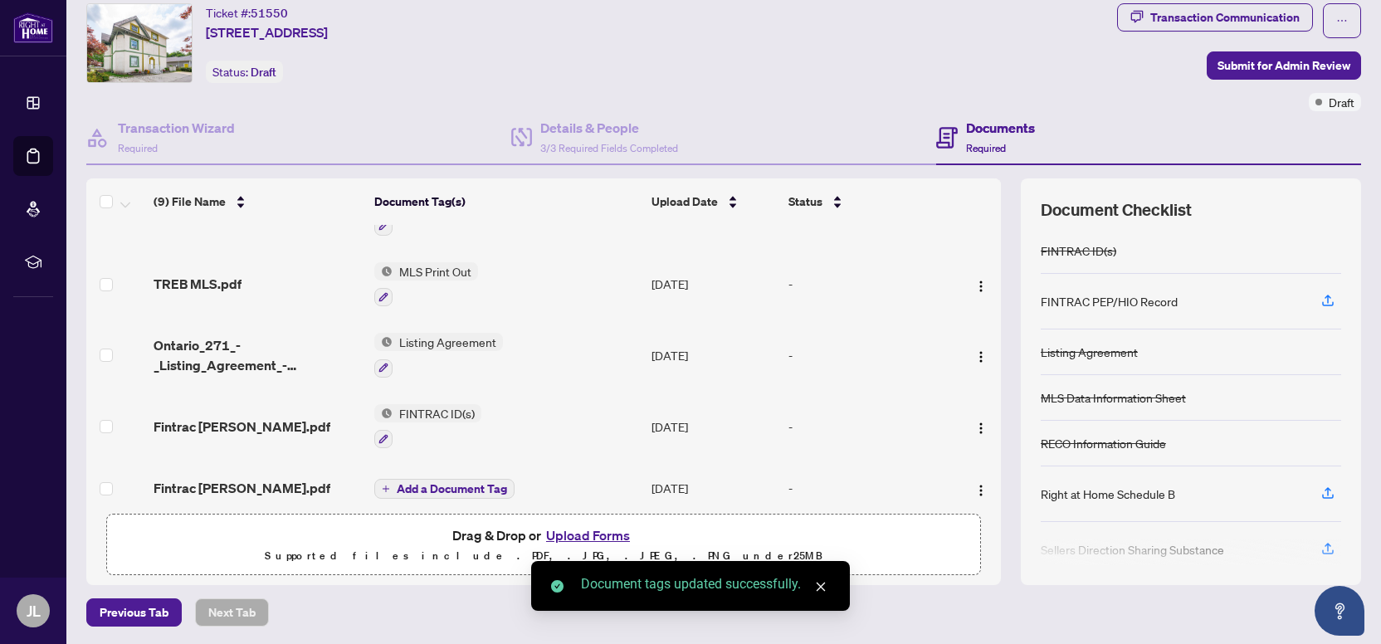
scroll to position [336, 0]
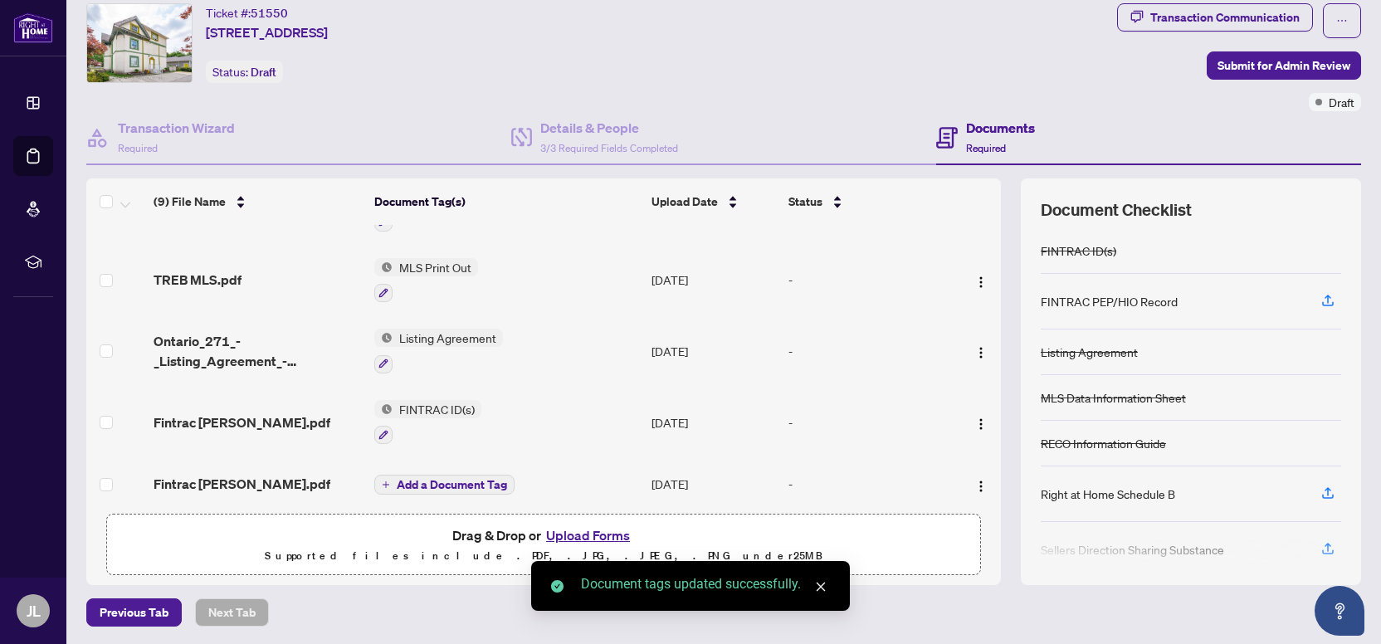
click at [444, 479] on span "Add a Document Tag" at bounding box center [452, 485] width 110 height 12
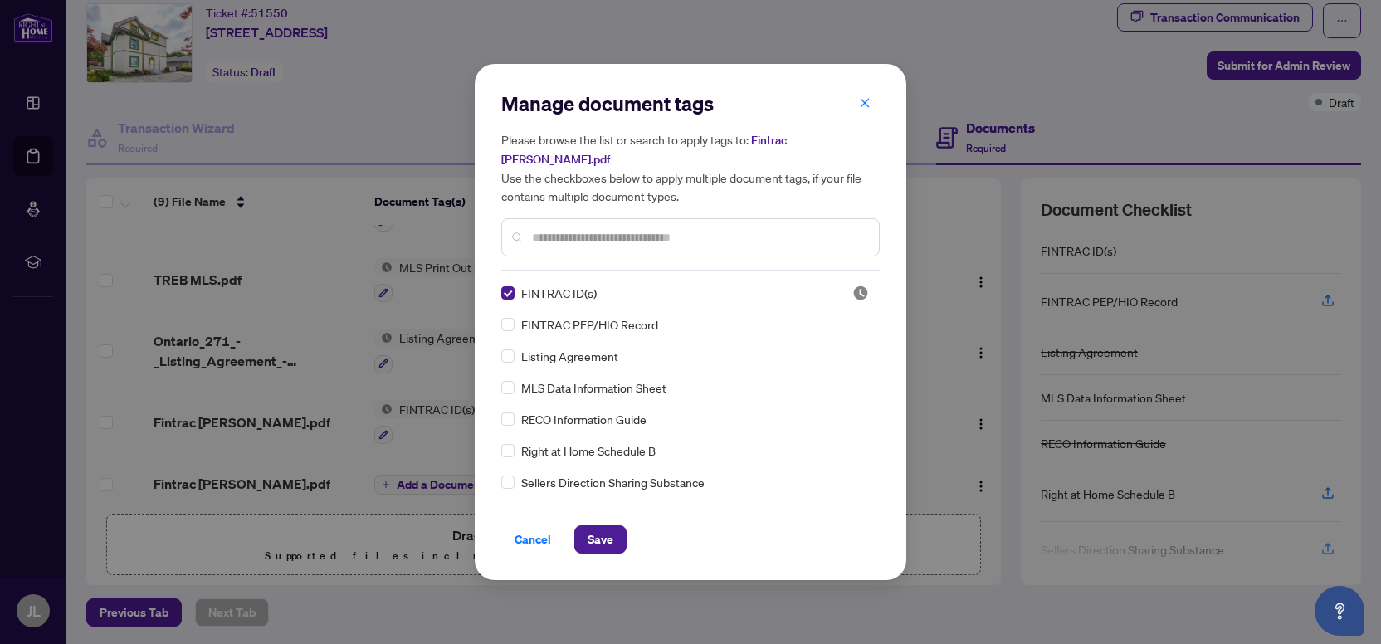
click at [598, 526] on span "Save" at bounding box center [601, 539] width 26 height 27
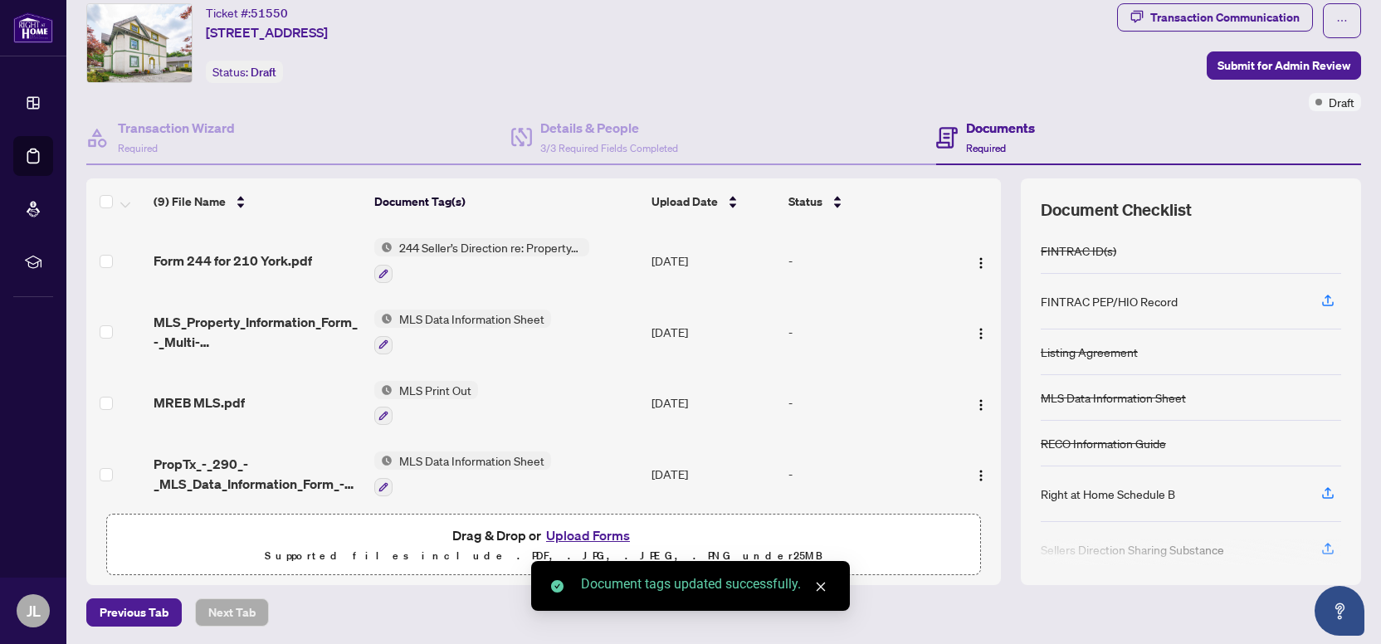
scroll to position [0, 0]
click at [1256, 59] on span "Submit for Admin Review" at bounding box center [1283, 65] width 133 height 27
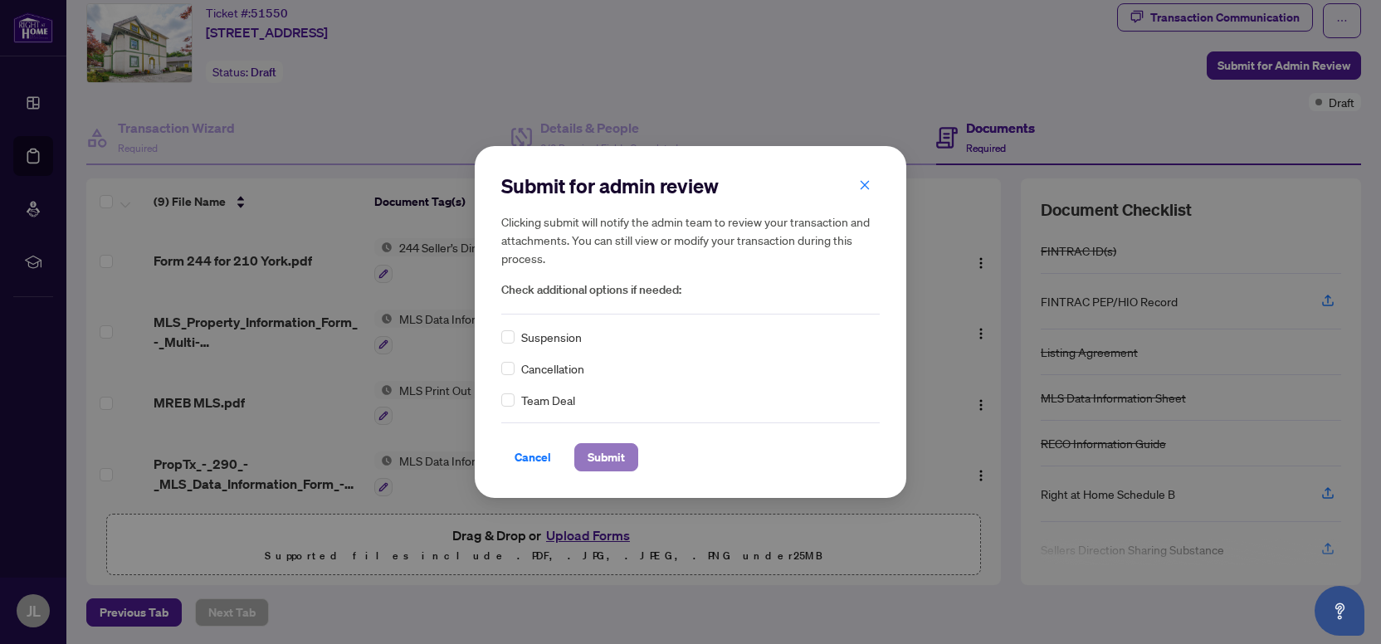
click at [596, 450] on span "Submit" at bounding box center [606, 457] width 37 height 27
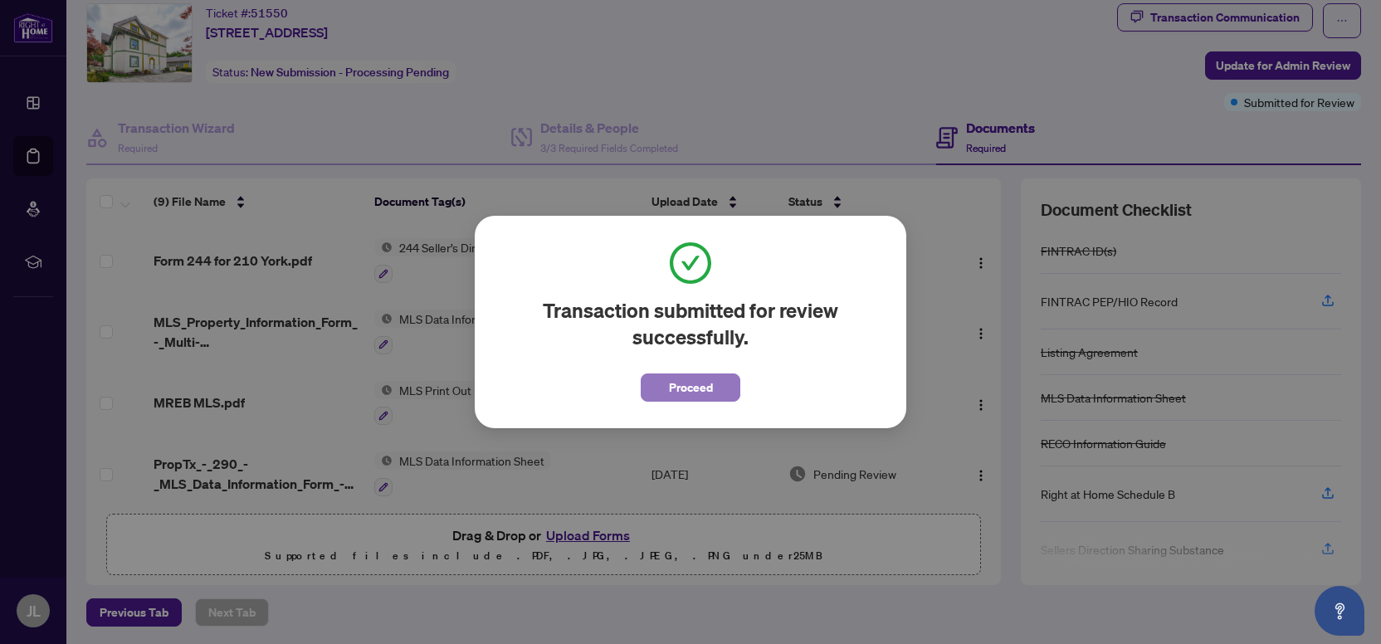
click at [672, 387] on span "Proceed" at bounding box center [691, 387] width 44 height 27
